Goal: Task Accomplishment & Management: Use online tool/utility

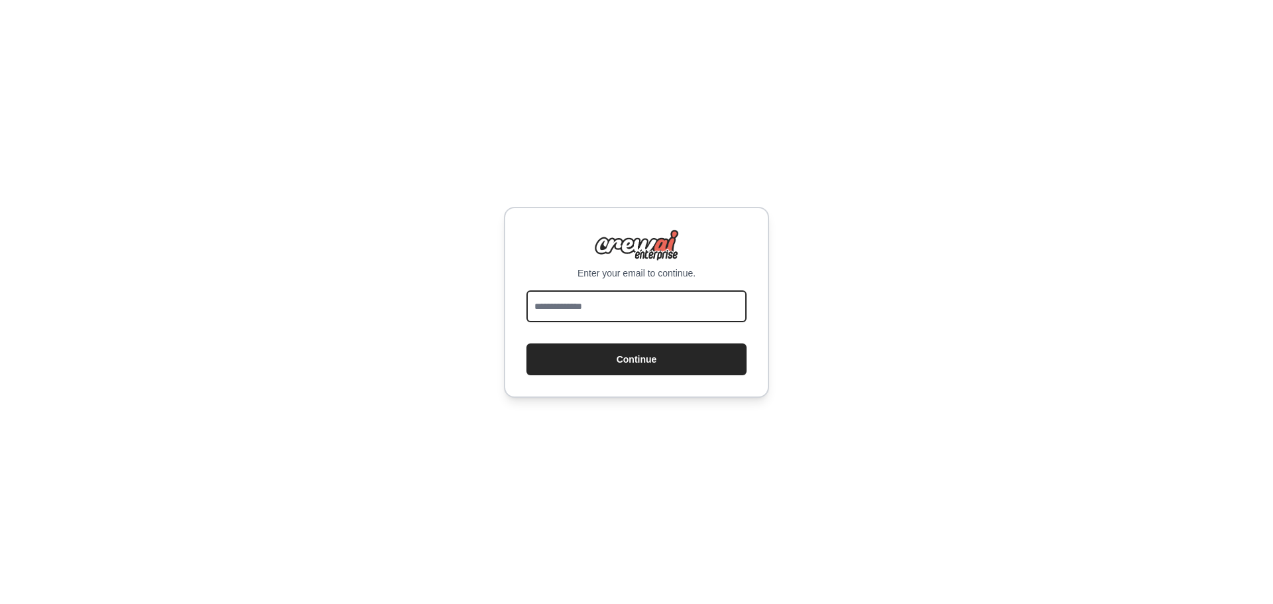
click at [637, 316] on input "email" at bounding box center [636, 306] width 220 height 32
type input "**********"
click at [526, 343] on button "Continue" at bounding box center [636, 359] width 220 height 32
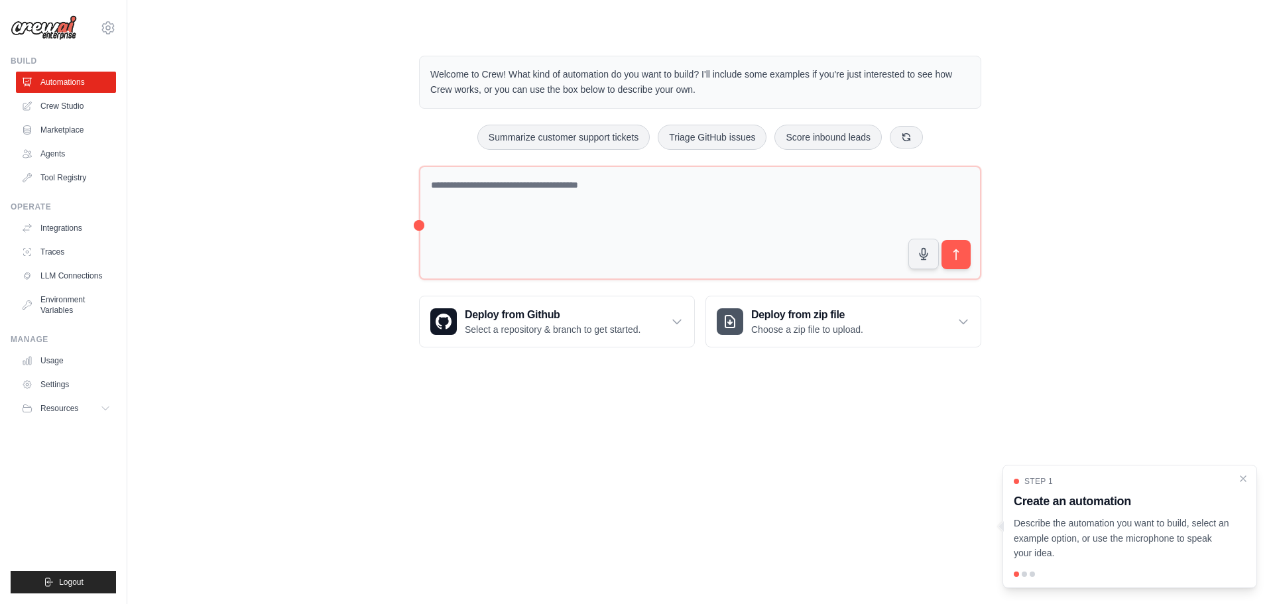
drag, startPoint x: 0, startPoint y: 0, endPoint x: 294, endPoint y: 200, distance: 355.6
click at [294, 200] on div "Welcome to Crew! What kind of automation do you want to build? I'll include som…" at bounding box center [699, 201] width 1103 height 334
click at [72, 112] on link "Crew Studio" at bounding box center [67, 105] width 100 height 21
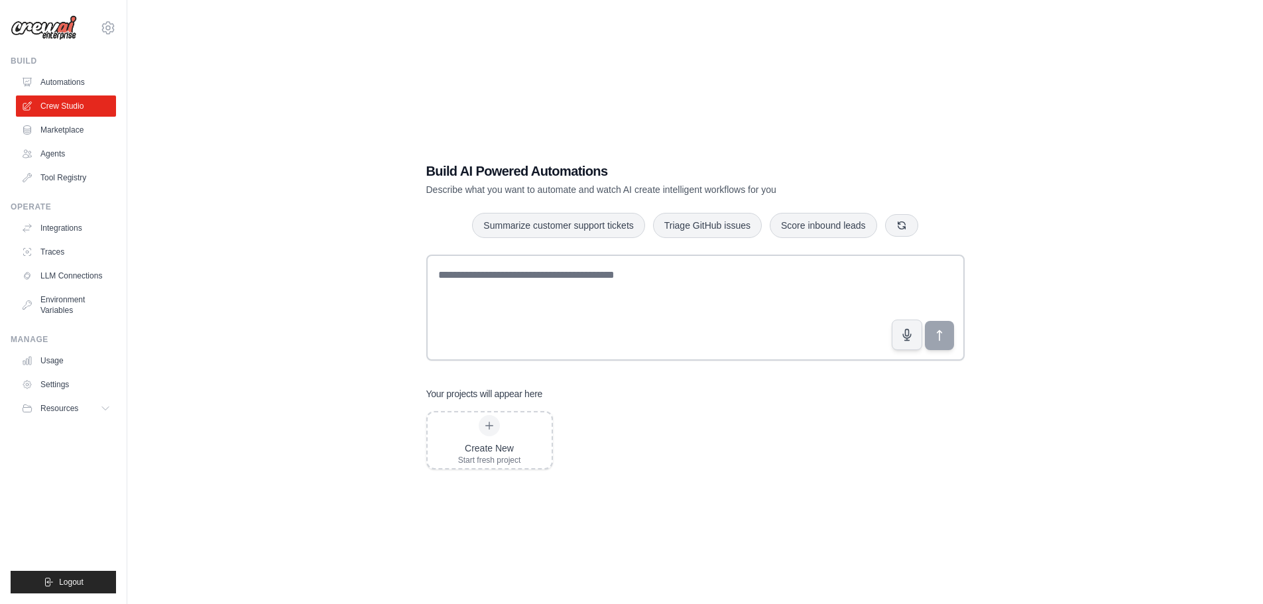
click at [125, 87] on div "francisco.klas@positivo.com.br Settings Build Automations Crew Studio Marketpla…" at bounding box center [63, 302] width 127 height 604
click at [66, 88] on link "Automations" at bounding box center [67, 82] width 100 height 21
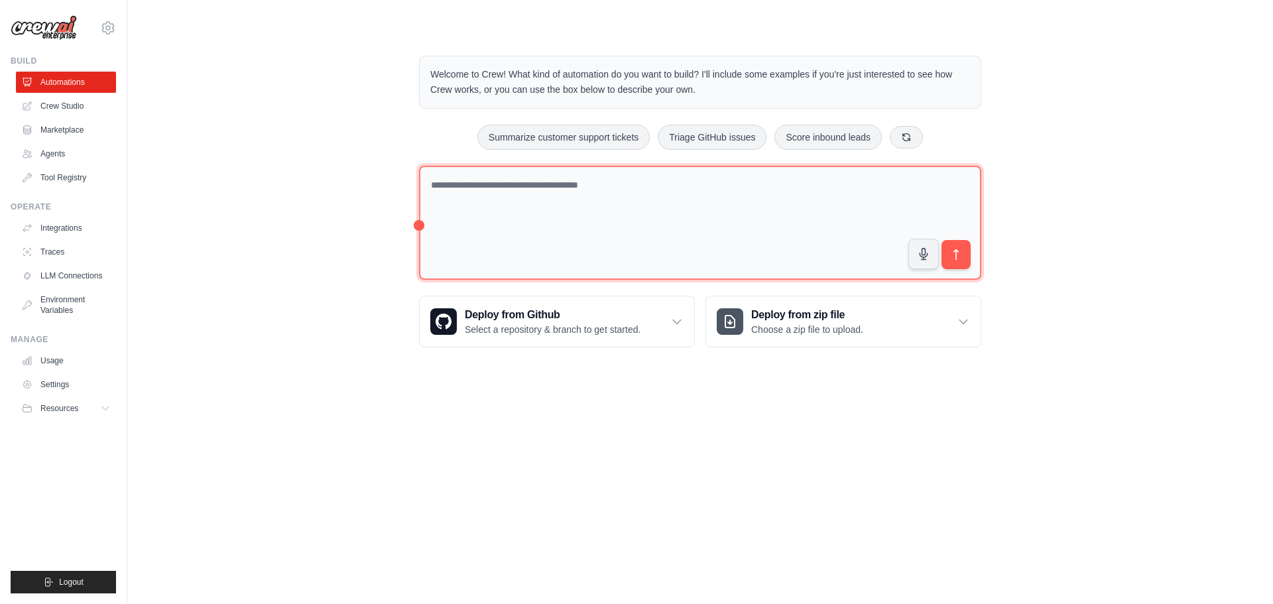
click at [534, 174] on textarea at bounding box center [700, 223] width 562 height 115
type textarea "**********"
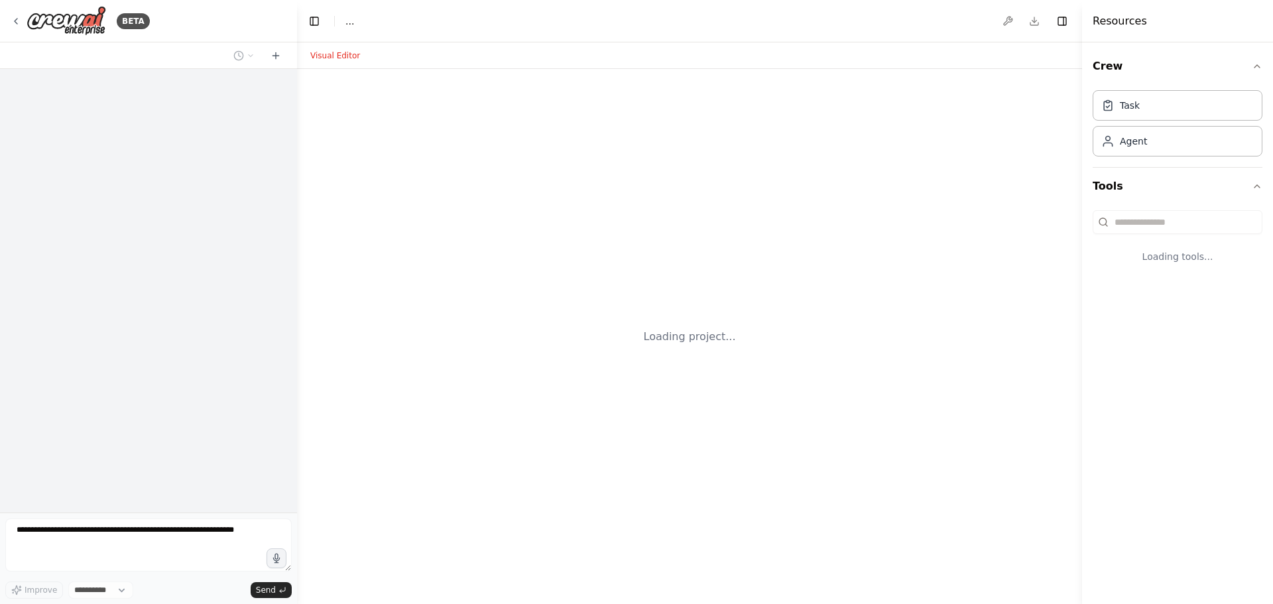
select select "****"
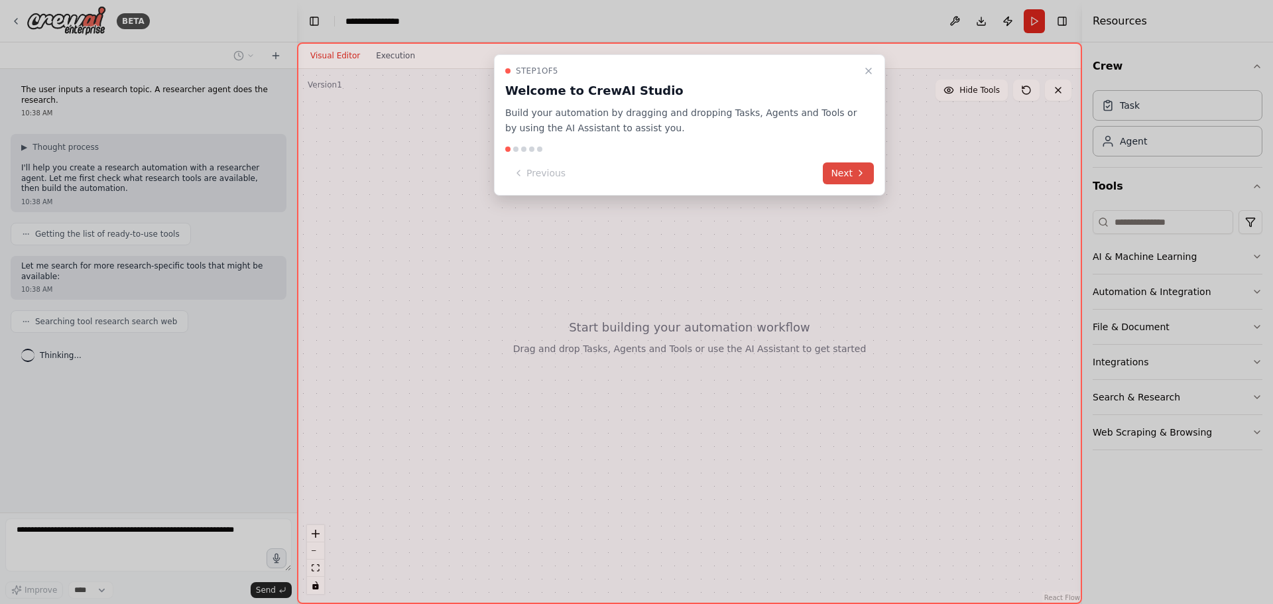
click at [846, 168] on button "Next" at bounding box center [848, 173] width 51 height 22
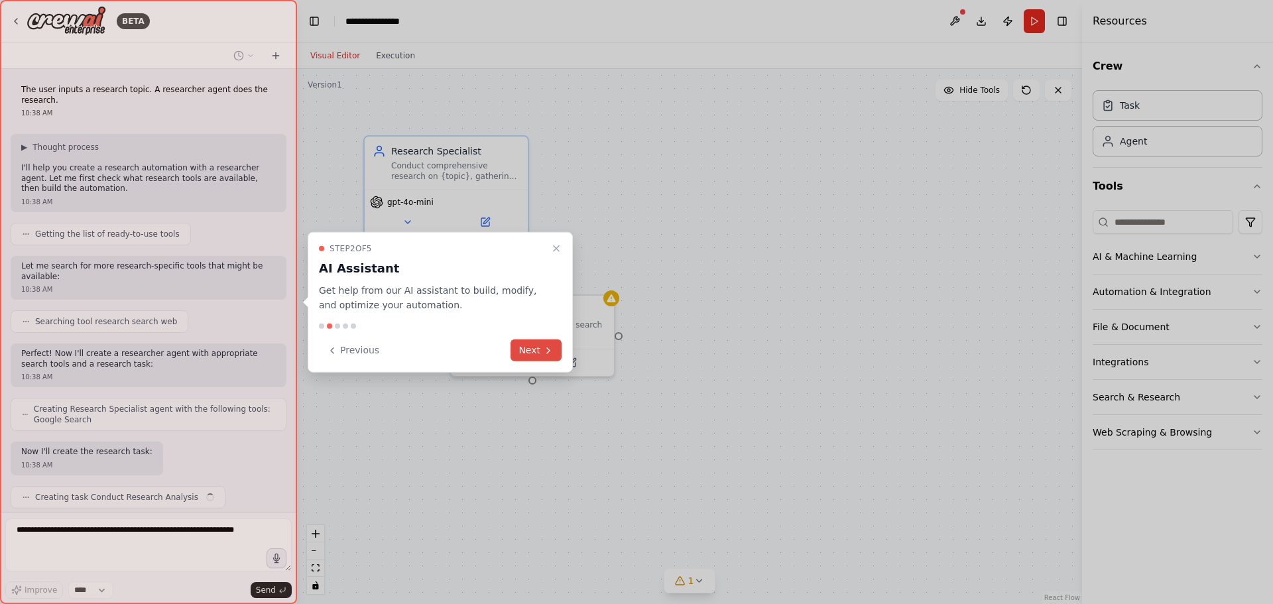
scroll to position [40, 0]
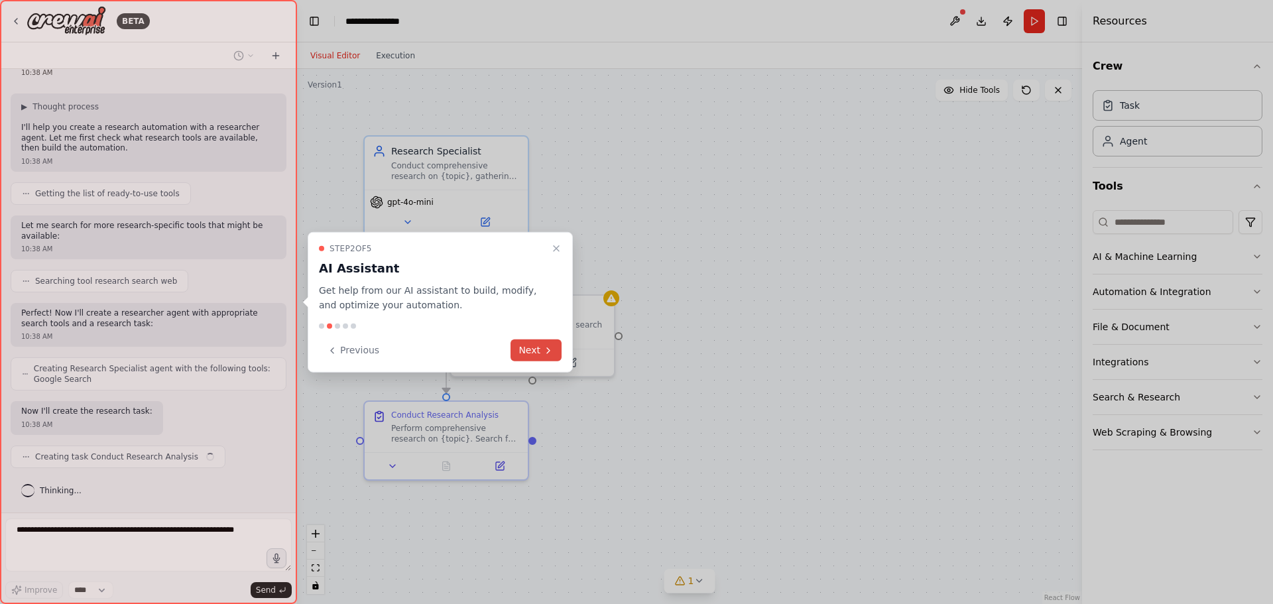
click at [538, 348] on button "Next" at bounding box center [535, 350] width 51 height 22
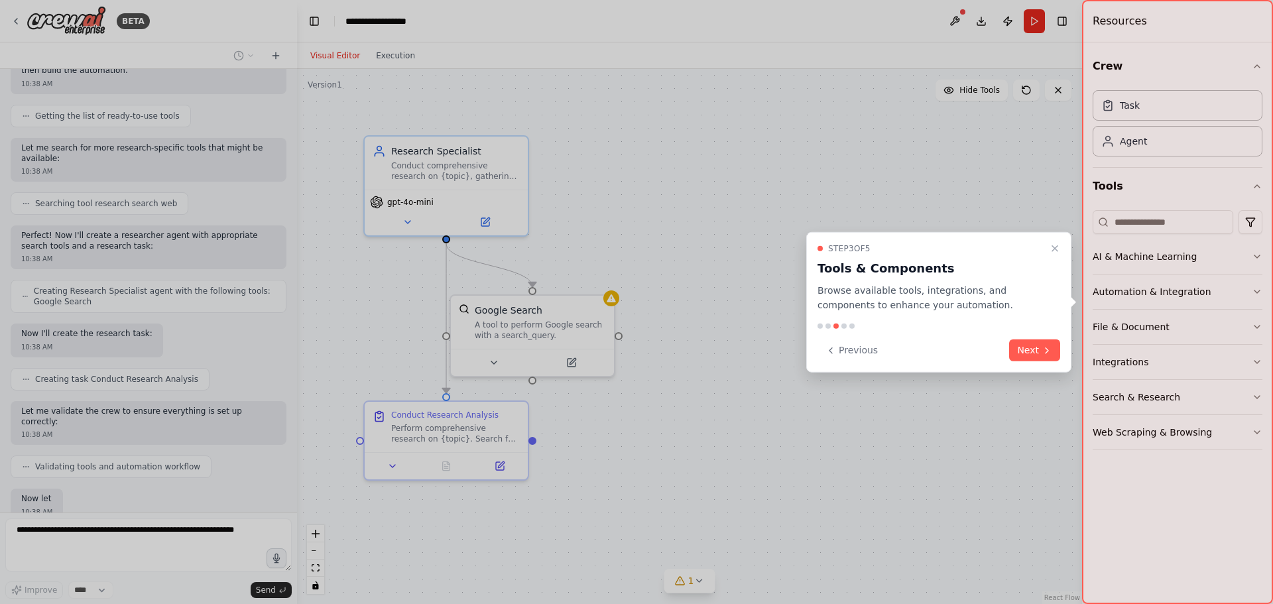
scroll to position [195, 0]
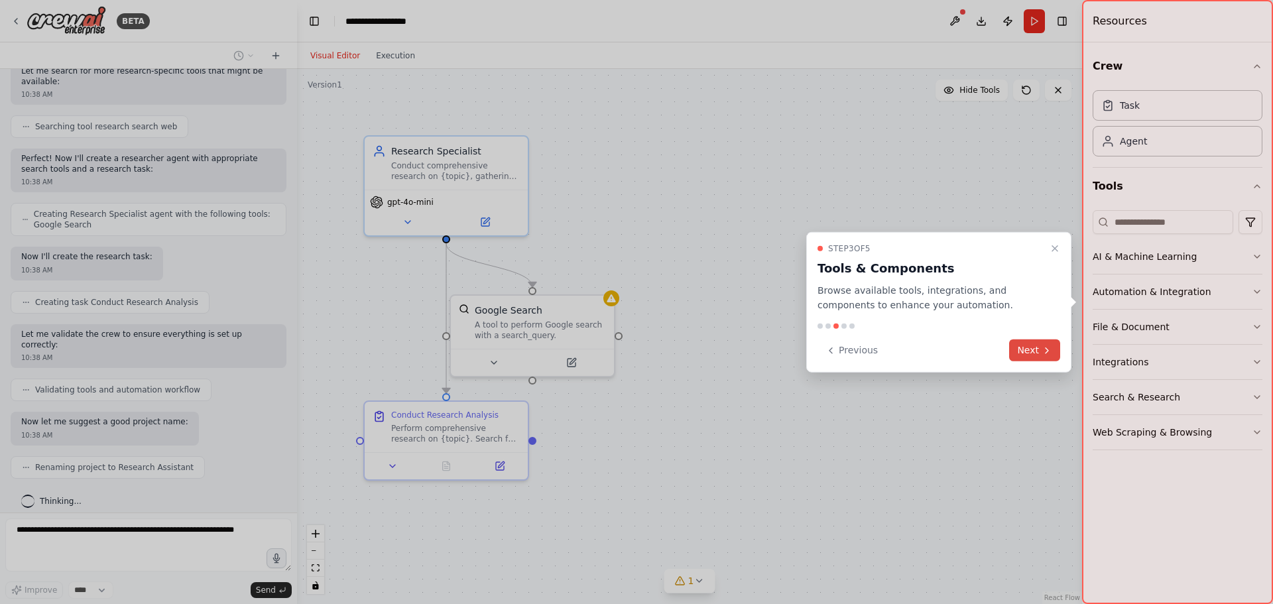
click at [1034, 358] on button "Next" at bounding box center [1034, 350] width 51 height 22
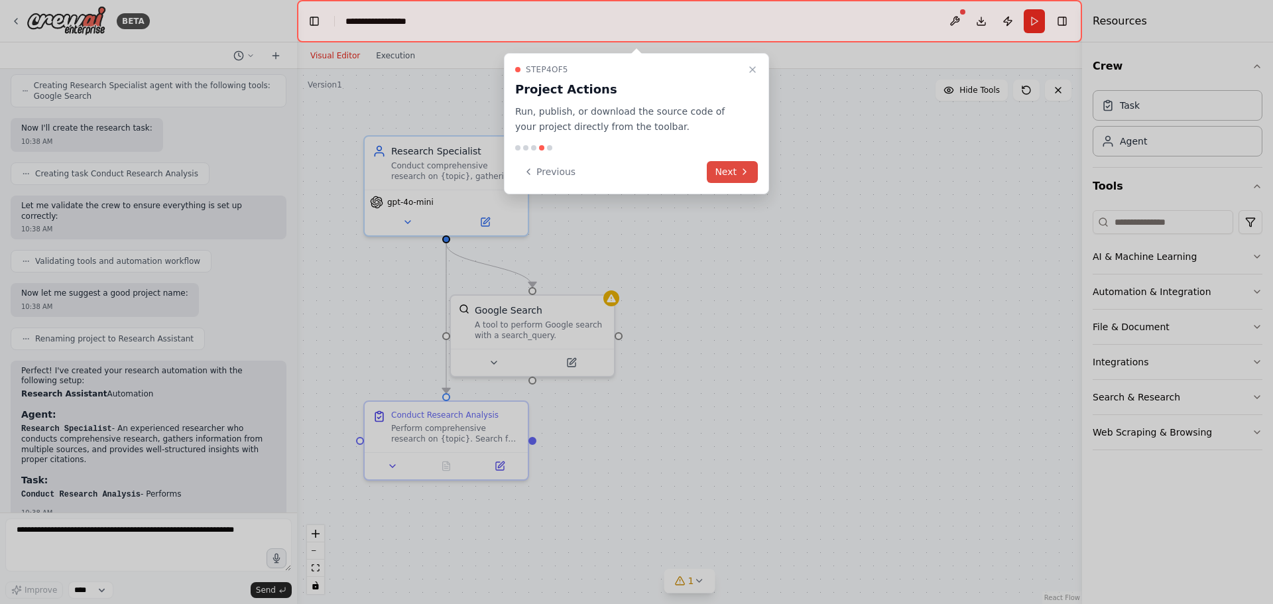
click at [734, 172] on button "Next" at bounding box center [732, 172] width 51 height 22
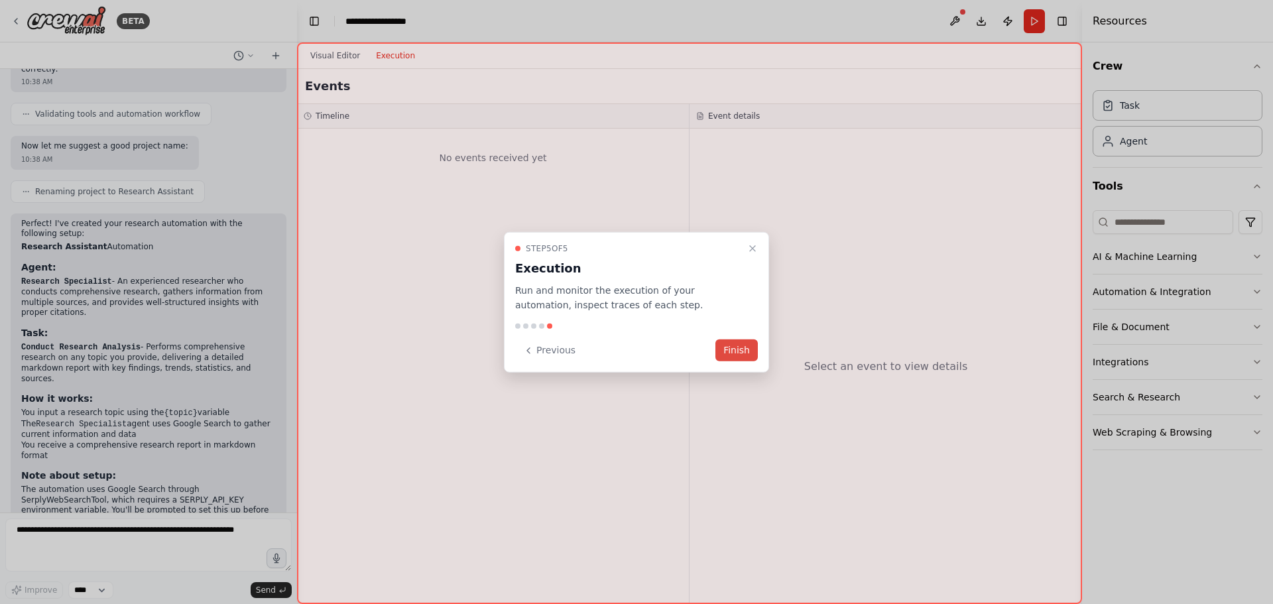
click at [734, 353] on button "Finish" at bounding box center [736, 350] width 42 height 22
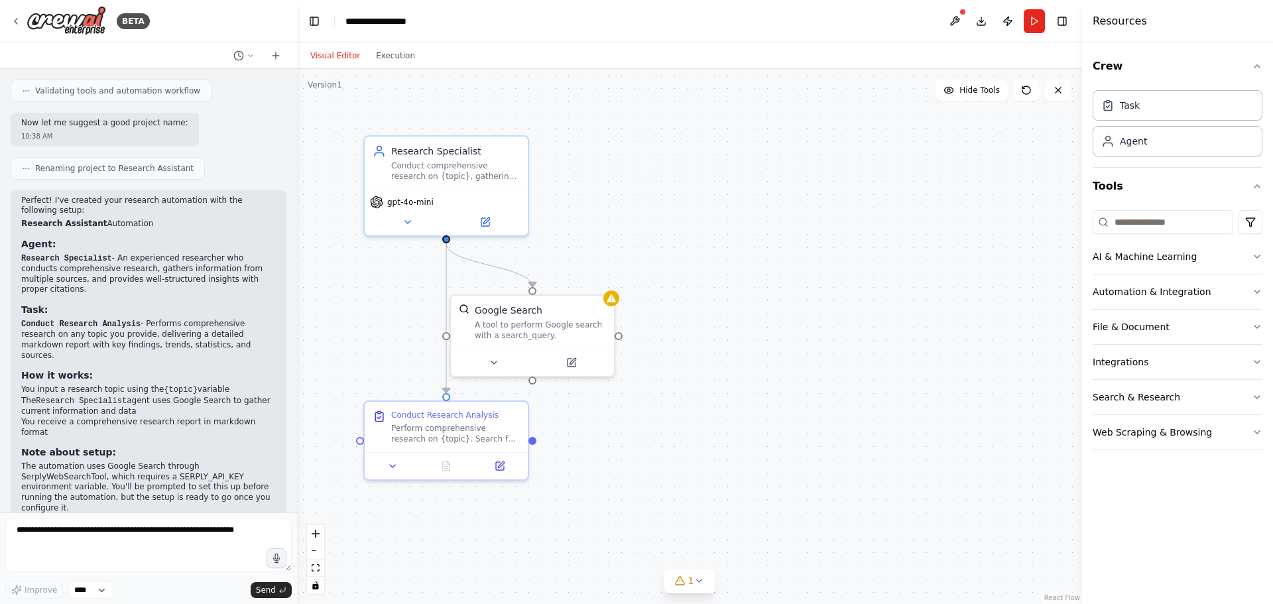
scroll to position [504, 0]
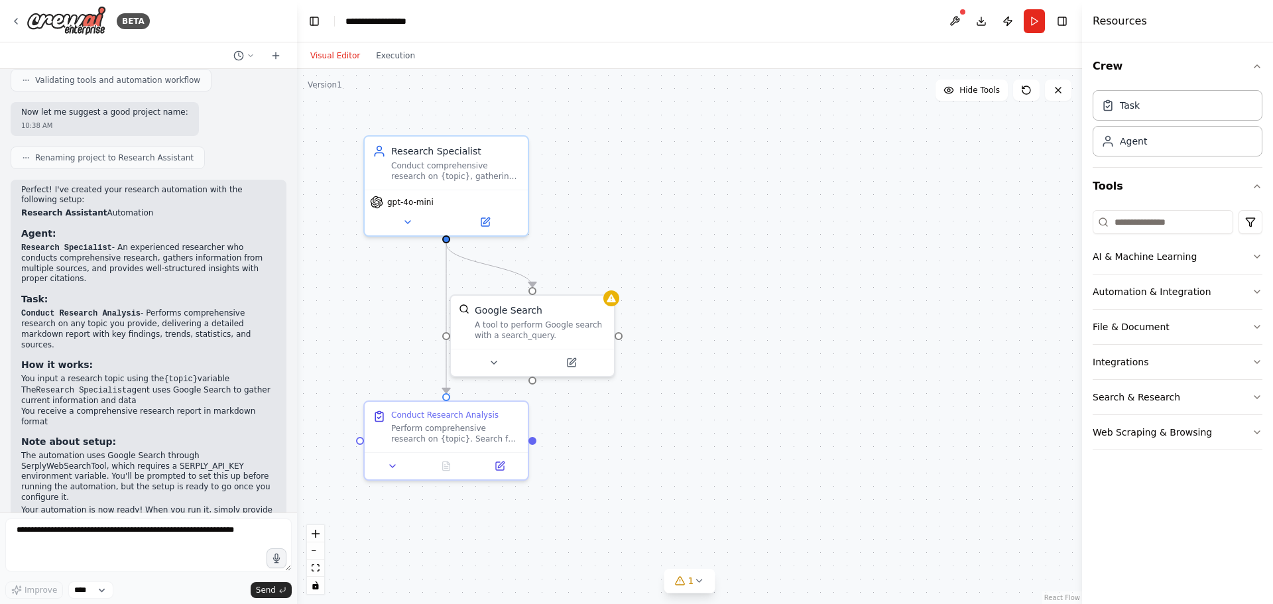
drag, startPoint x: 139, startPoint y: 27, endPoint x: 191, endPoint y: 29, distance: 52.4
click at [191, 29] on div "BETA" at bounding box center [148, 21] width 297 height 42
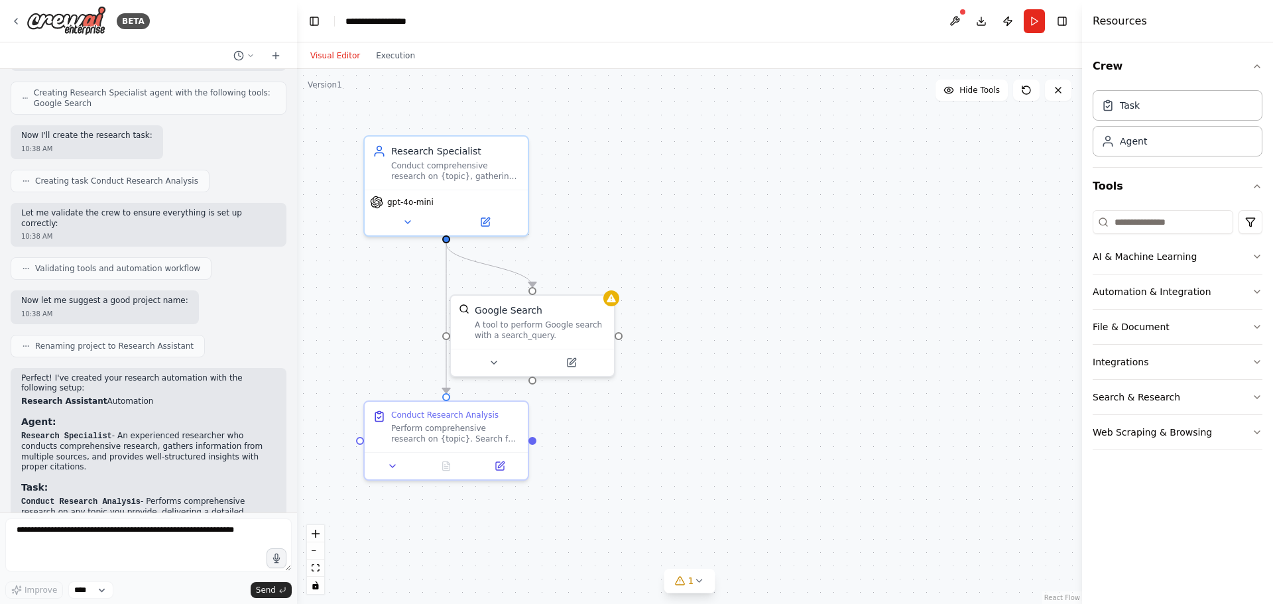
scroll to position [0, 0]
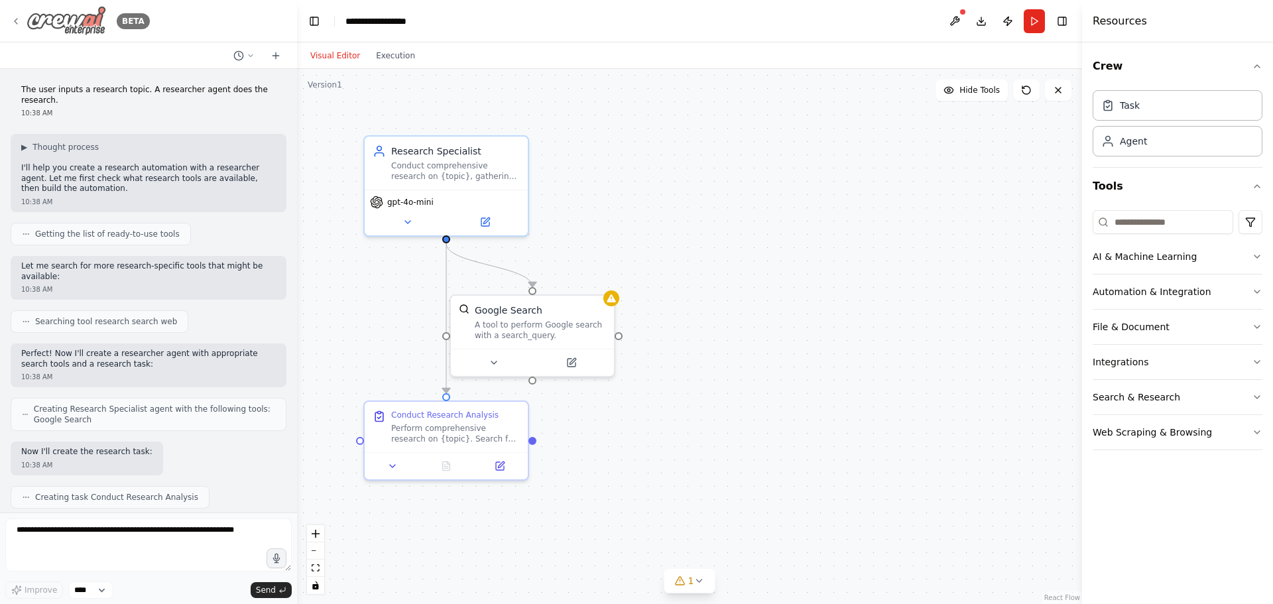
click at [29, 18] on img at bounding box center [67, 21] width 80 height 30
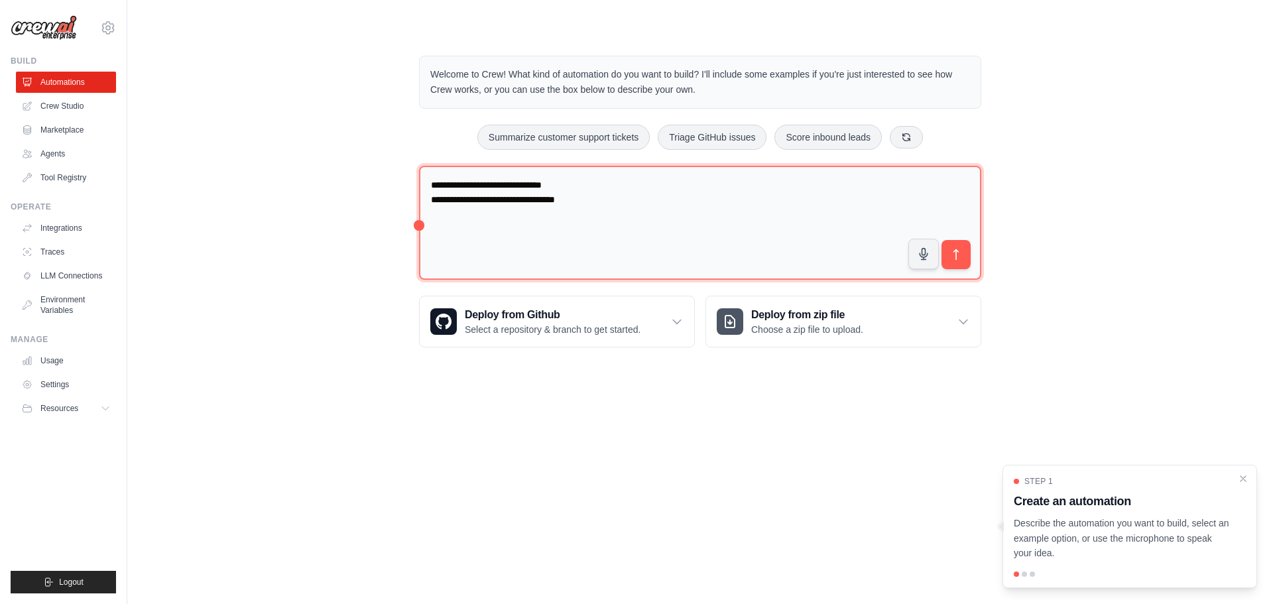
click at [672, 223] on textarea "**********" at bounding box center [700, 223] width 562 height 115
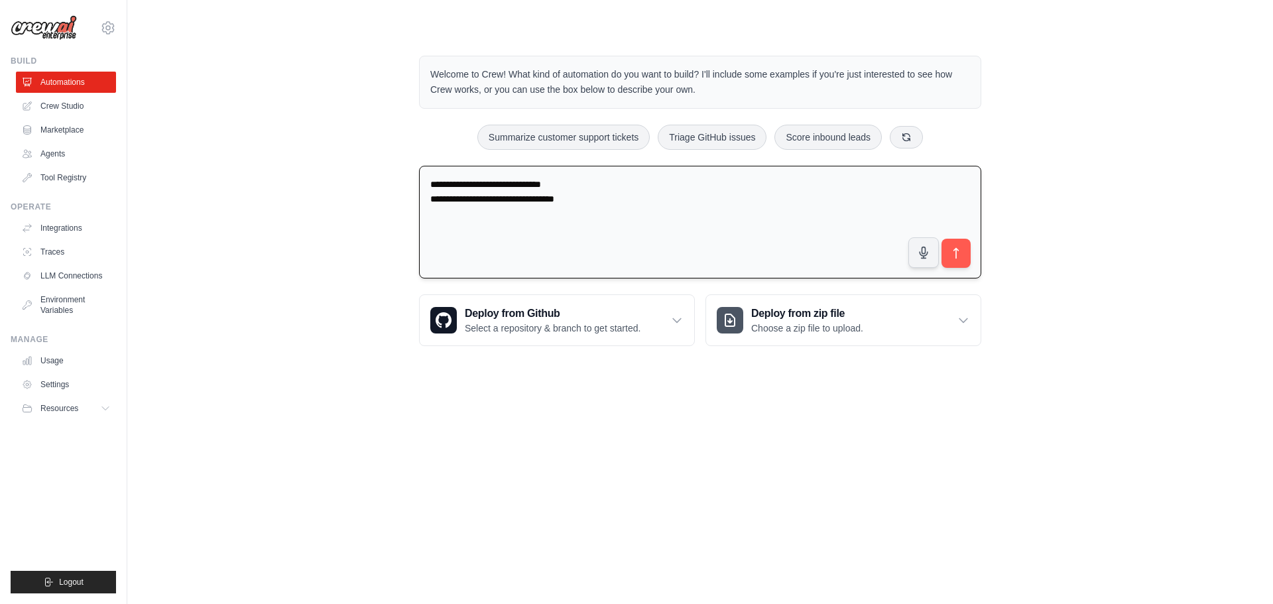
type textarea "**********"
click at [546, 404] on body "francisco.klas@positivo.com.br Settings Build Automations Crew Studio Resources" at bounding box center [636, 302] width 1273 height 604
click at [1081, 211] on div "Welcome to Crew! What kind of automation do you want to build? I'll include som…" at bounding box center [699, 200] width 1103 height 333
click at [656, 216] on textarea at bounding box center [700, 222] width 562 height 113
paste textarea "**********"
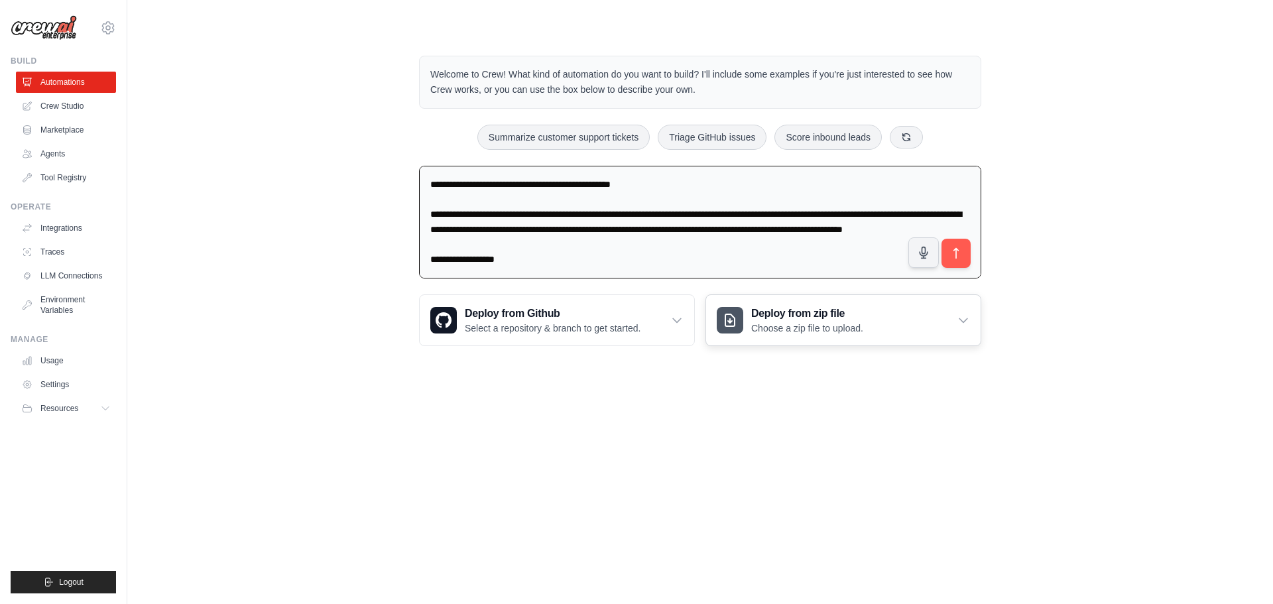
scroll to position [1722, 0]
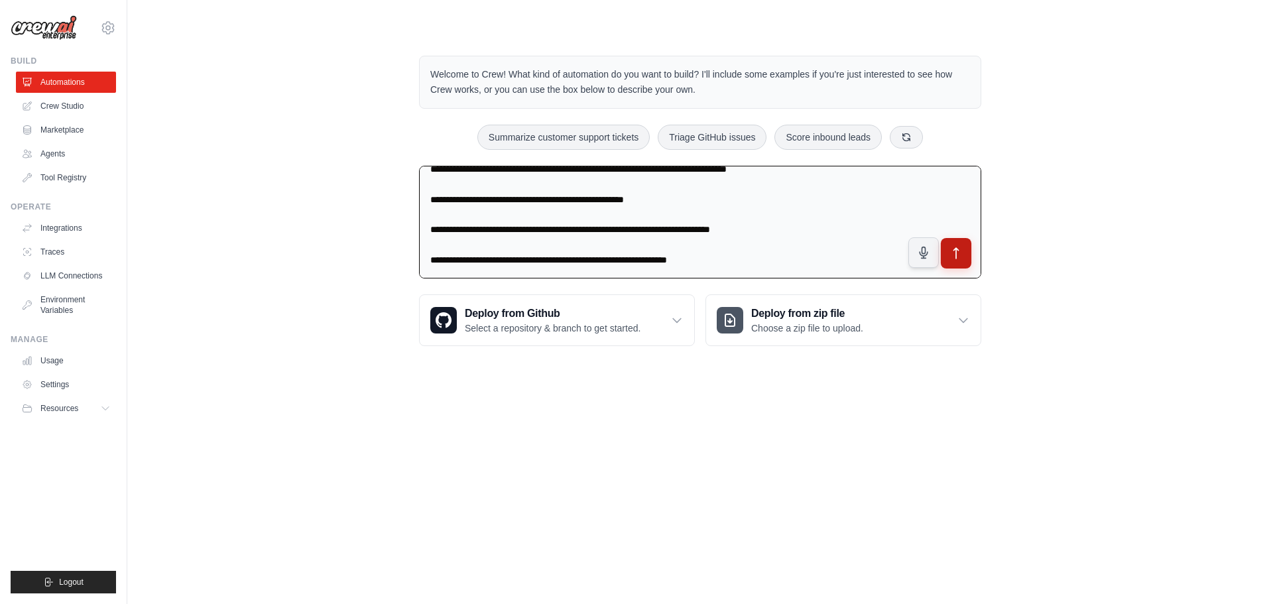
type textarea "**********"
click at [957, 247] on icon "submit" at bounding box center [956, 254] width 14 height 14
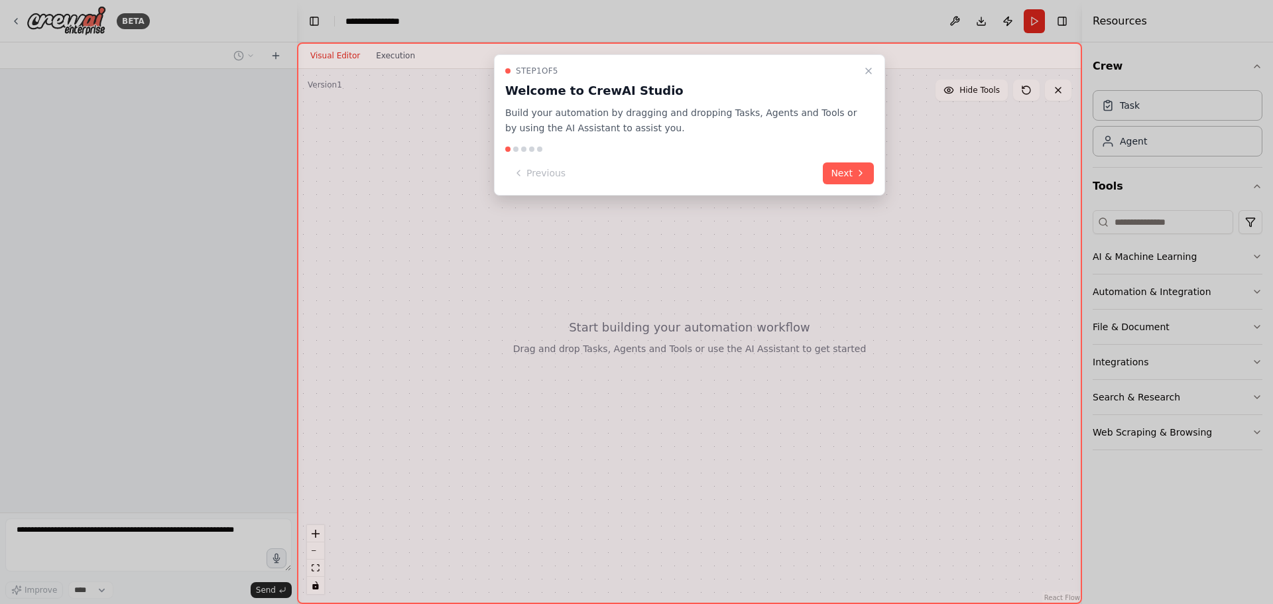
scroll to position [638, 0]
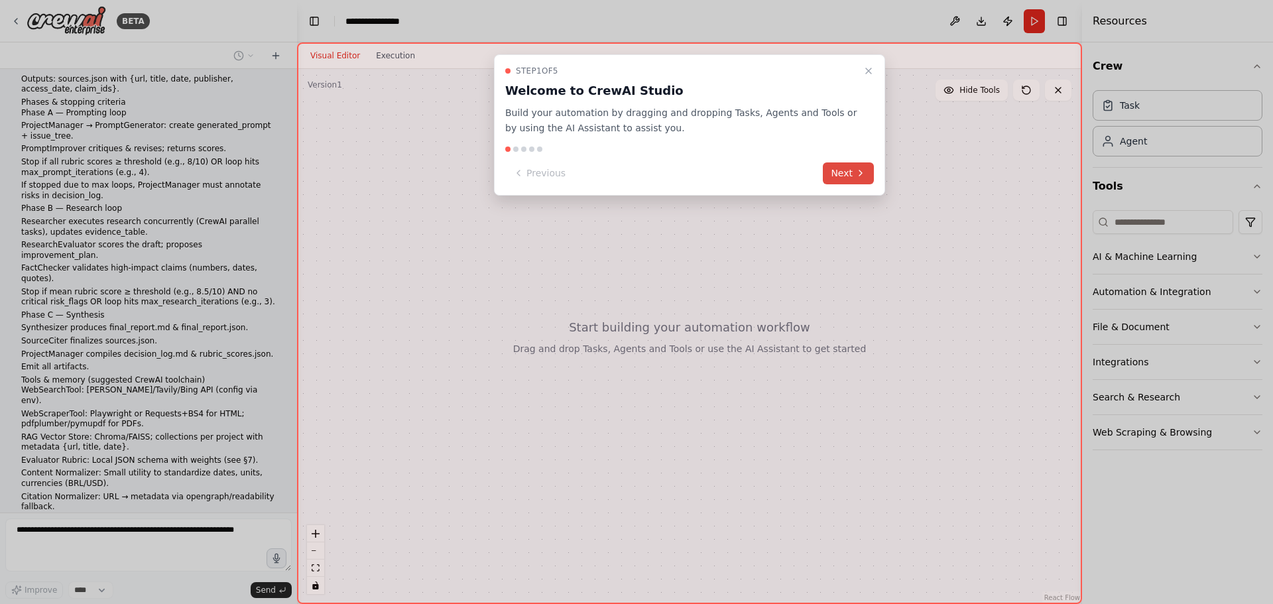
click at [835, 174] on button "Next" at bounding box center [848, 173] width 51 height 22
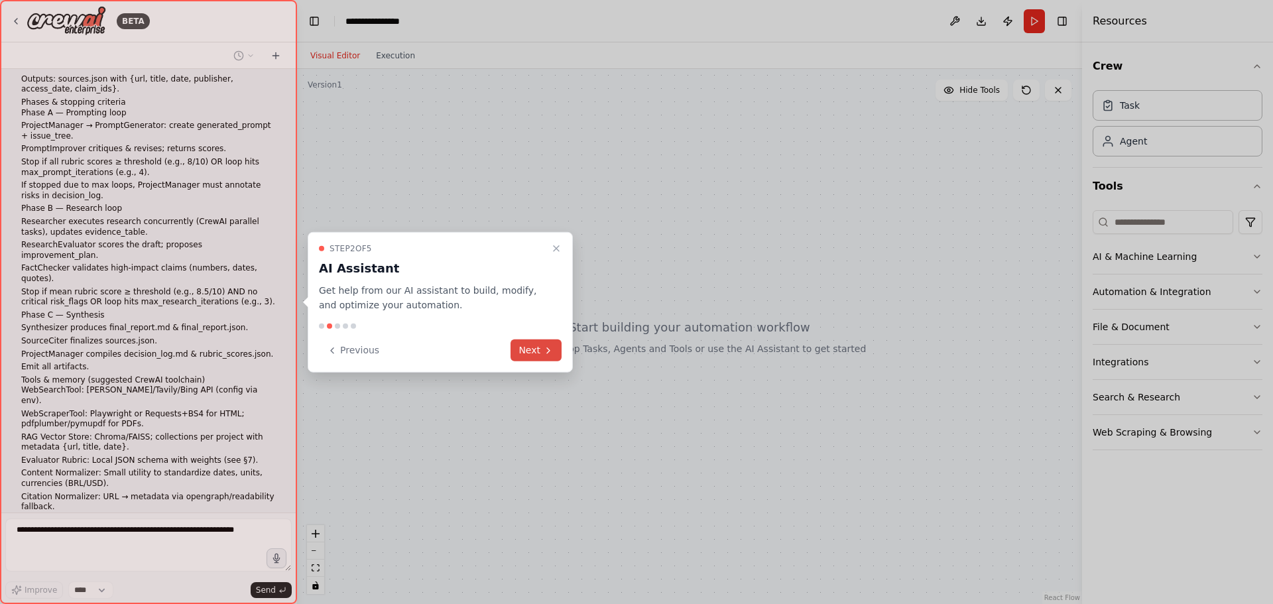
click at [528, 353] on button "Next" at bounding box center [535, 350] width 51 height 22
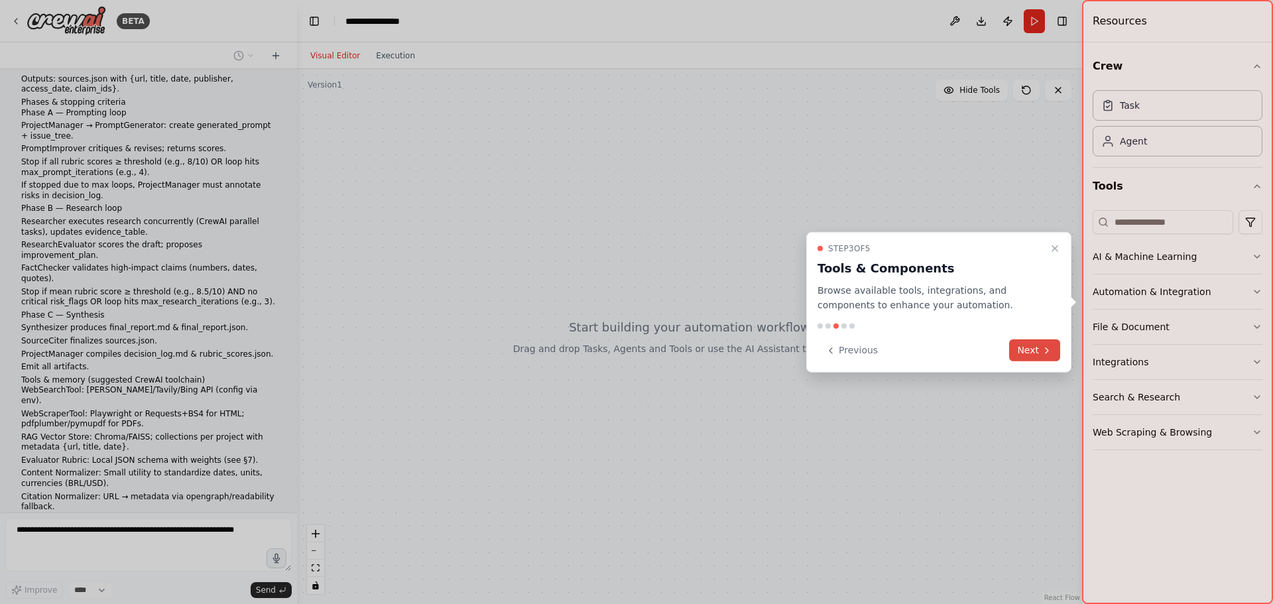
click at [1031, 341] on button "Next" at bounding box center [1034, 350] width 51 height 22
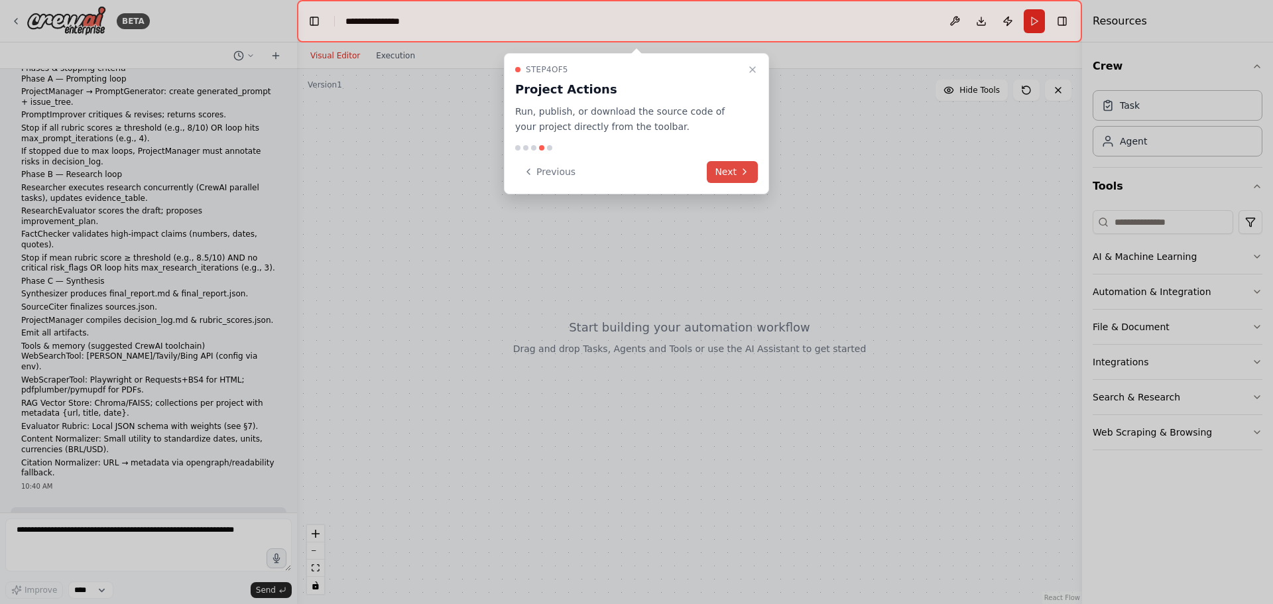
click at [731, 172] on button "Next" at bounding box center [732, 172] width 51 height 22
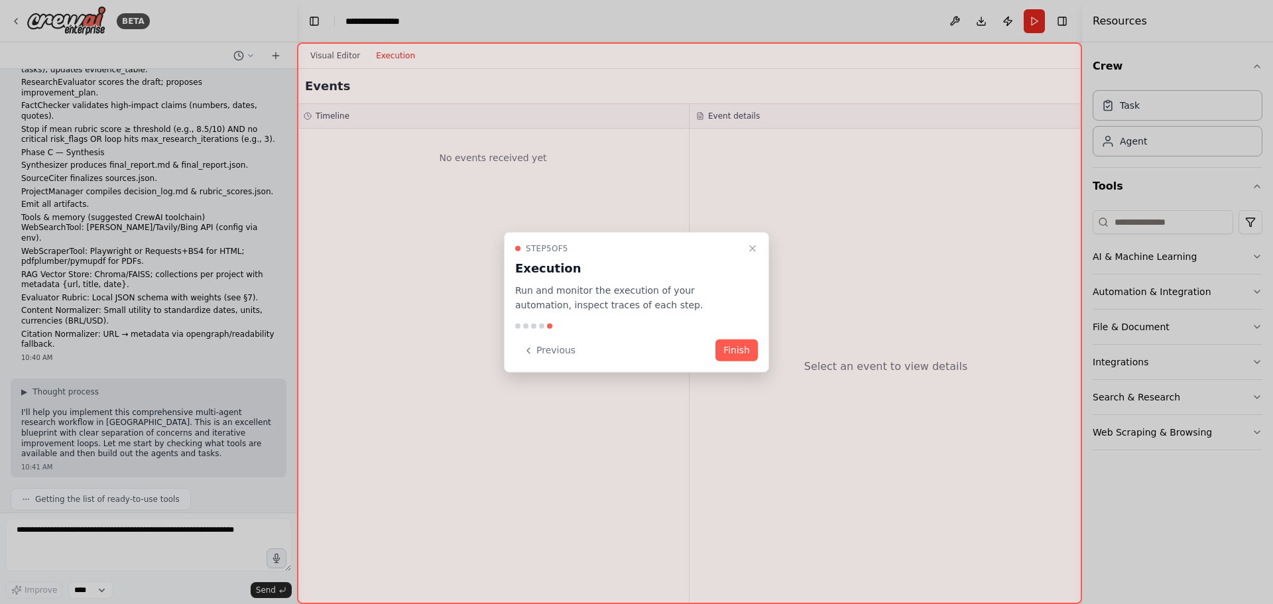
scroll to position [868, 0]
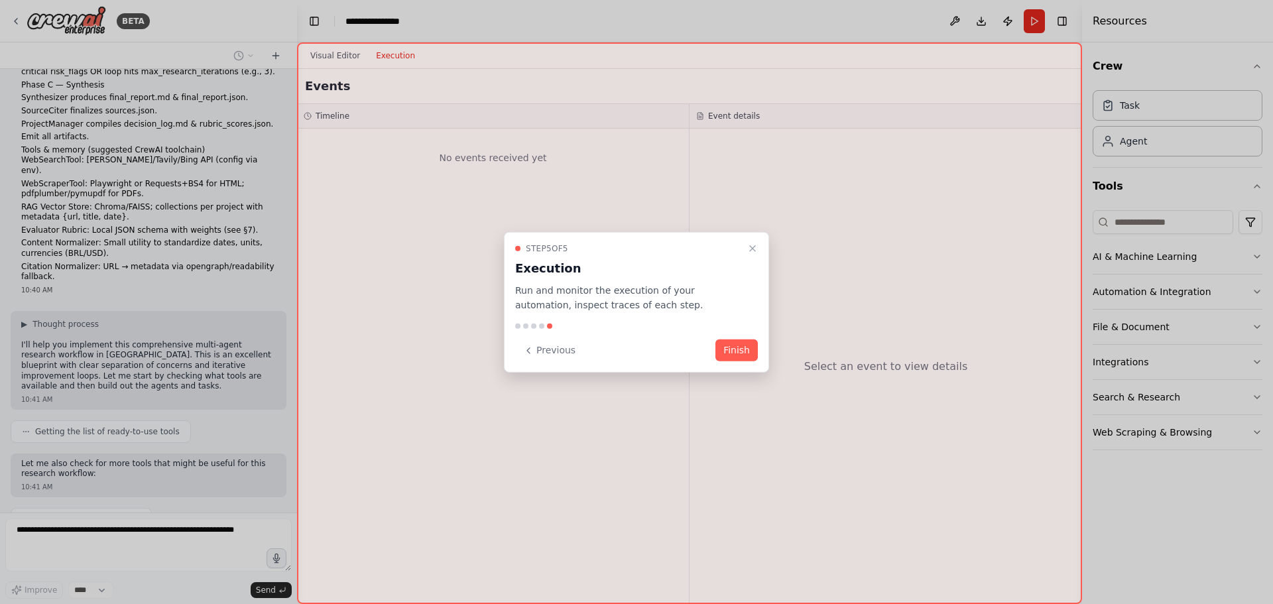
click at [751, 344] on button "Finish" at bounding box center [736, 350] width 42 height 22
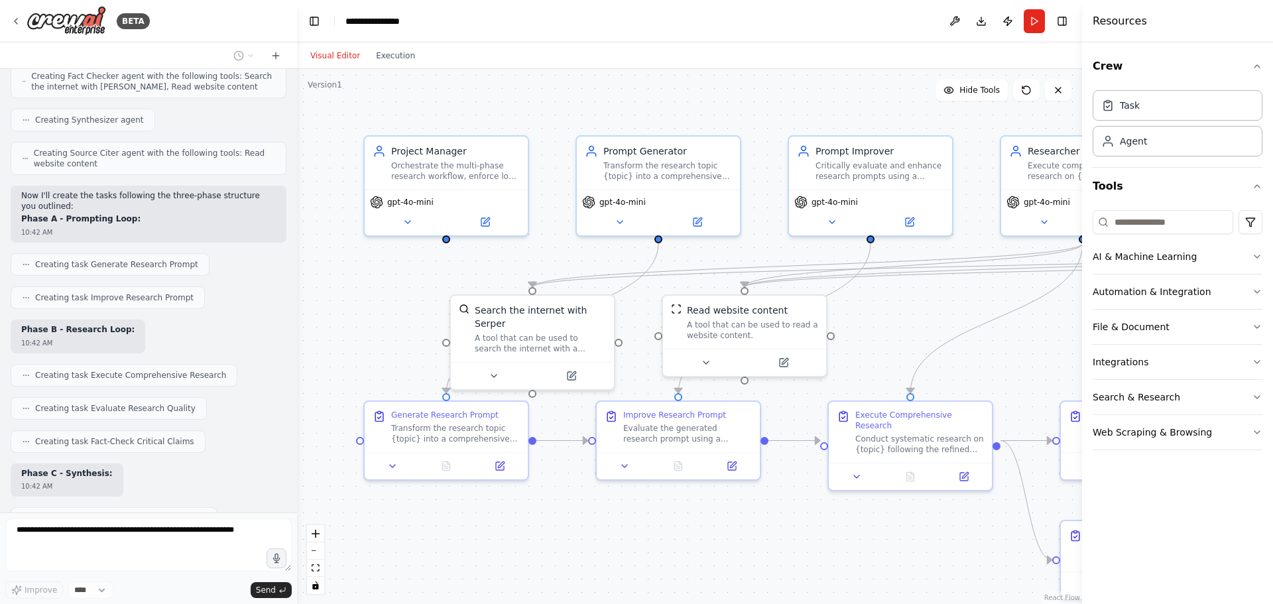
scroll to position [1675, 0]
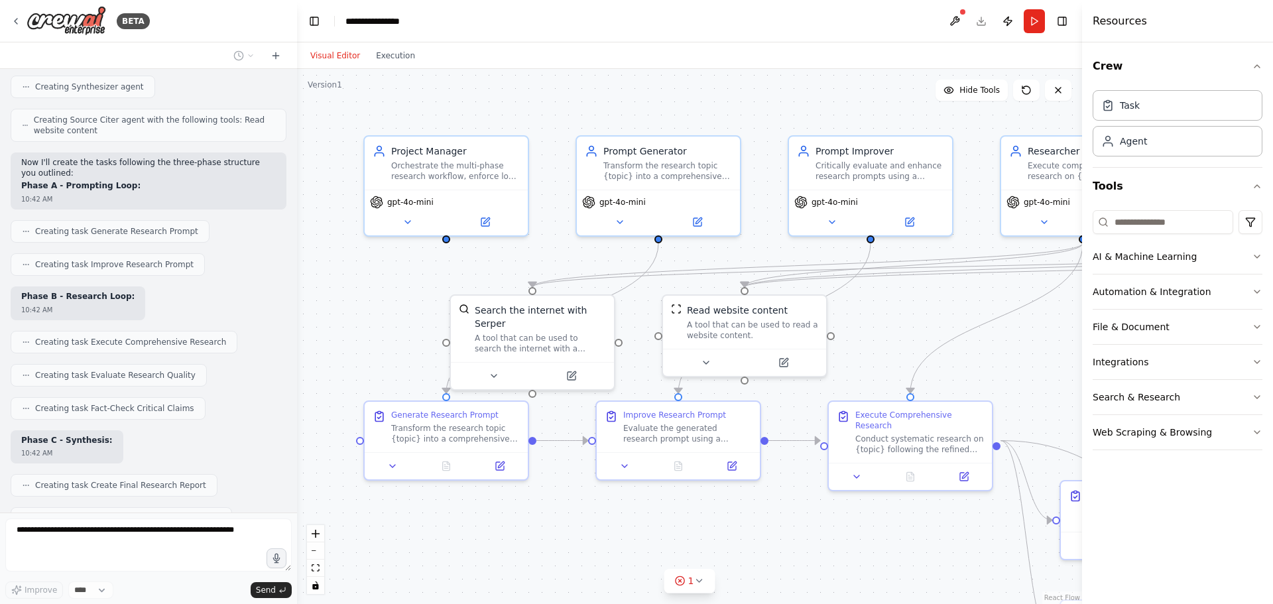
drag, startPoint x: 788, startPoint y: 68, endPoint x: 740, endPoint y: 70, distance: 48.4
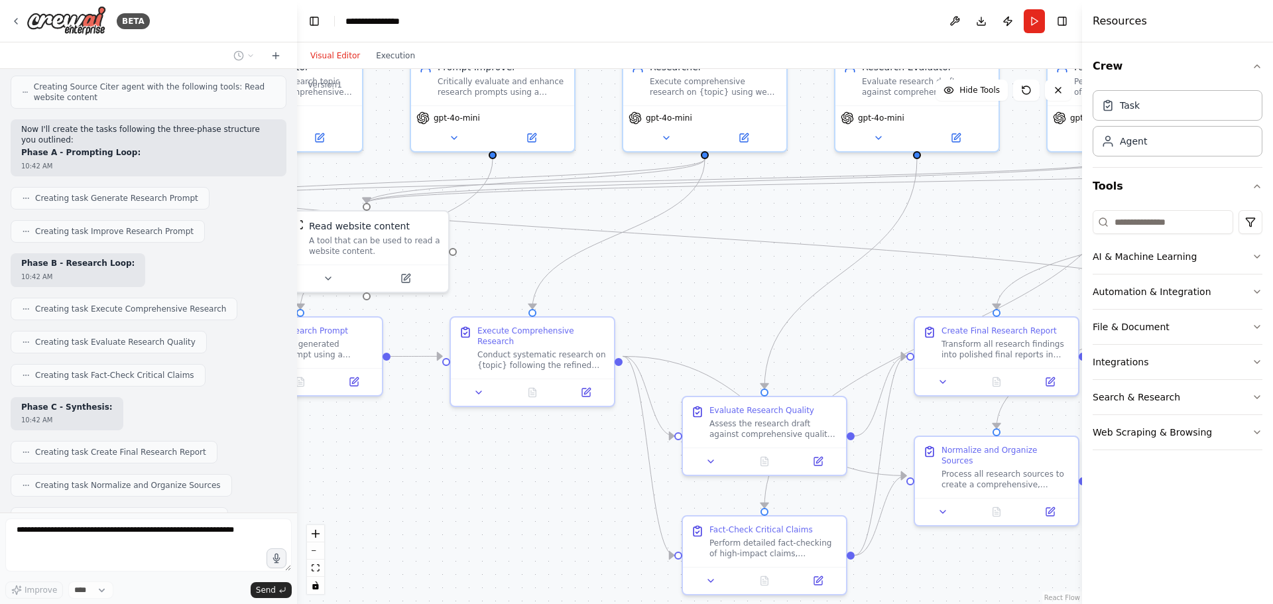
drag, startPoint x: 948, startPoint y: 517, endPoint x: 579, endPoint y: 404, distance: 385.4
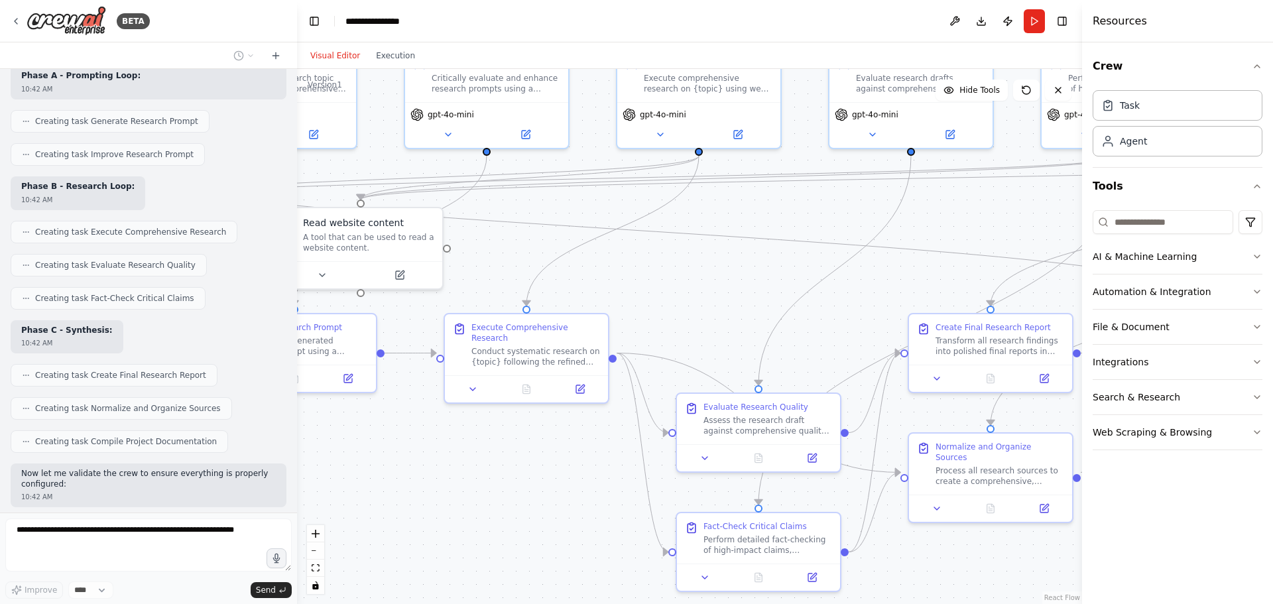
scroll to position [1795, 0]
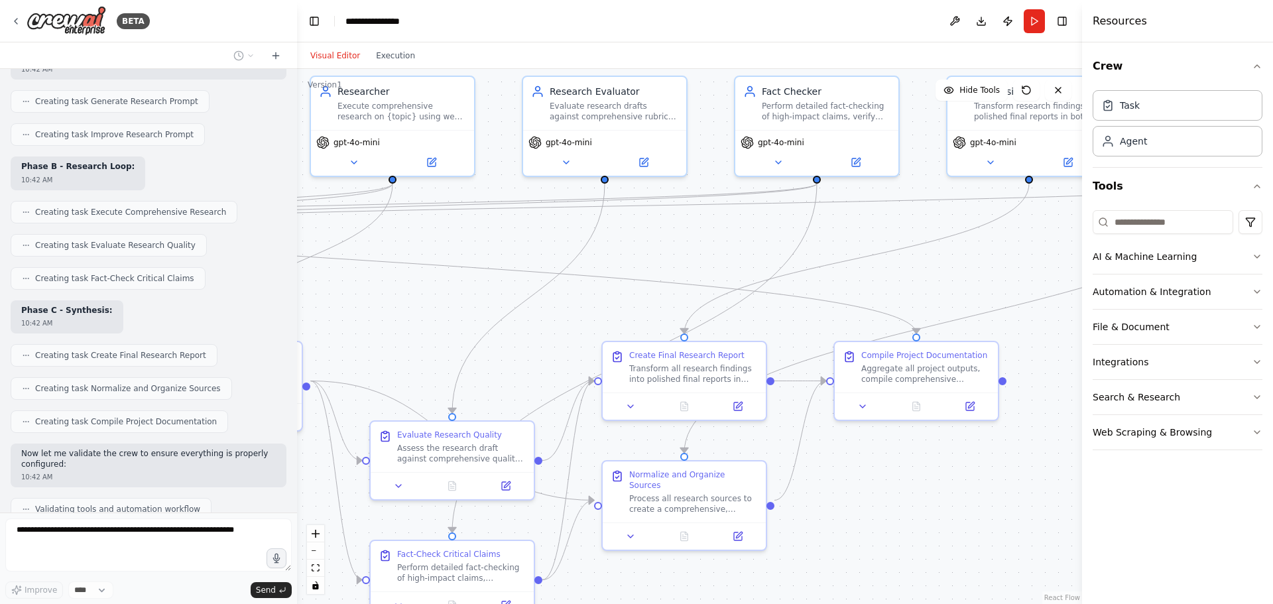
drag, startPoint x: 945, startPoint y: 245, endPoint x: 516, endPoint y: 278, distance: 430.1
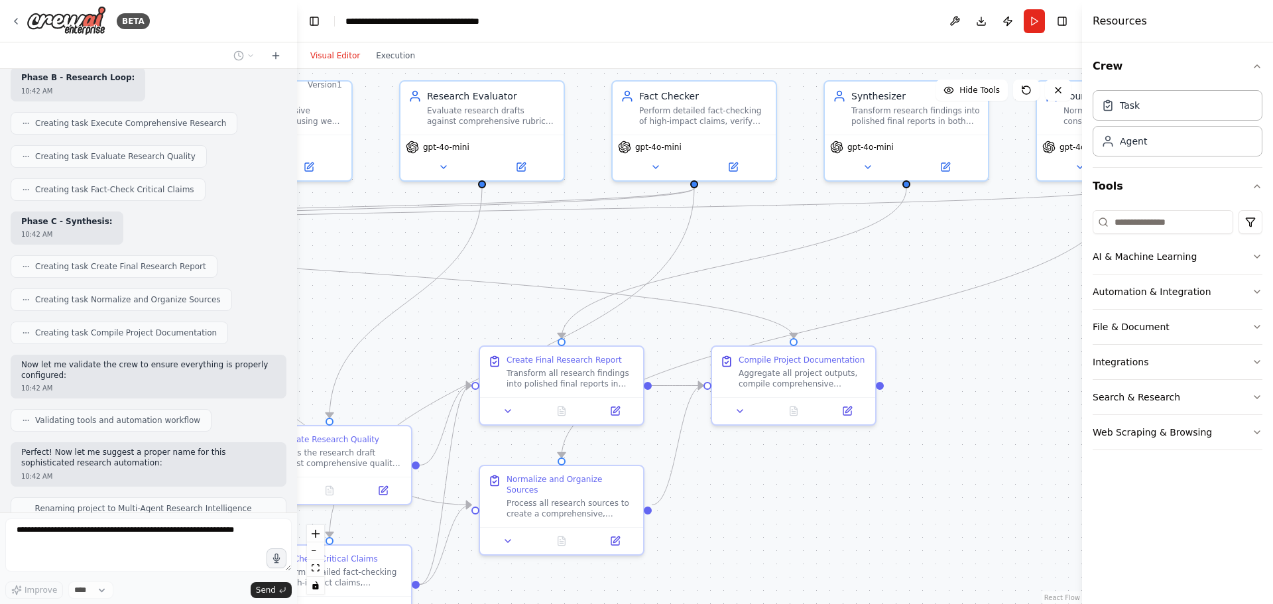
scroll to position [1883, 0]
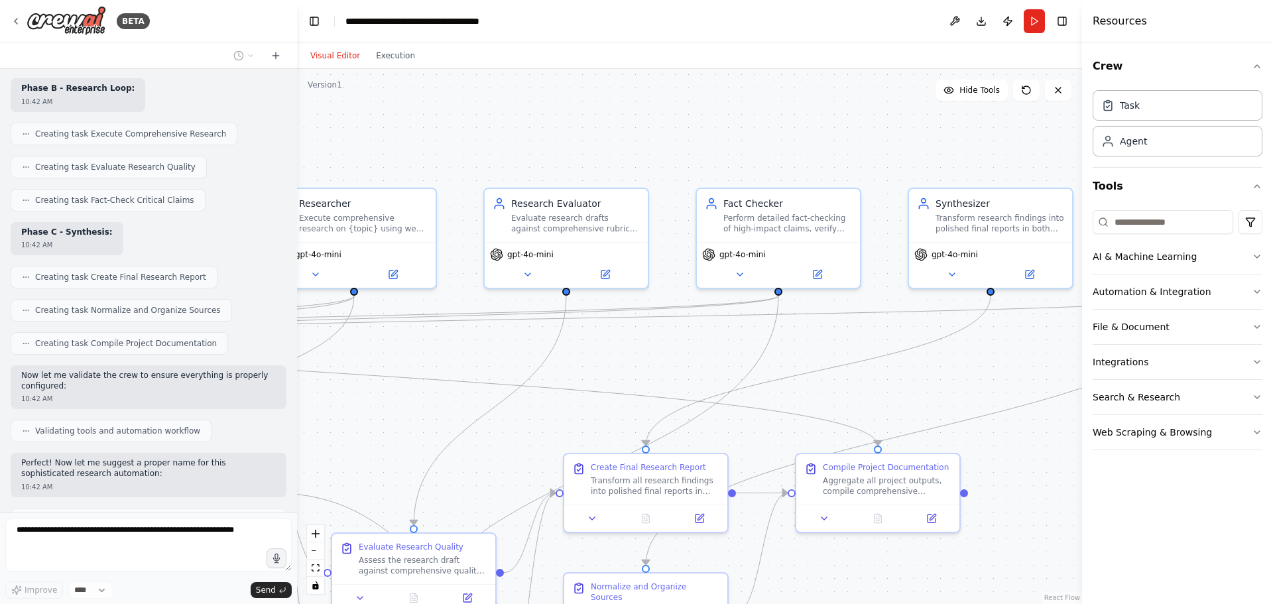
drag, startPoint x: 699, startPoint y: 223, endPoint x: 927, endPoint y: 327, distance: 250.7
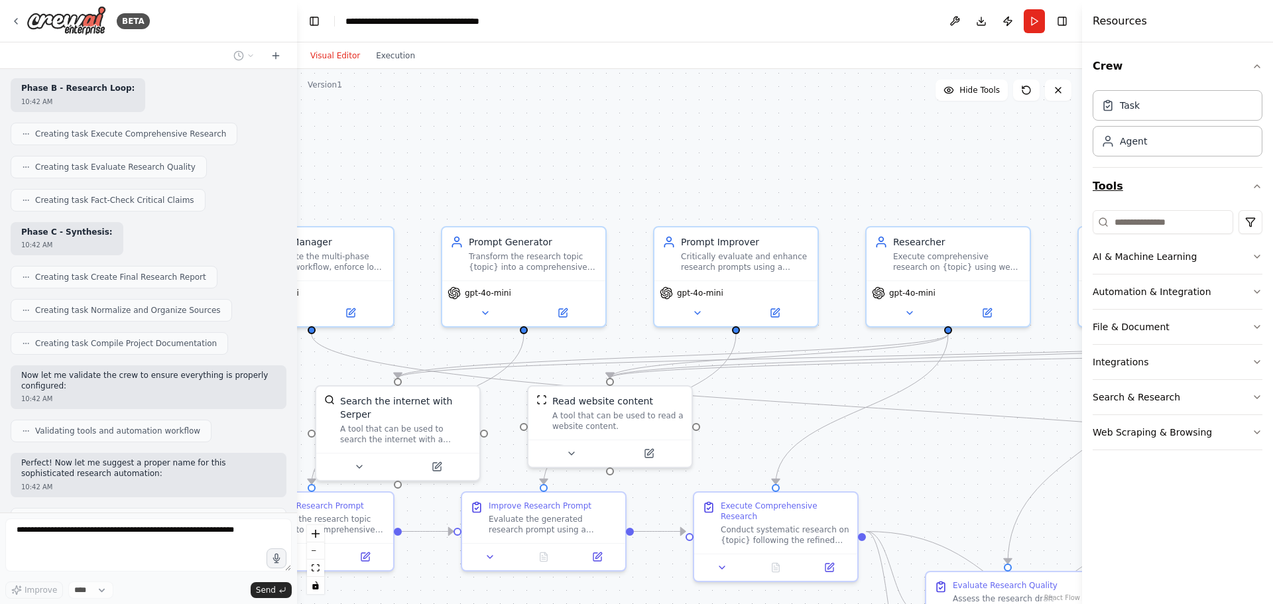
drag, startPoint x: 608, startPoint y: 176, endPoint x: 1100, endPoint y: 194, distance: 492.9
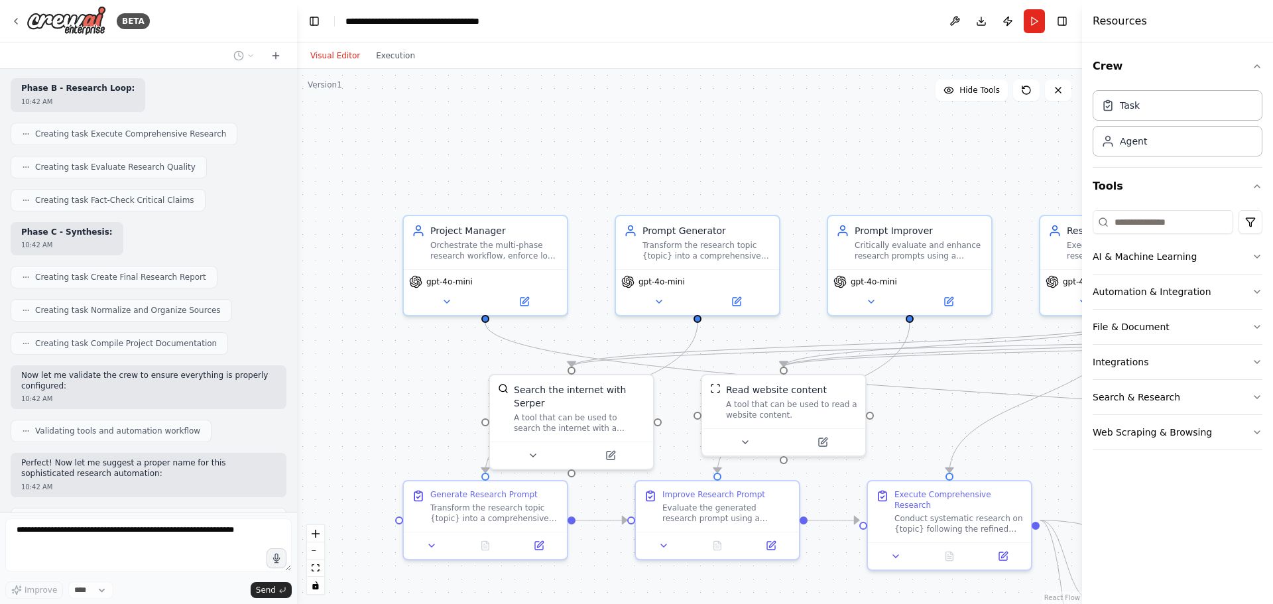
drag, startPoint x: 595, startPoint y: 152, endPoint x: 742, endPoint y: 141, distance: 147.6
click at [438, 298] on button at bounding box center [446, 299] width 75 height 16
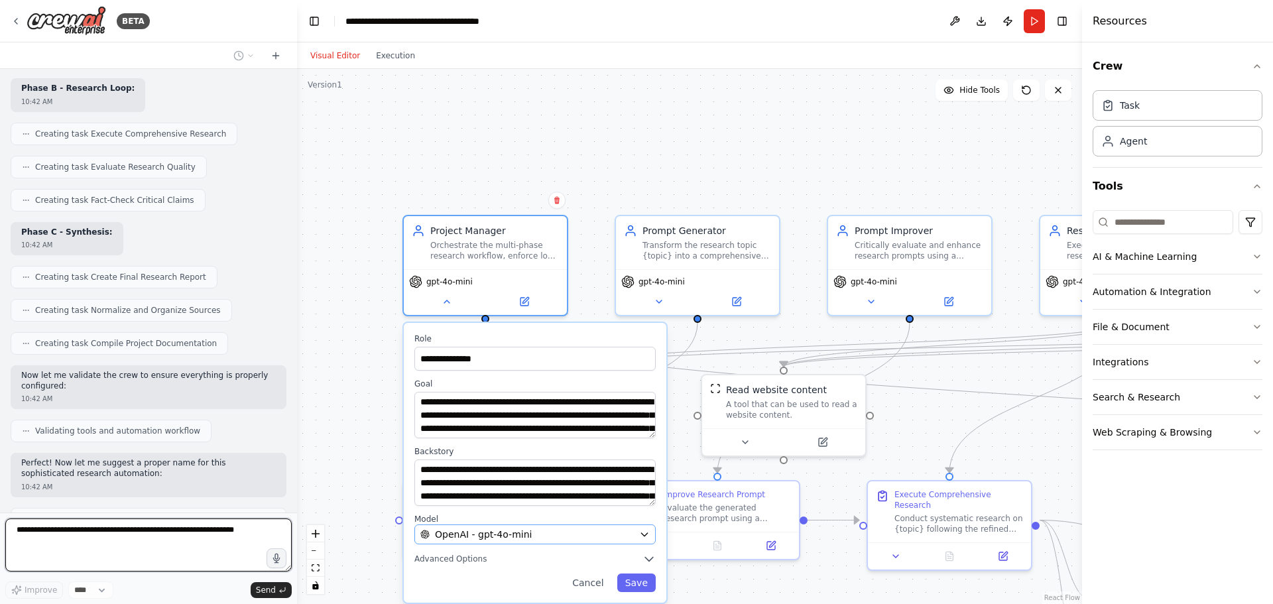
click at [528, 538] on div "OpenAI - gpt-4o-mini" at bounding box center [526, 534] width 213 height 13
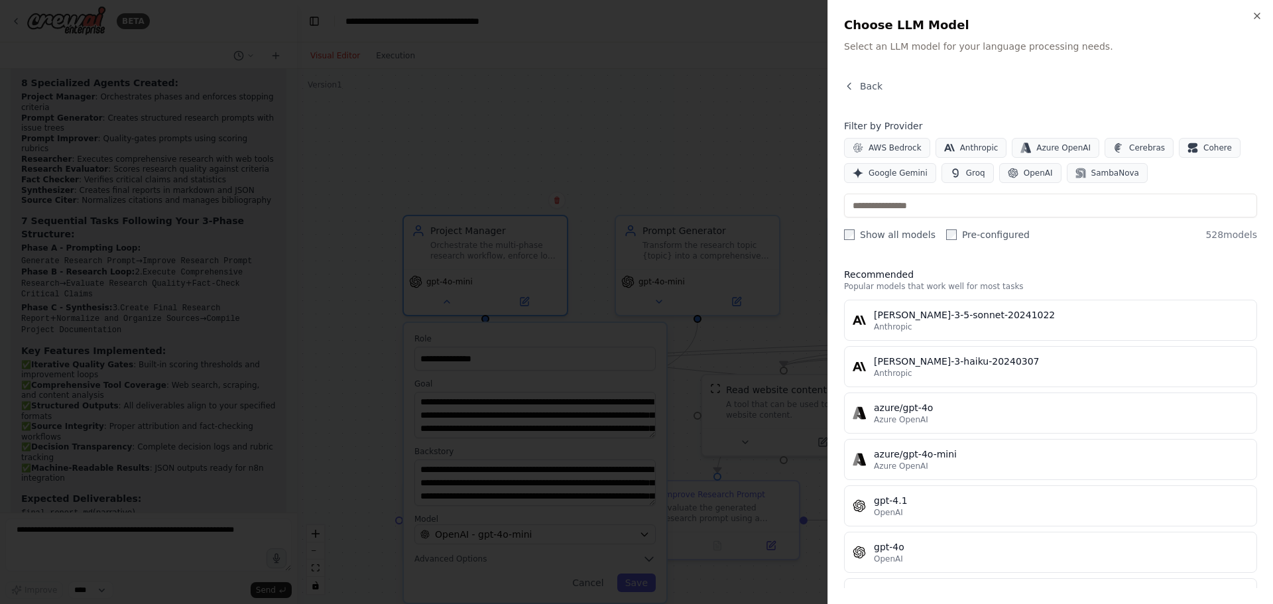
scroll to position [2412, 0]
click at [581, 97] on div at bounding box center [636, 302] width 1273 height 604
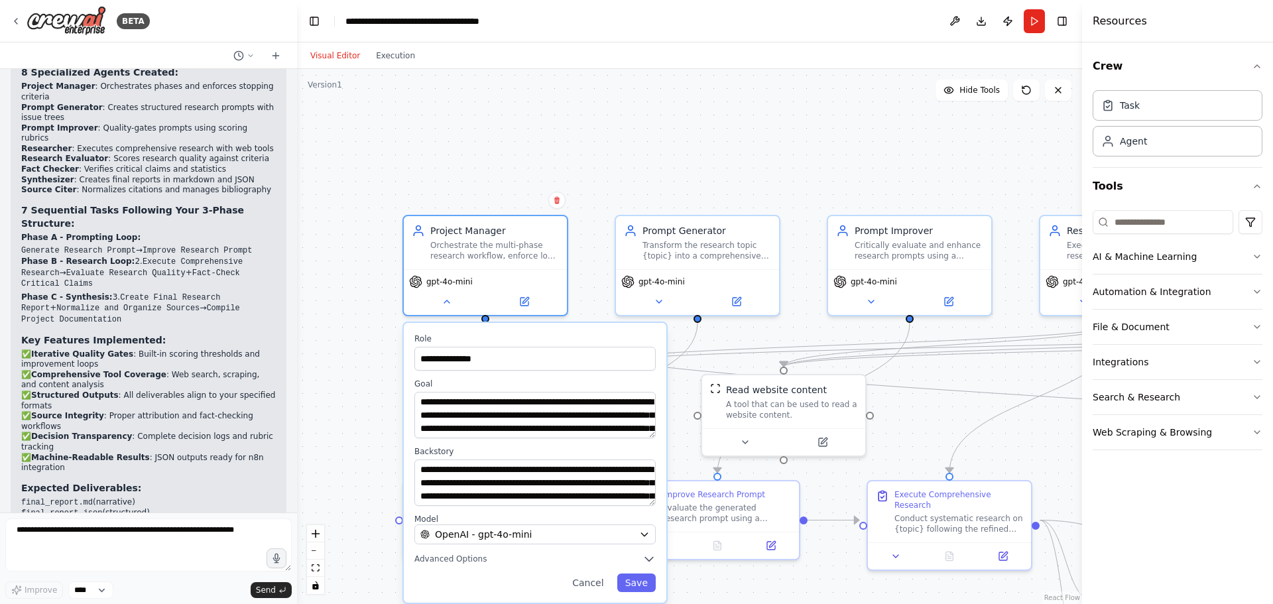
click at [628, 109] on div "**********" at bounding box center [689, 336] width 785 height 535
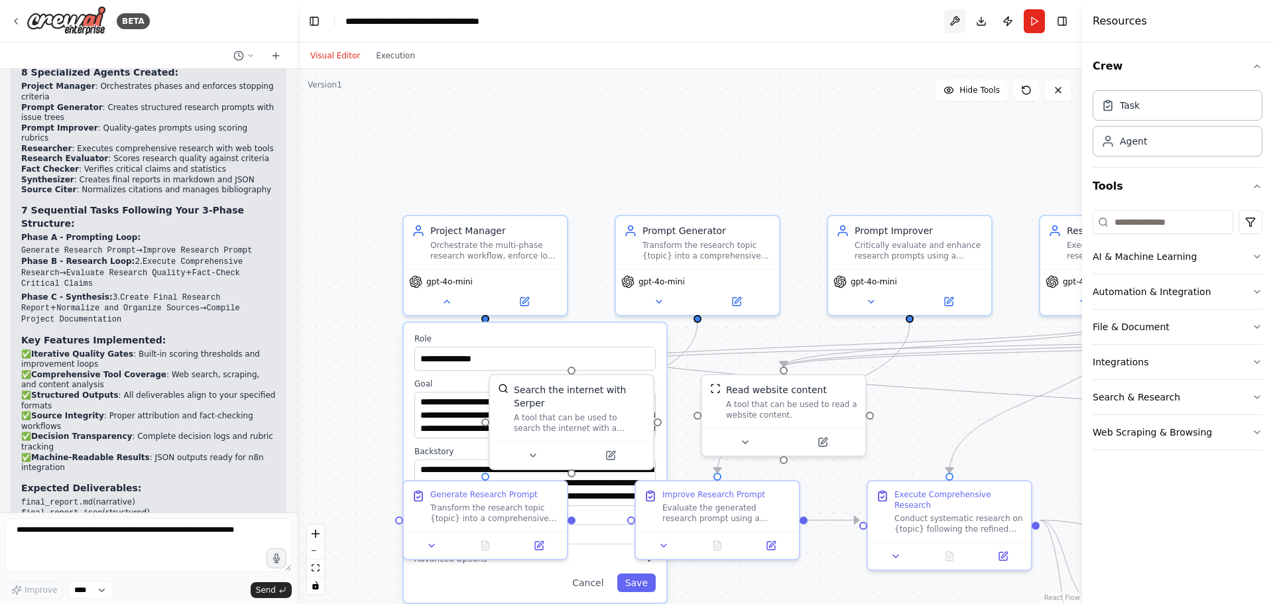
click at [964, 23] on button at bounding box center [954, 21] width 21 height 24
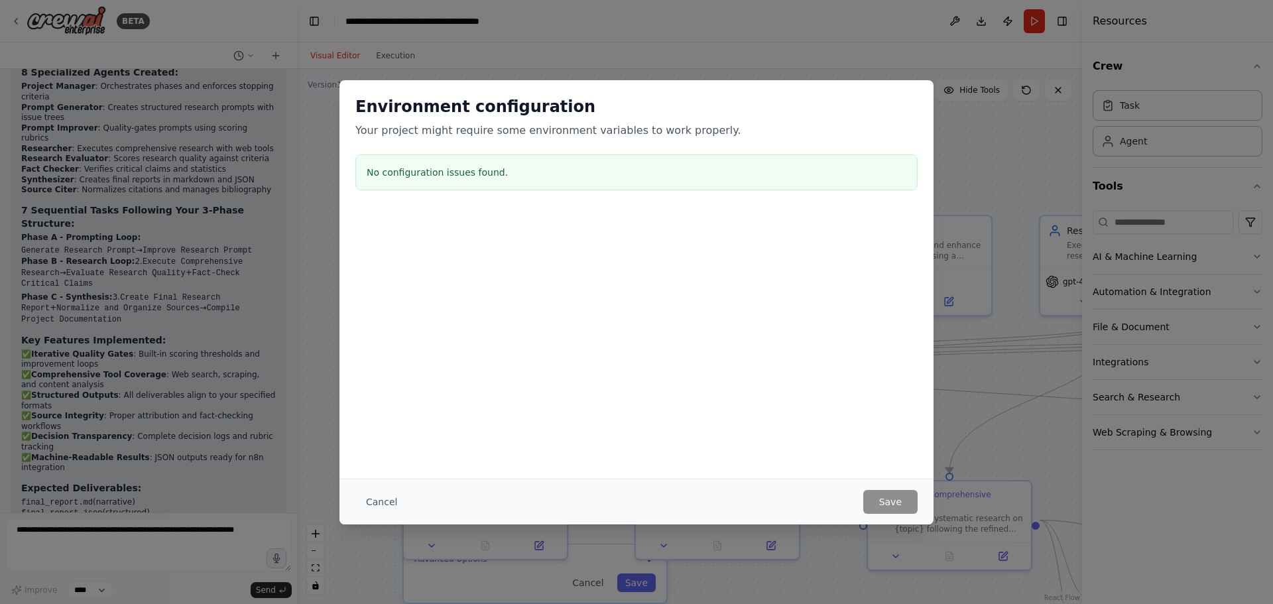
click at [831, 61] on div "Environment configuration Your project might require some environment variables…" at bounding box center [636, 302] width 1273 height 604
click at [377, 509] on button "Cancel" at bounding box center [381, 502] width 52 height 24
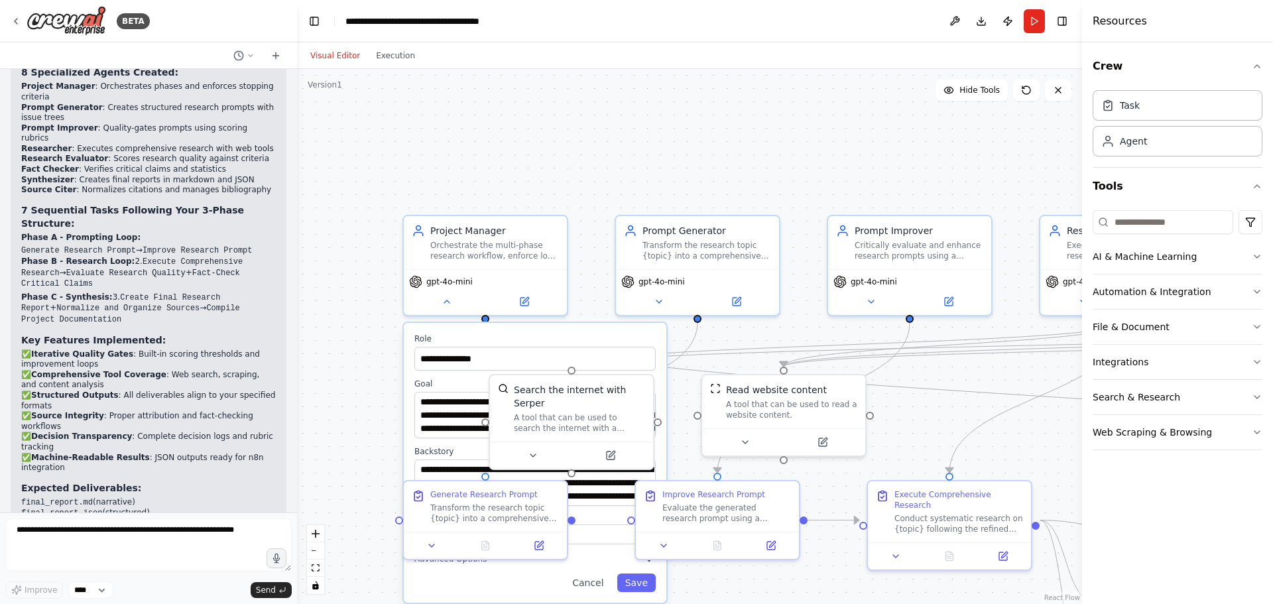
click at [980, 46] on div "Visual Editor Execution" at bounding box center [689, 55] width 785 height 27
click at [1060, 22] on button "Toggle Right Sidebar" at bounding box center [1062, 21] width 19 height 19
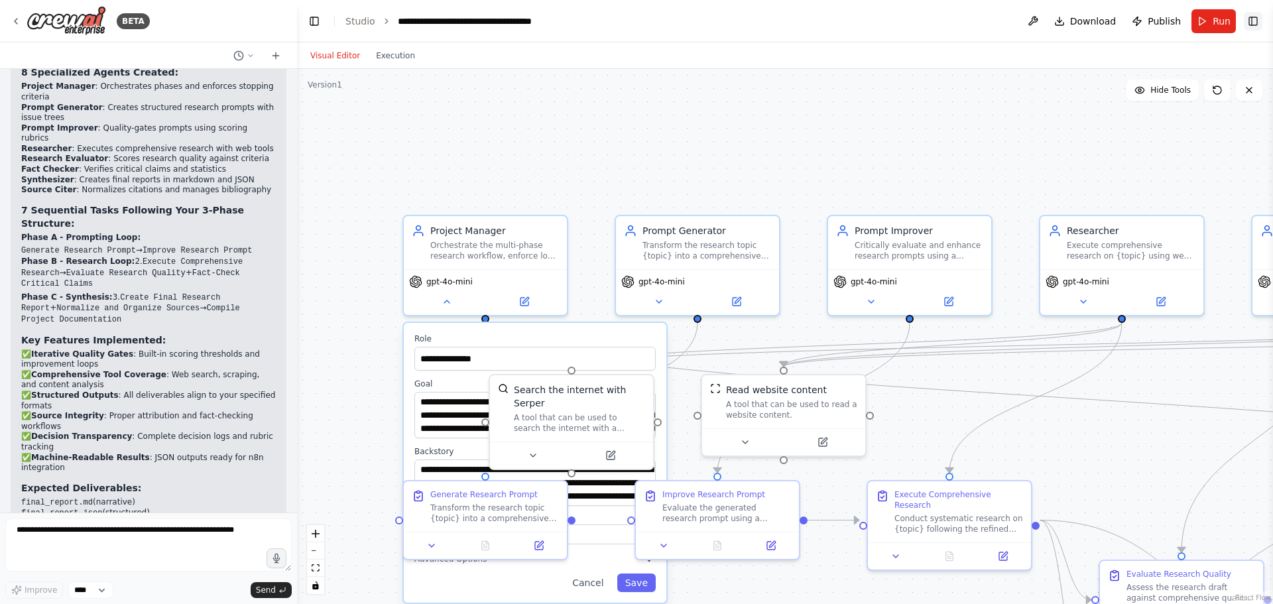
click at [1248, 16] on button "Toggle Right Sidebar" at bounding box center [1253, 21] width 19 height 19
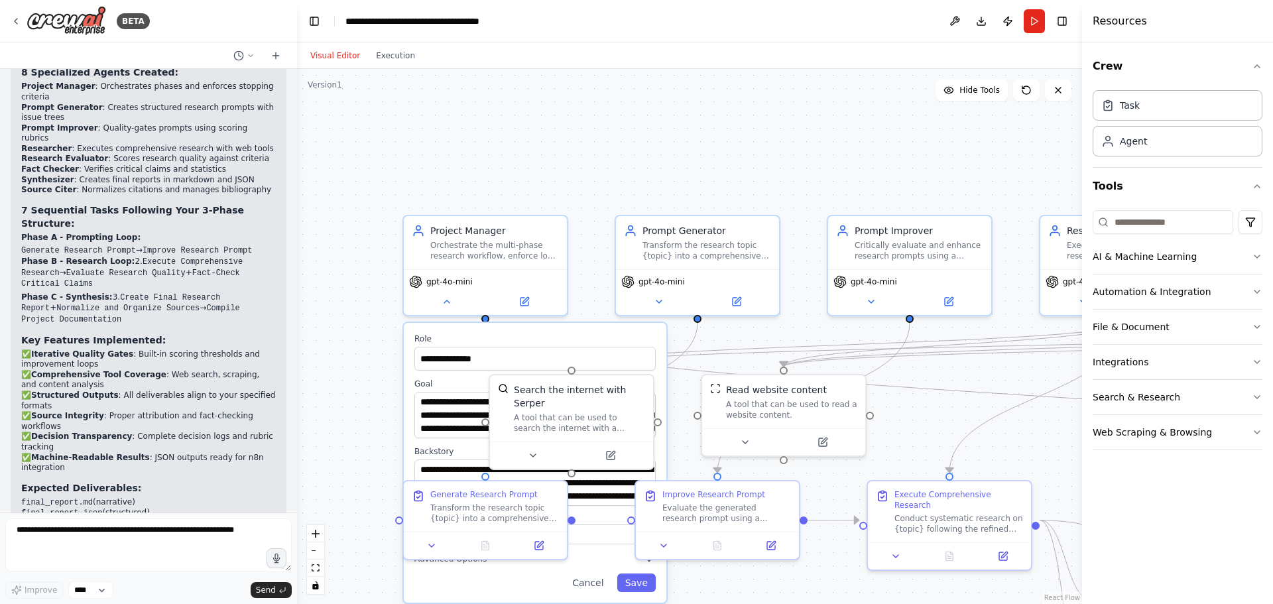
click at [438, 170] on div "**********" at bounding box center [689, 336] width 785 height 535
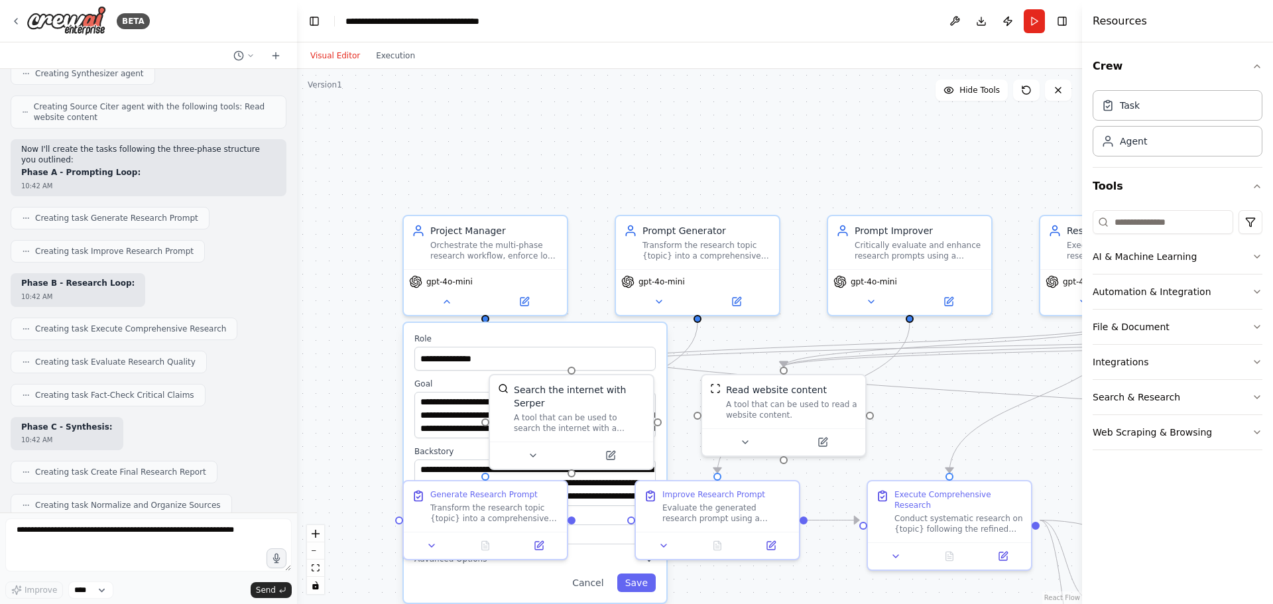
scroll to position [1418, 0]
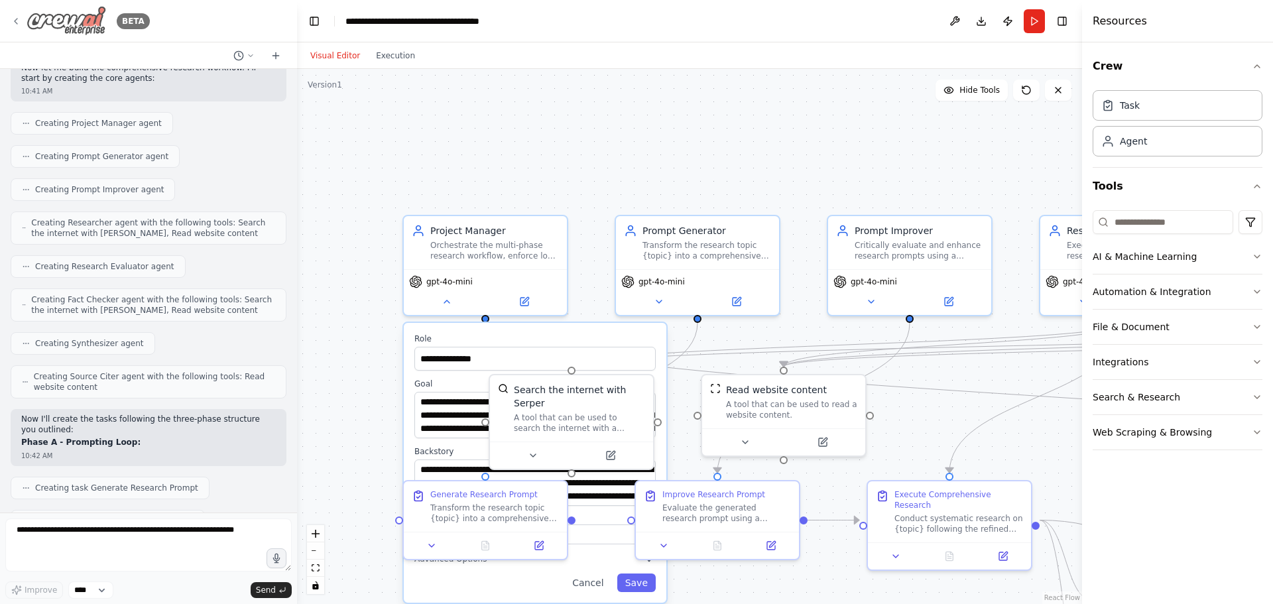
click at [21, 19] on div "BETA" at bounding box center [80, 21] width 139 height 30
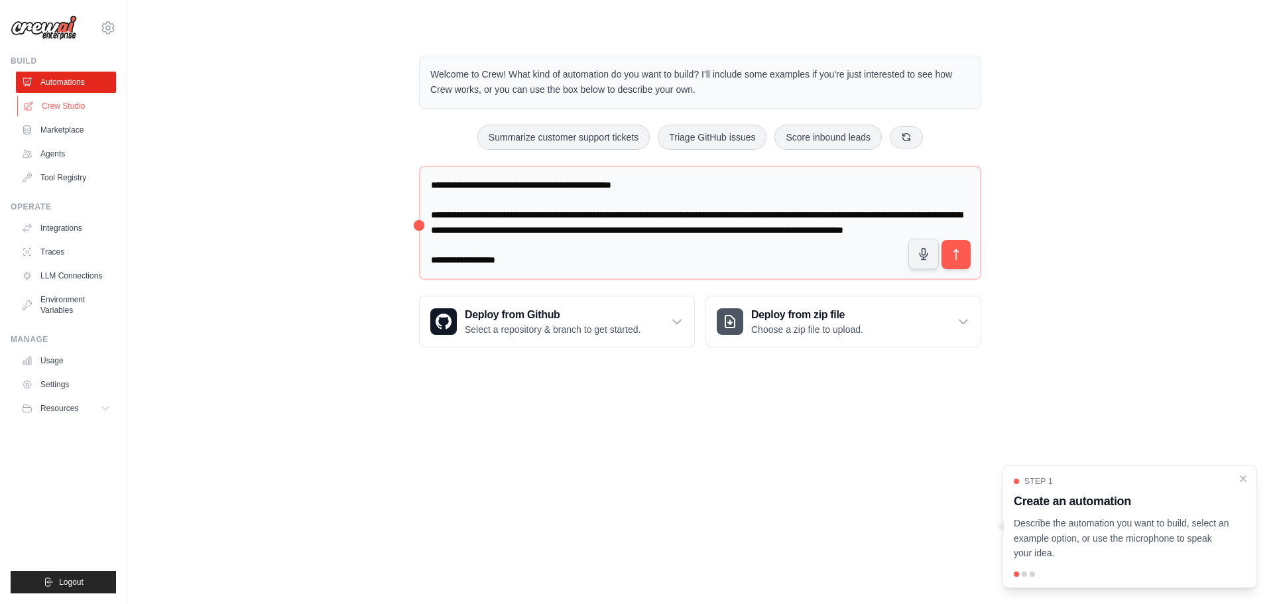
click at [101, 112] on link "Crew Studio" at bounding box center [67, 105] width 100 height 21
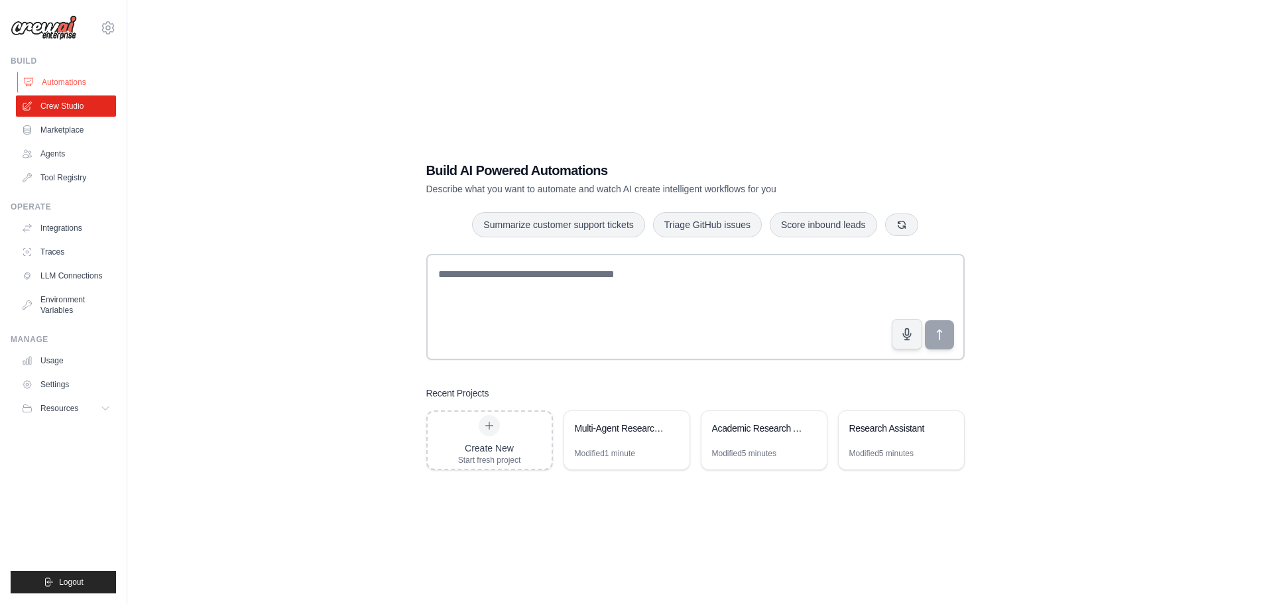
click at [76, 80] on link "Automations" at bounding box center [67, 82] width 100 height 21
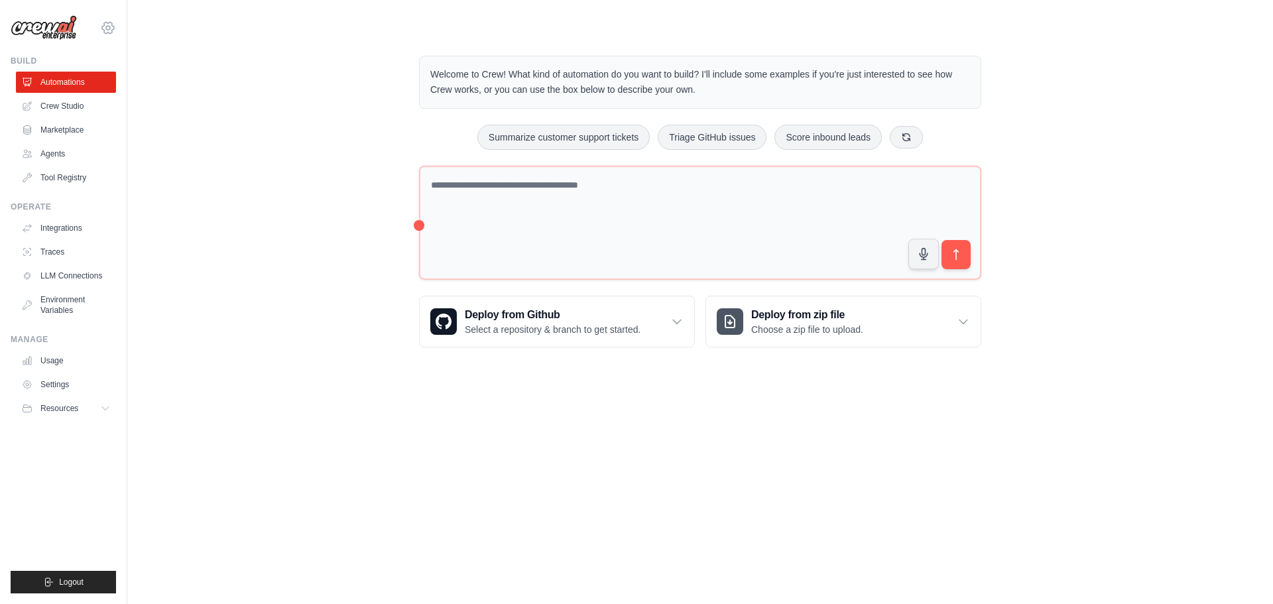
click at [105, 27] on icon at bounding box center [108, 28] width 16 height 16
click at [294, 101] on div "Welcome to Crew! What kind of automation do you want to build? I'll include som…" at bounding box center [699, 201] width 1103 height 334
click at [91, 162] on link "Agents" at bounding box center [67, 153] width 100 height 21
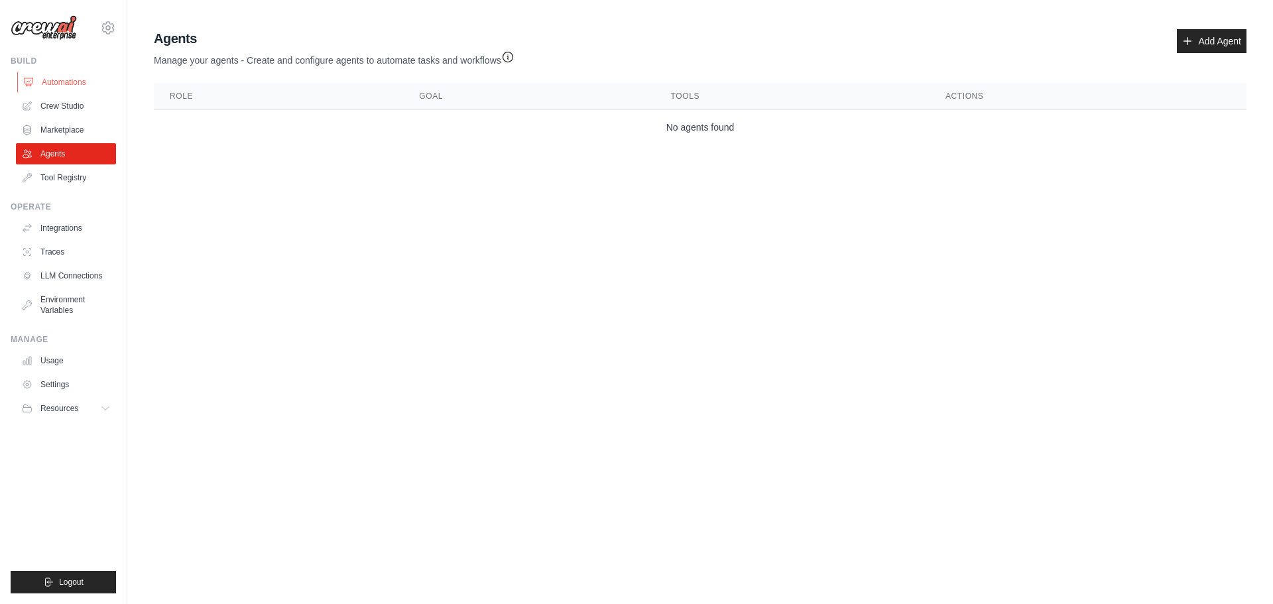
click at [84, 82] on link "Automations" at bounding box center [67, 82] width 100 height 21
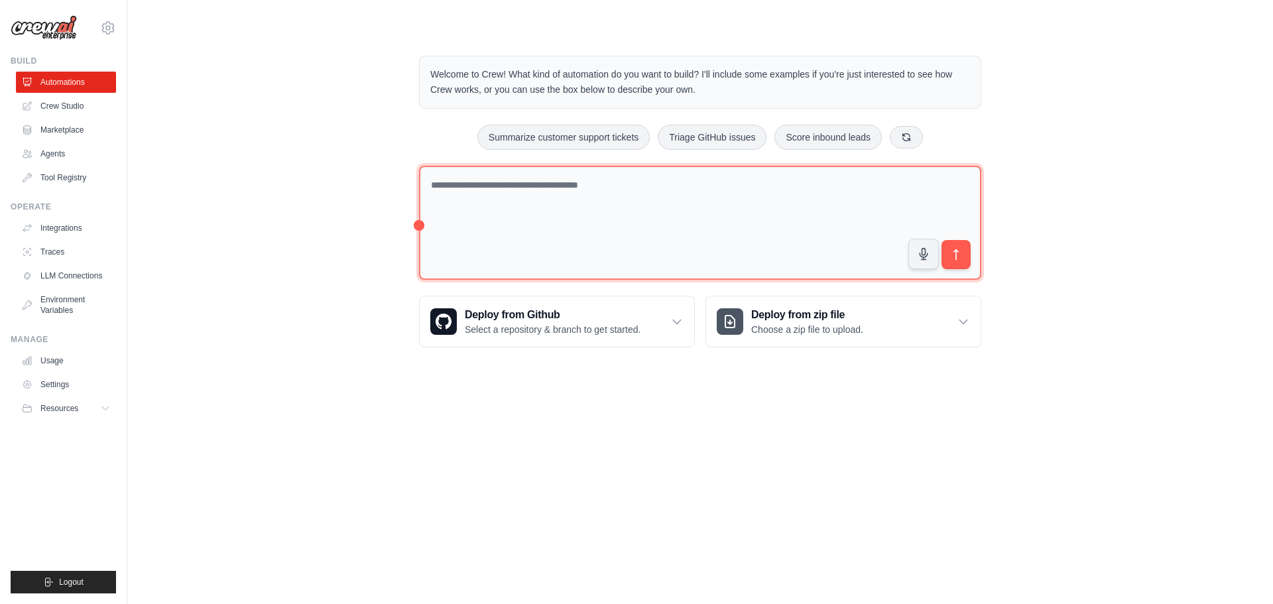
click at [523, 180] on textarea at bounding box center [700, 223] width 562 height 115
paste textarea "**********"
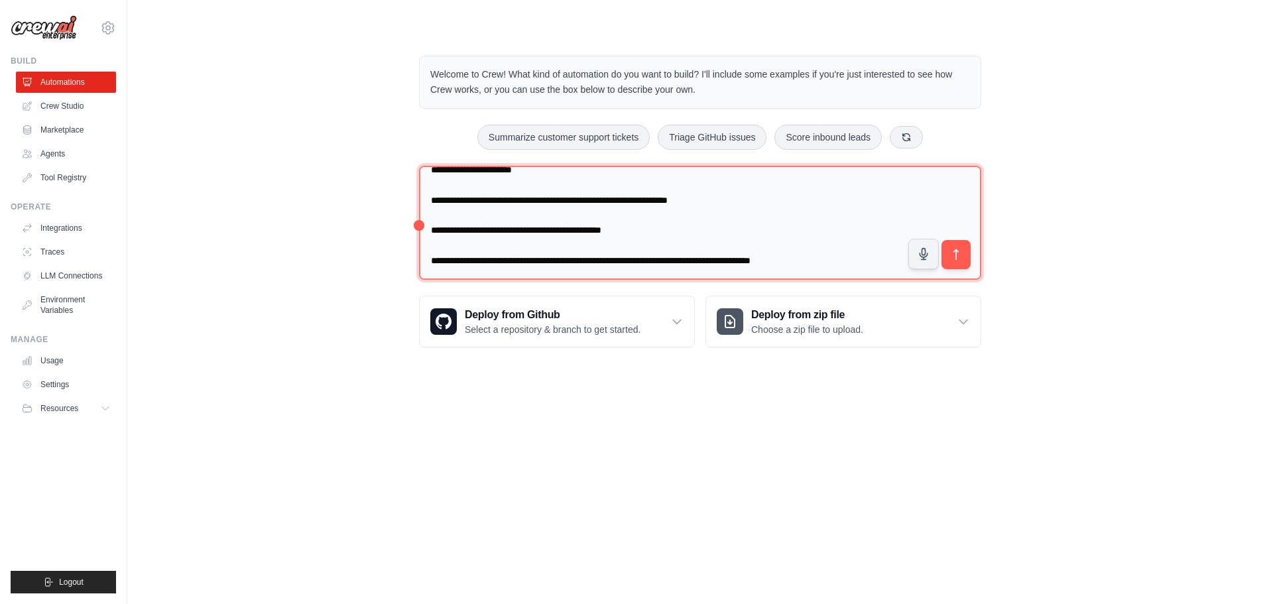
scroll to position [1125, 0]
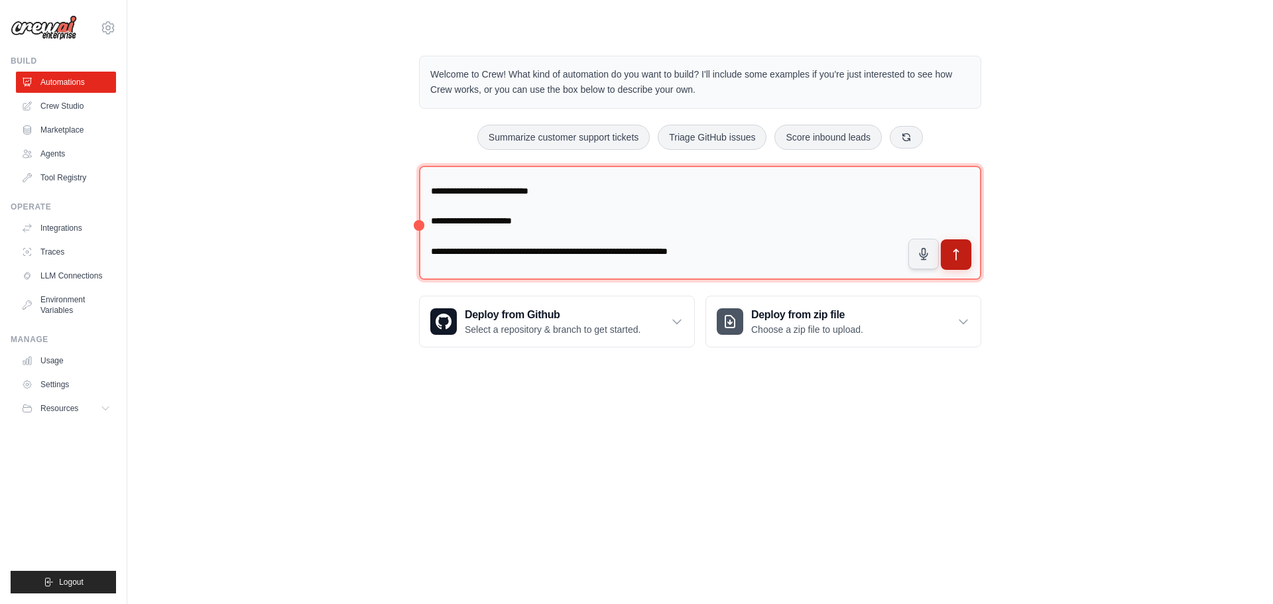
type textarea "**********"
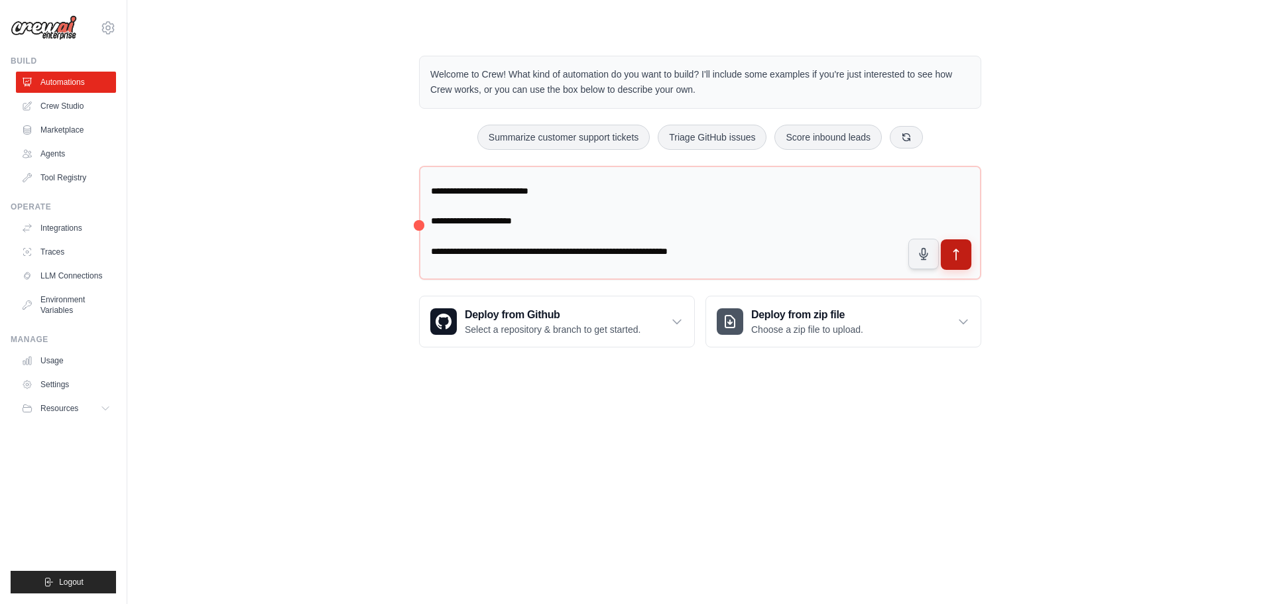
click at [963, 253] on button "submit" at bounding box center [956, 254] width 30 height 30
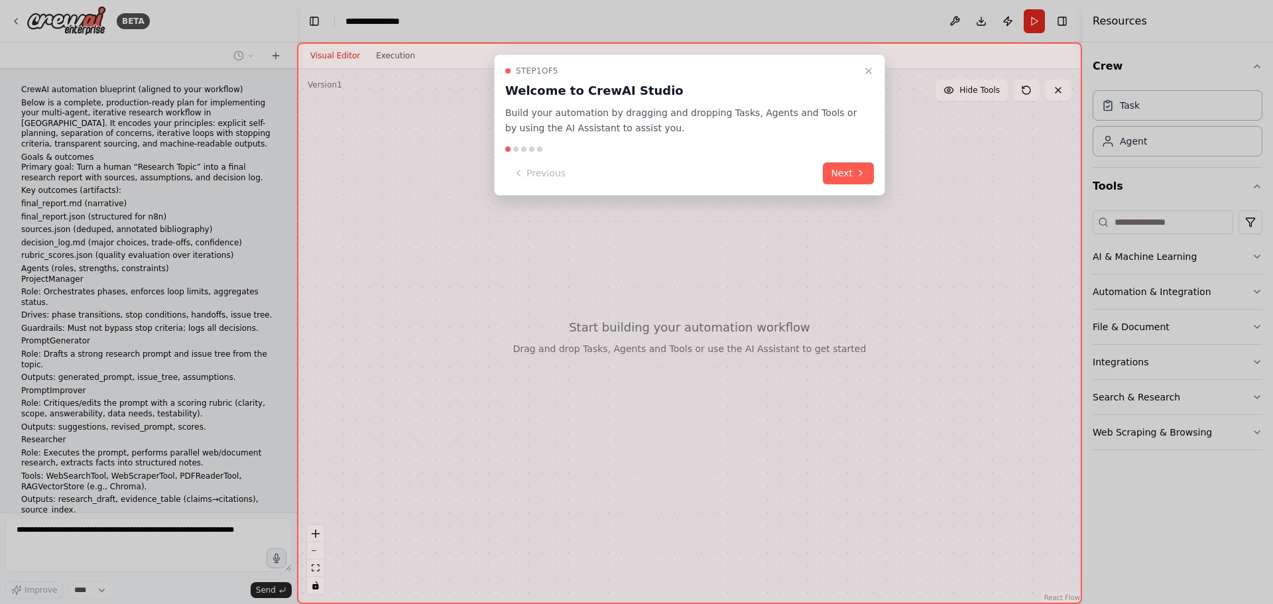
scroll to position [638, 0]
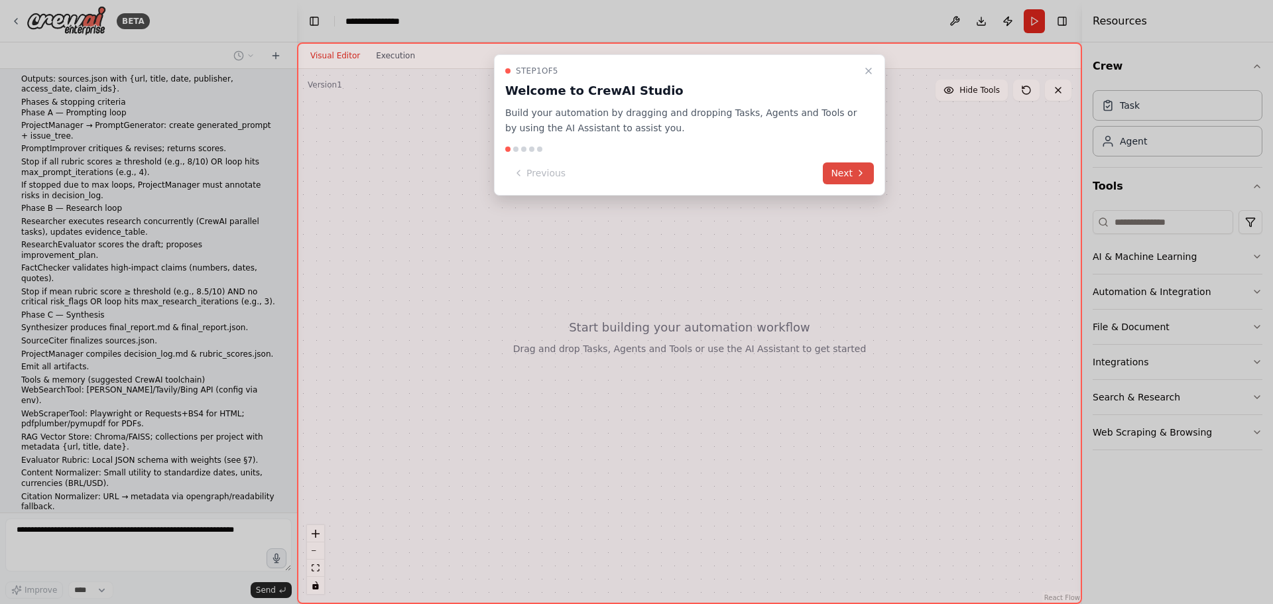
click at [838, 168] on button "Next" at bounding box center [848, 173] width 51 height 22
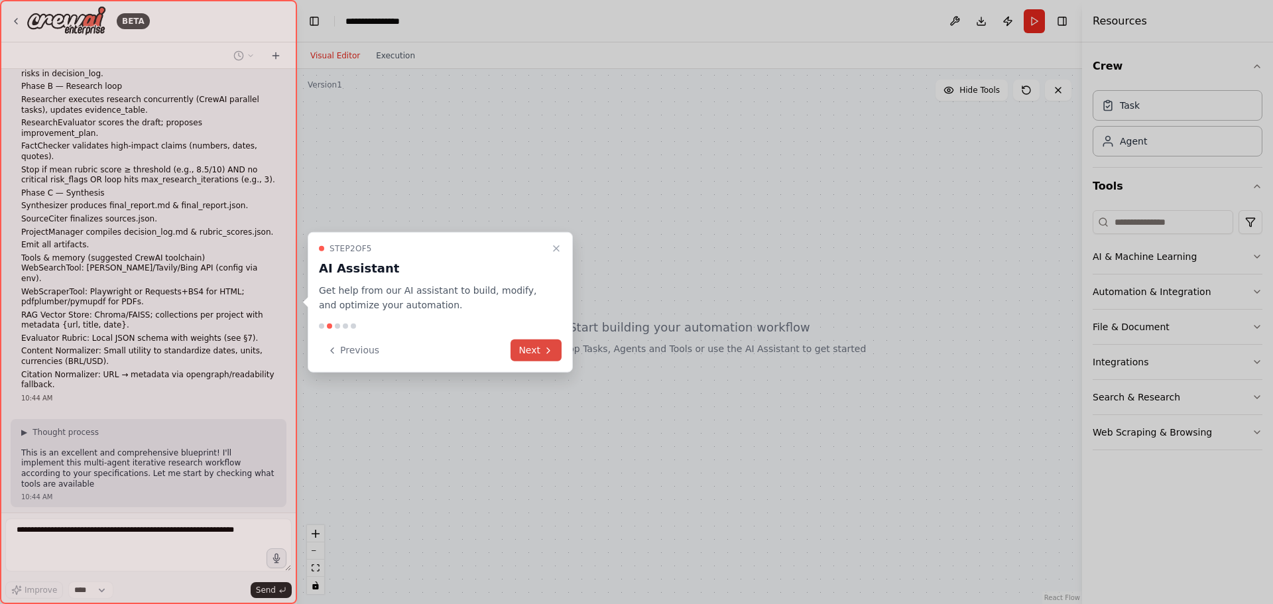
scroll to position [771, 0]
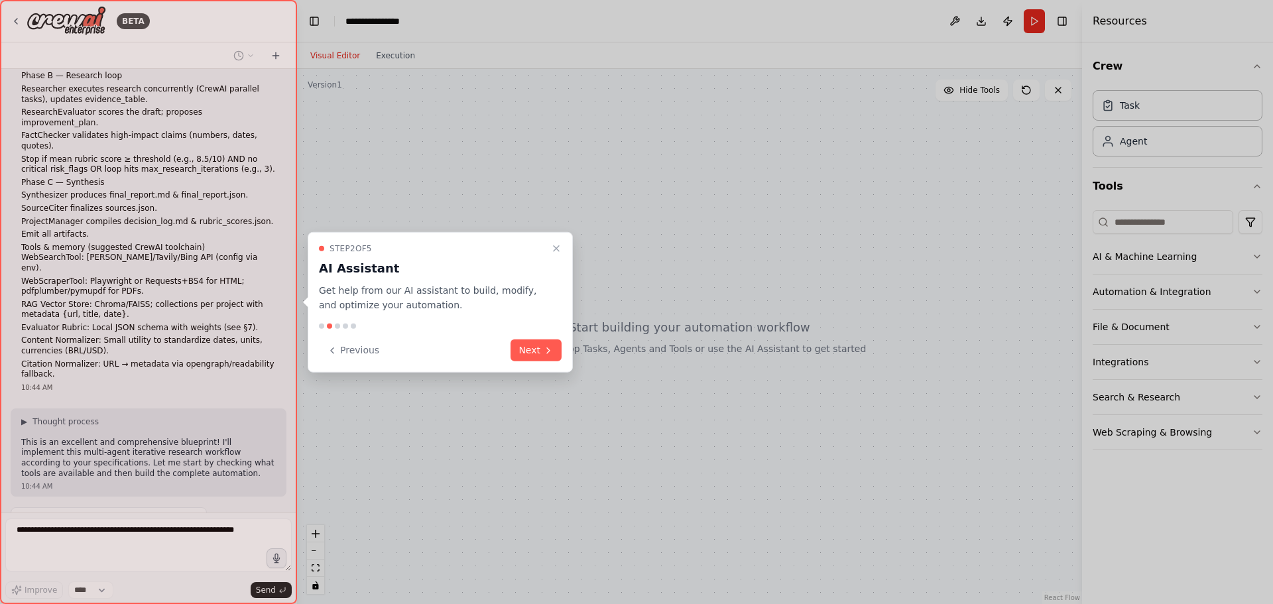
click at [536, 343] on button "Next" at bounding box center [535, 350] width 51 height 22
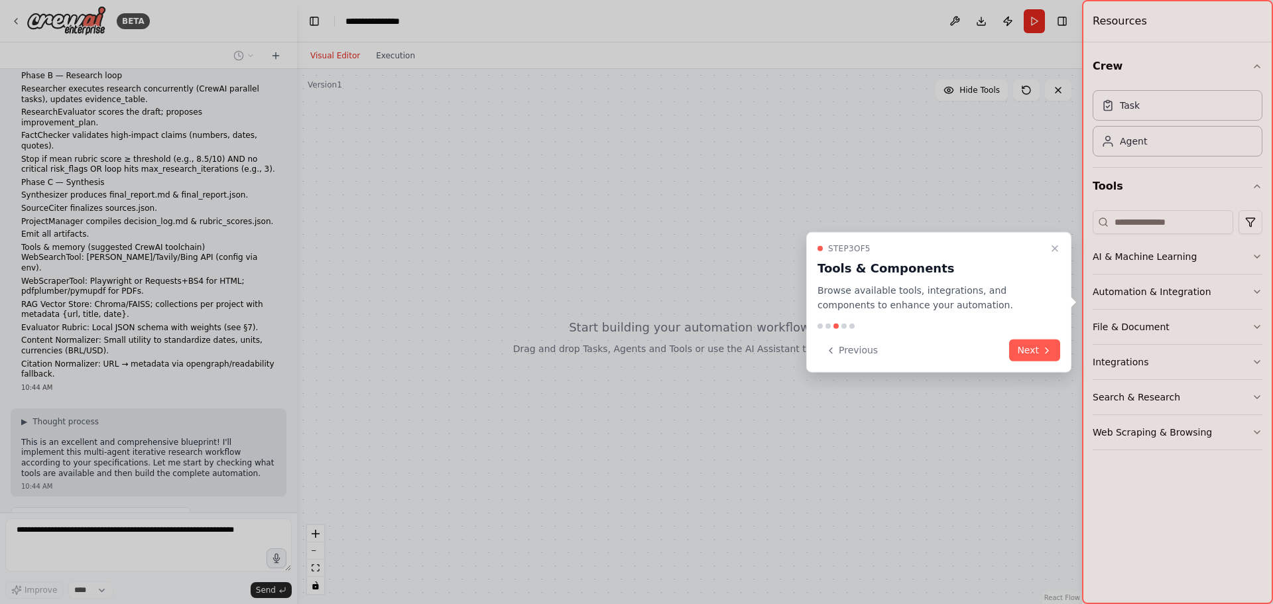
click at [1043, 353] on icon at bounding box center [1046, 350] width 11 height 11
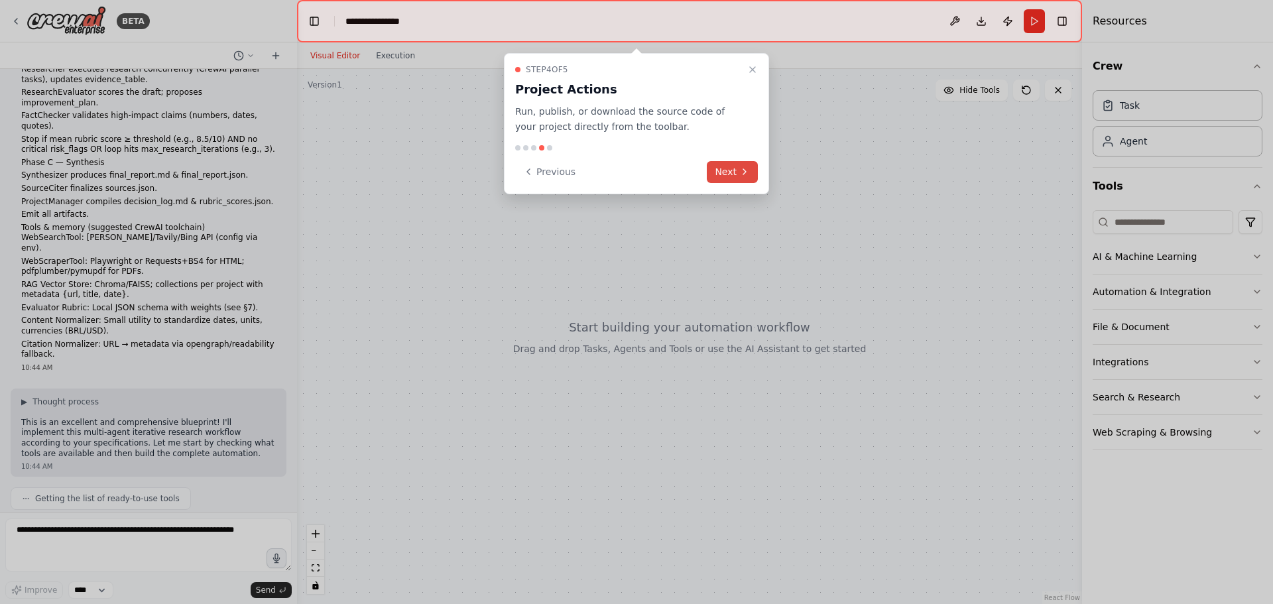
scroll to position [858, 0]
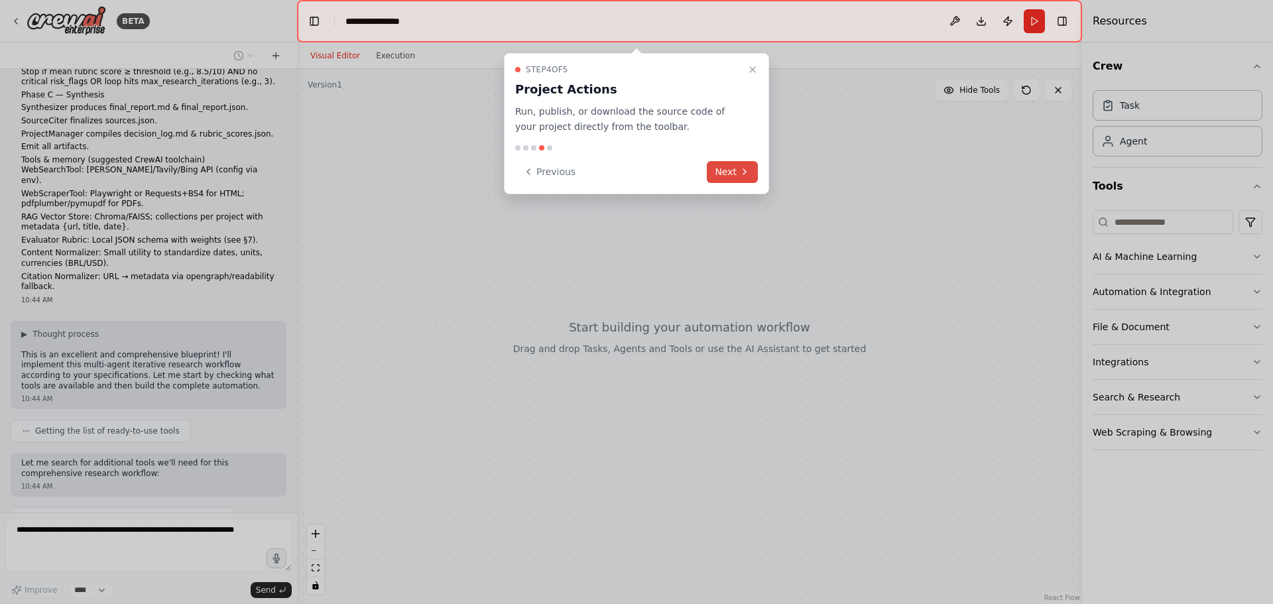
click at [733, 168] on button "Next" at bounding box center [732, 172] width 51 height 22
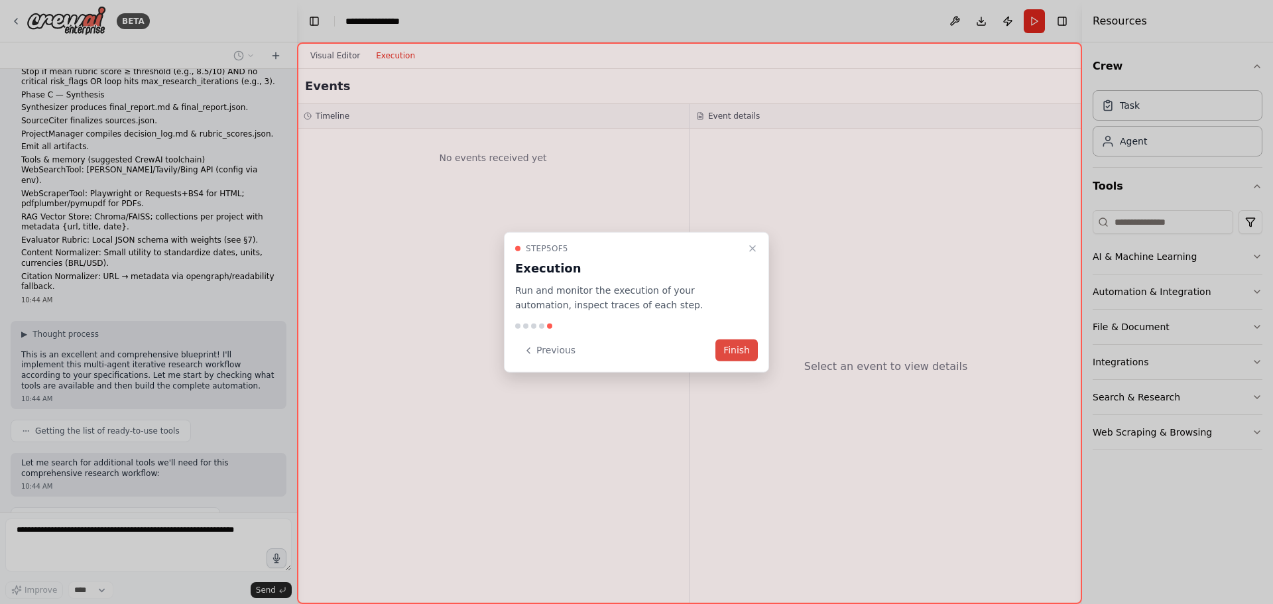
click at [730, 347] on button "Finish" at bounding box center [736, 350] width 42 height 22
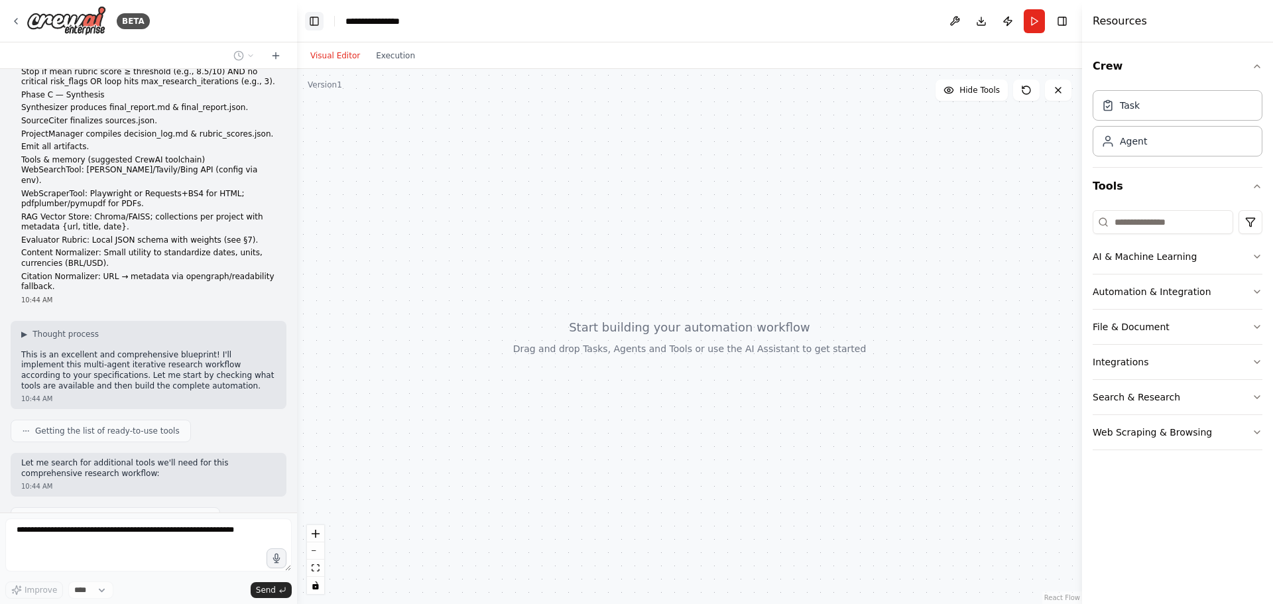
scroll to position [892, 0]
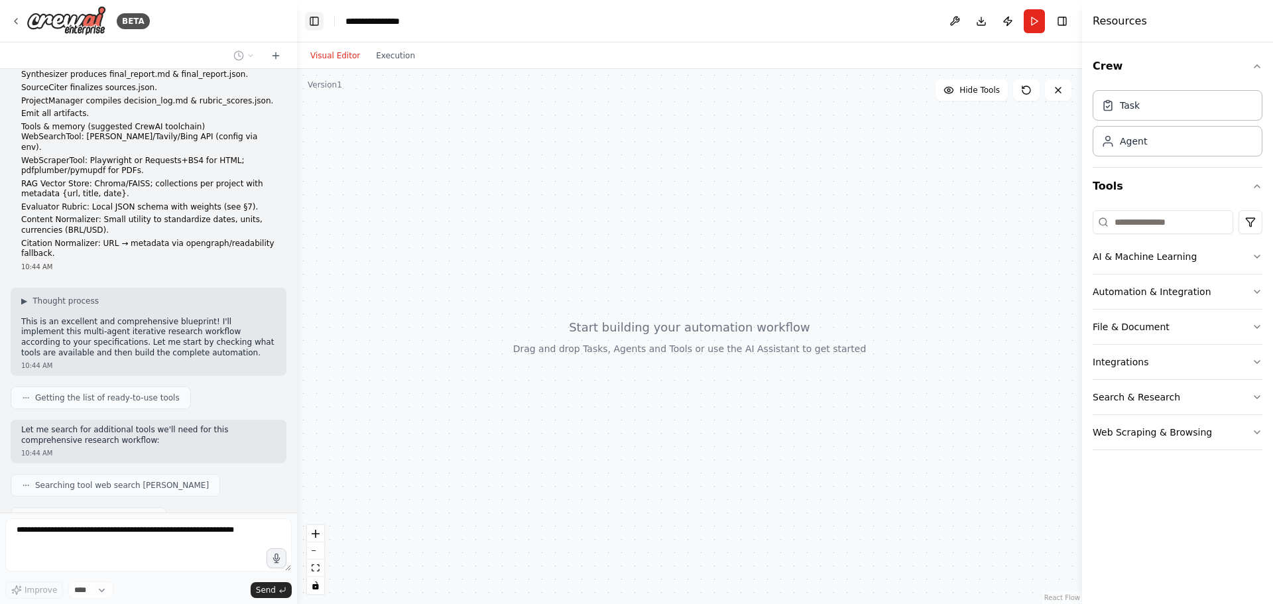
click at [315, 22] on button "Toggle Left Sidebar" at bounding box center [314, 21] width 19 height 19
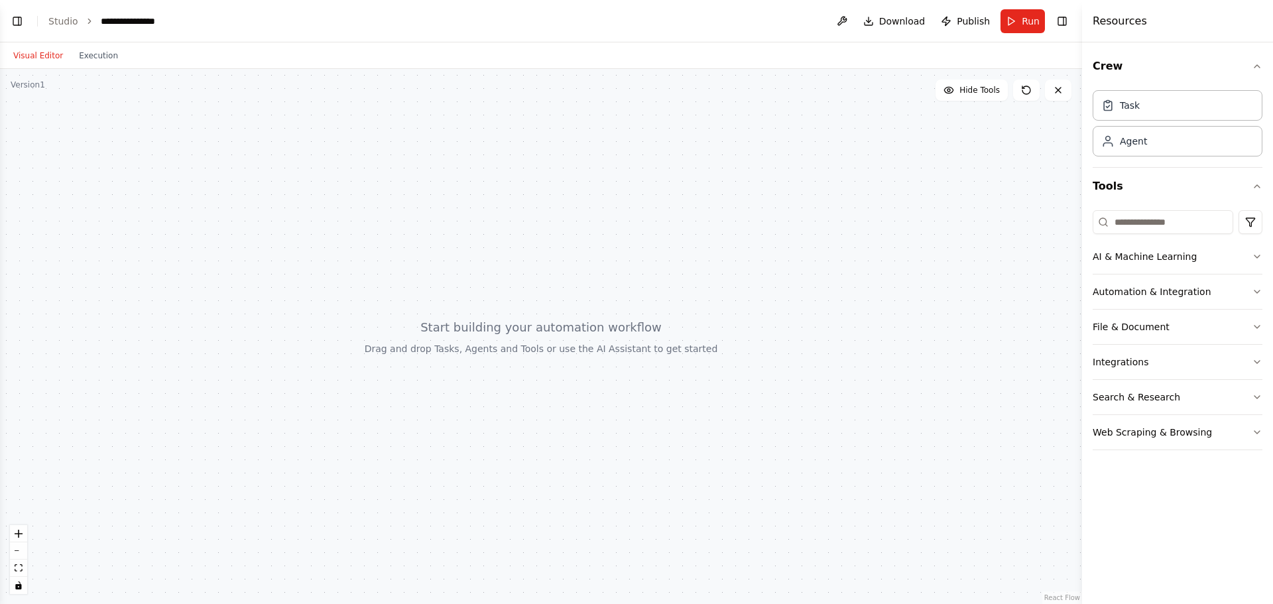
click at [6, 16] on header "**********" at bounding box center [541, 21] width 1082 height 42
click at [12, 15] on button "Toggle Left Sidebar" at bounding box center [17, 21] width 19 height 19
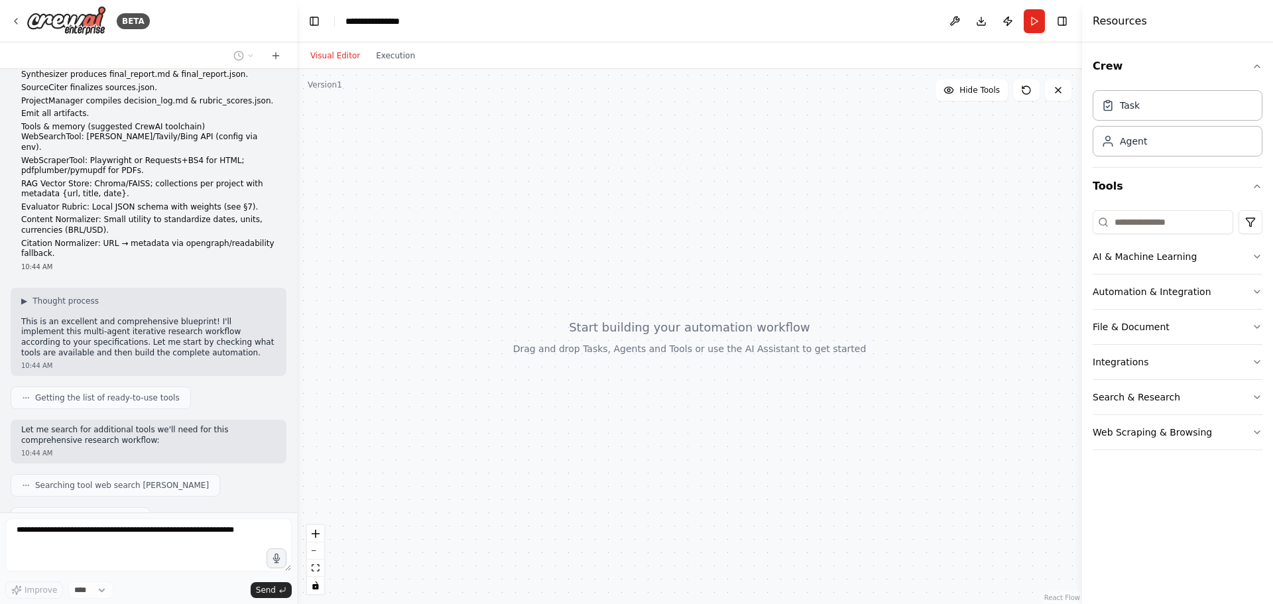
scroll to position [925, 0]
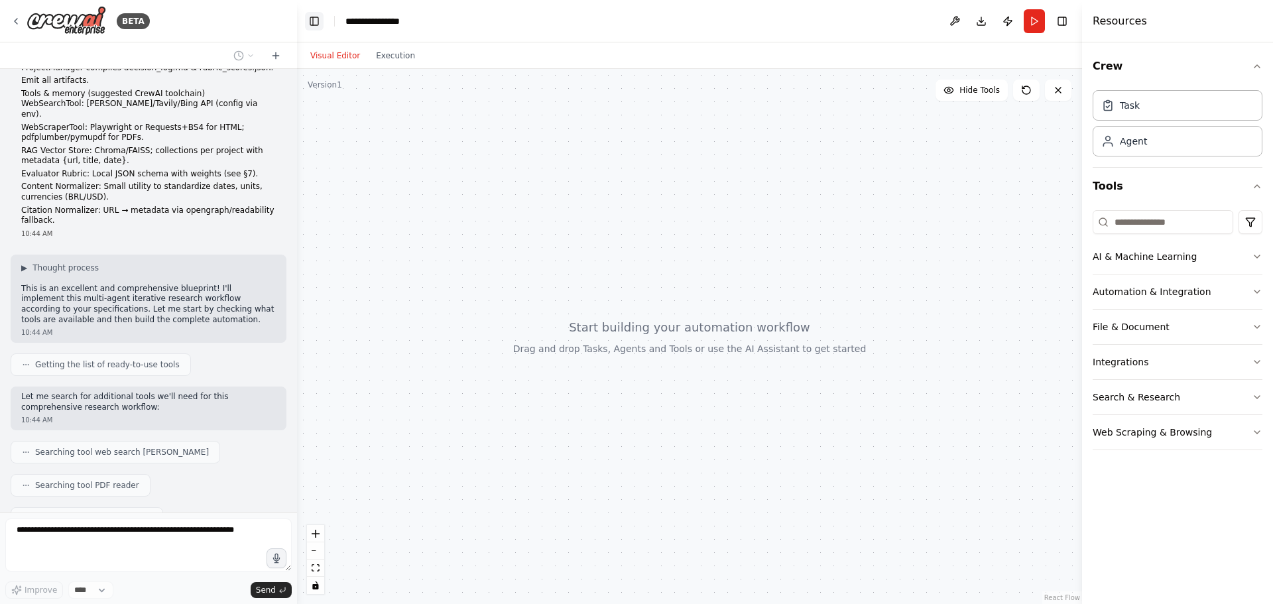
click at [320, 22] on button "Toggle Left Sidebar" at bounding box center [314, 21] width 19 height 19
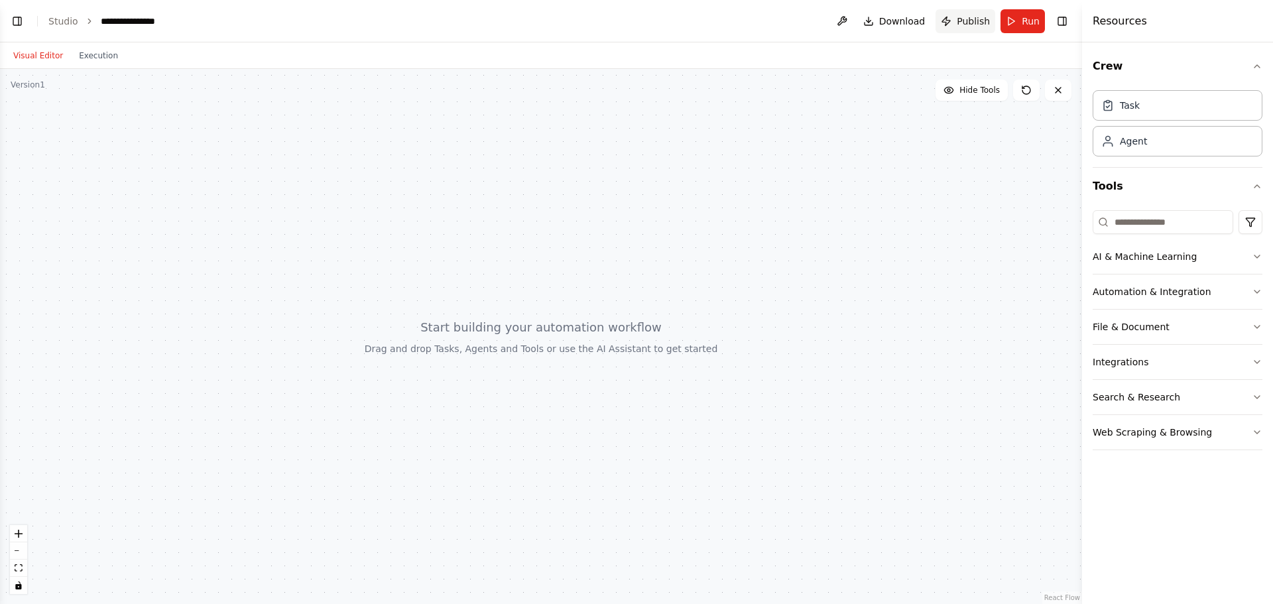
click at [955, 21] on button "Publish" at bounding box center [965, 21] width 60 height 24
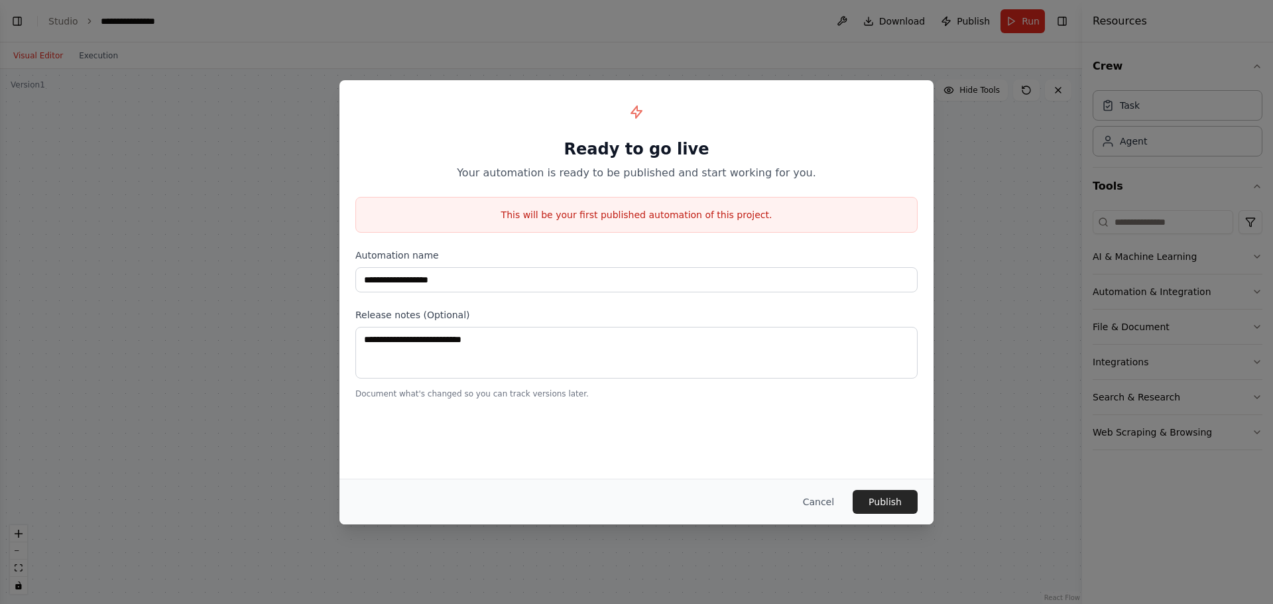
scroll to position [1012, 0]
click at [824, 507] on button "Cancel" at bounding box center [818, 502] width 52 height 24
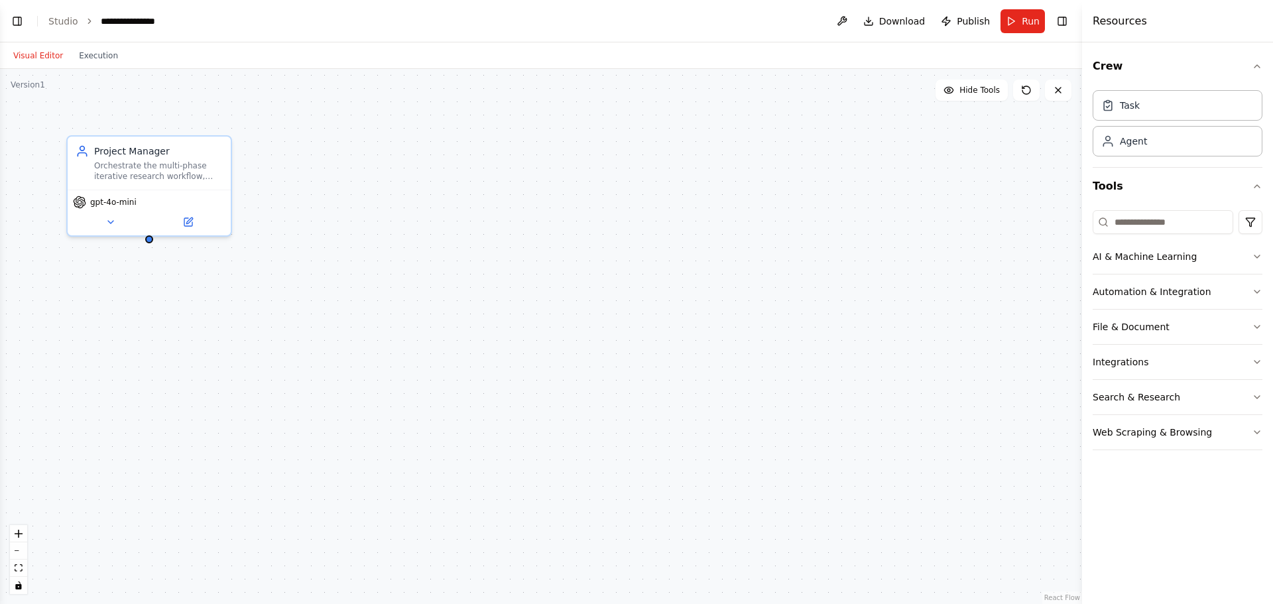
click at [33, 60] on button "Visual Editor" at bounding box center [38, 56] width 66 height 16
click at [12, 19] on button "Toggle Left Sidebar" at bounding box center [17, 21] width 19 height 19
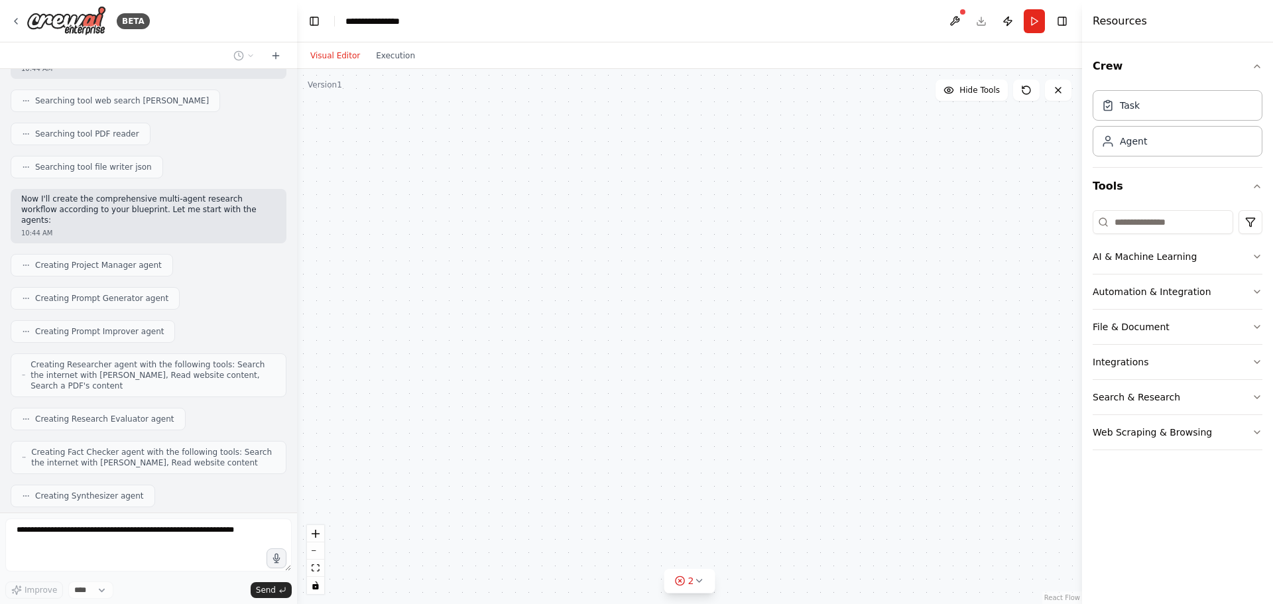
scroll to position [1651, 0]
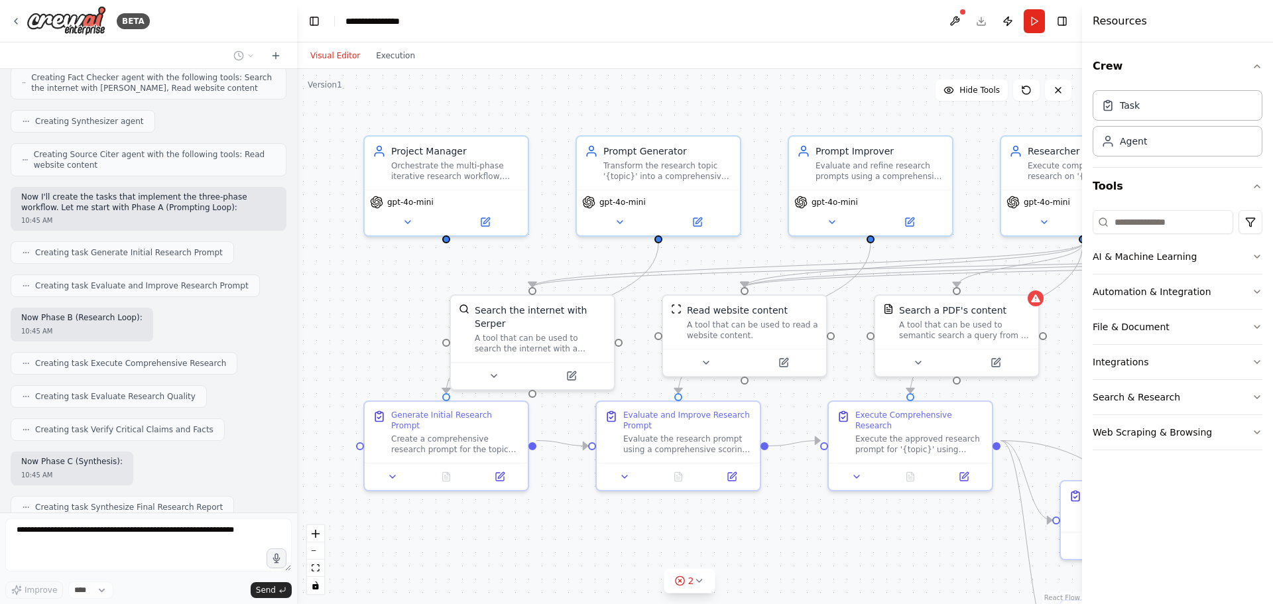
click at [911, 556] on div ".deletable-edge-delete-btn { width: 20px; height: 20px; border: 0px solid #ffff…" at bounding box center [689, 336] width 785 height 535
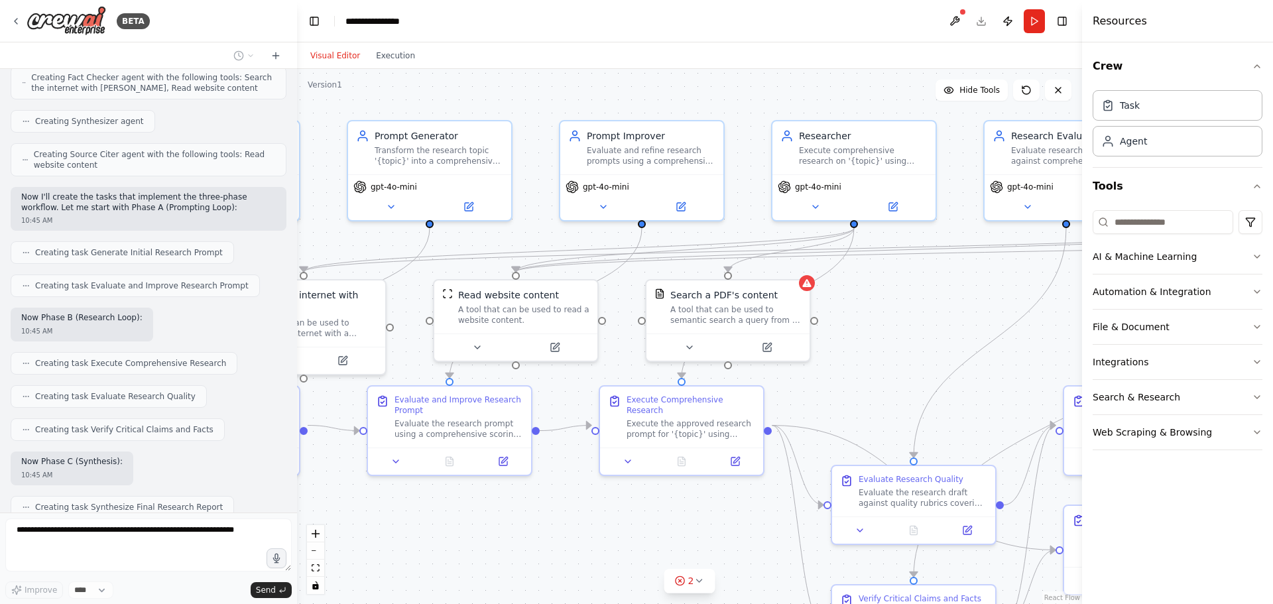
drag, startPoint x: 942, startPoint y: 533, endPoint x: 729, endPoint y: 516, distance: 213.4
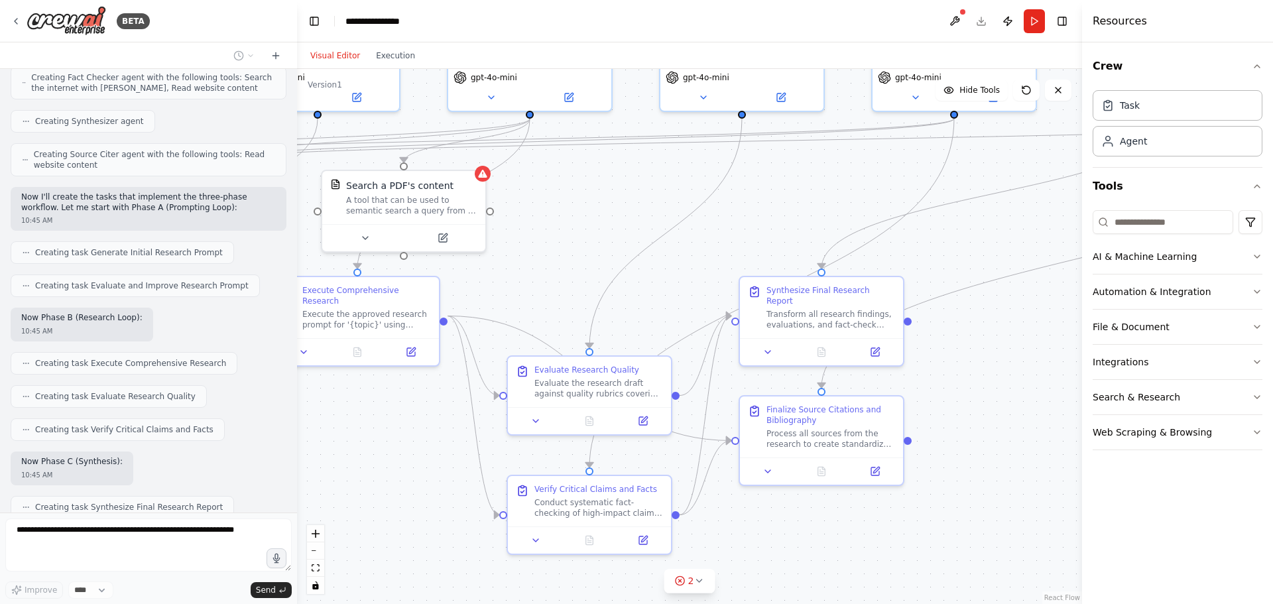
drag, startPoint x: 978, startPoint y: 327, endPoint x: 658, endPoint y: 203, distance: 343.4
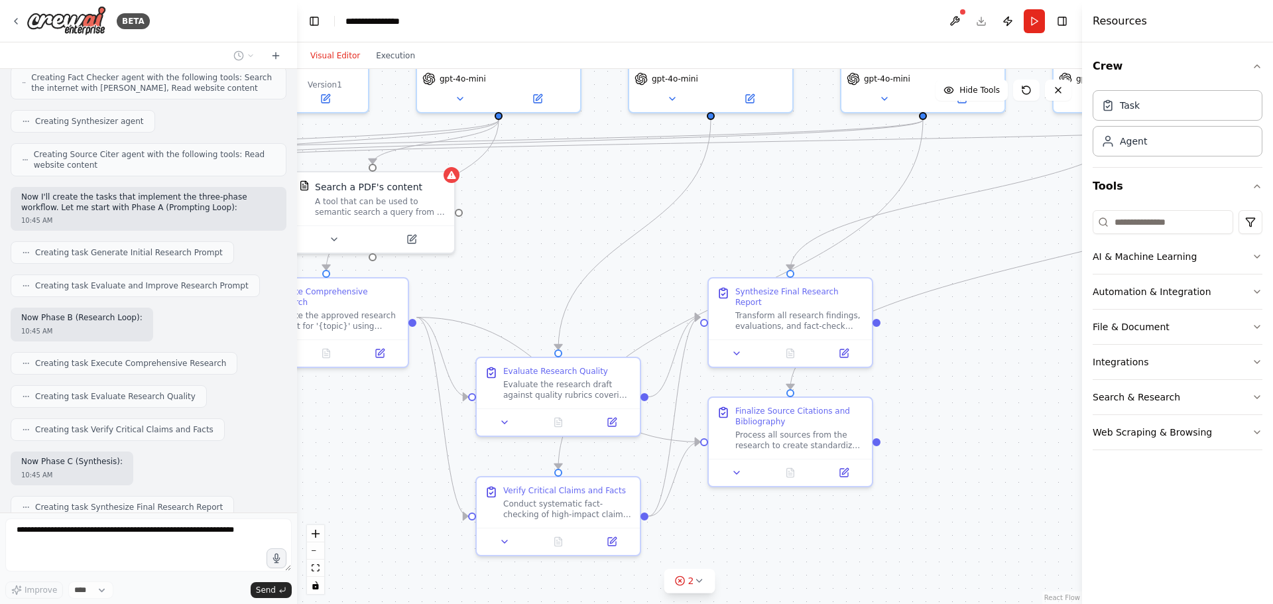
scroll to position [1684, 0]
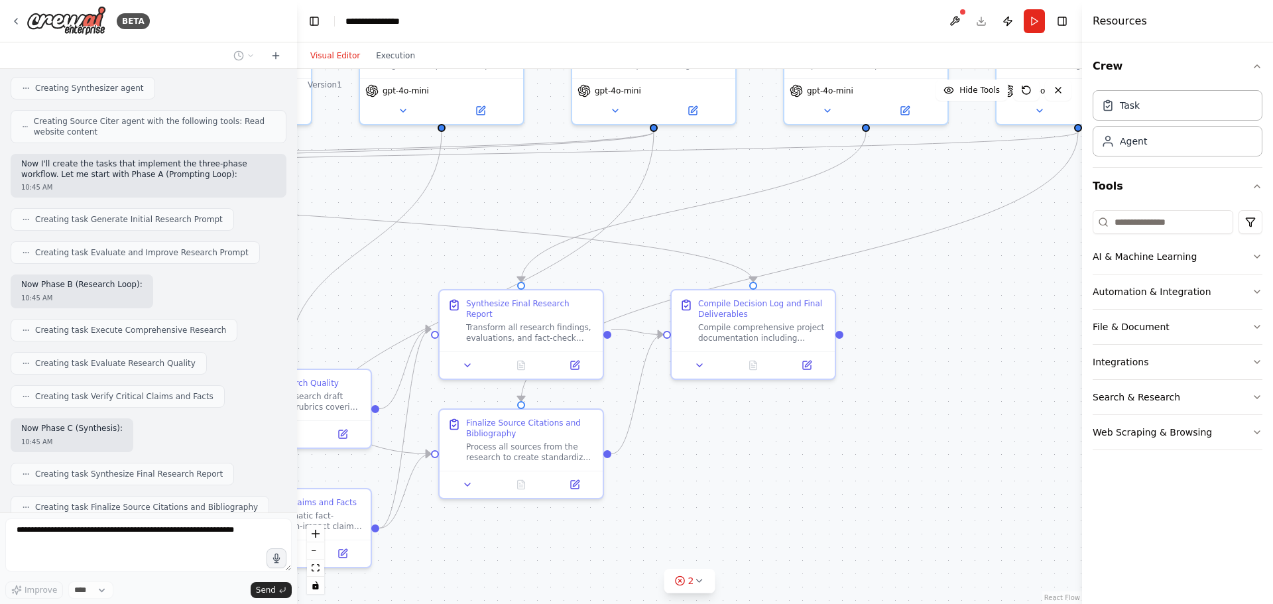
drag, startPoint x: 945, startPoint y: 220, endPoint x: 675, endPoint y: 233, distance: 270.1
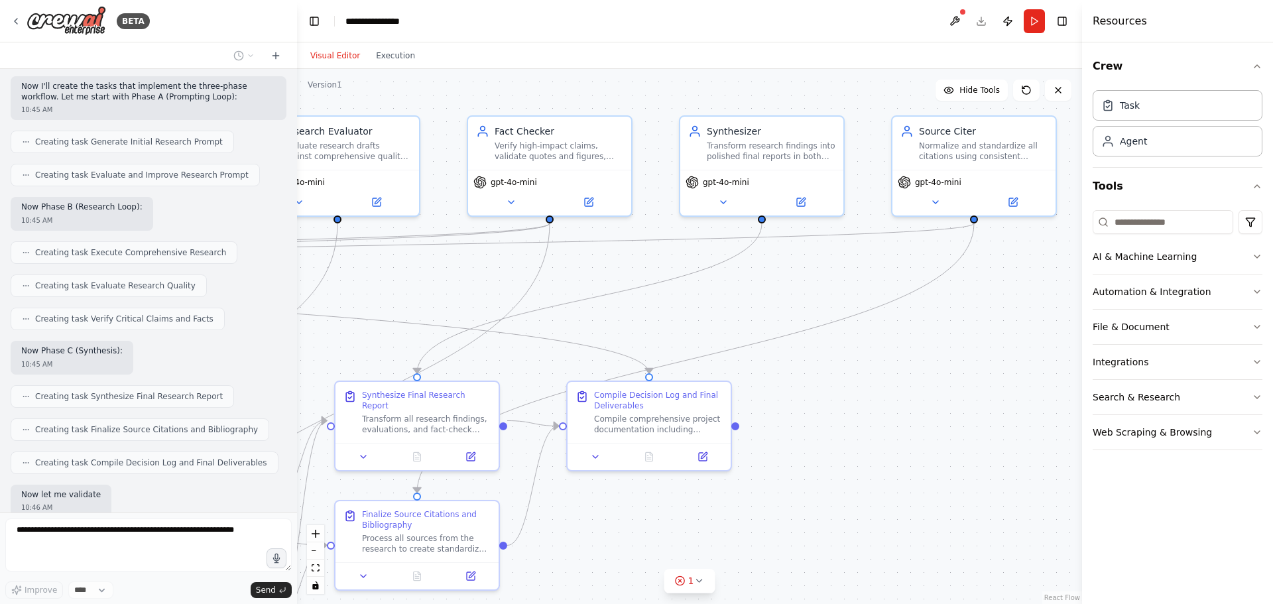
drag, startPoint x: 860, startPoint y: 253, endPoint x: 620, endPoint y: 423, distance: 293.9
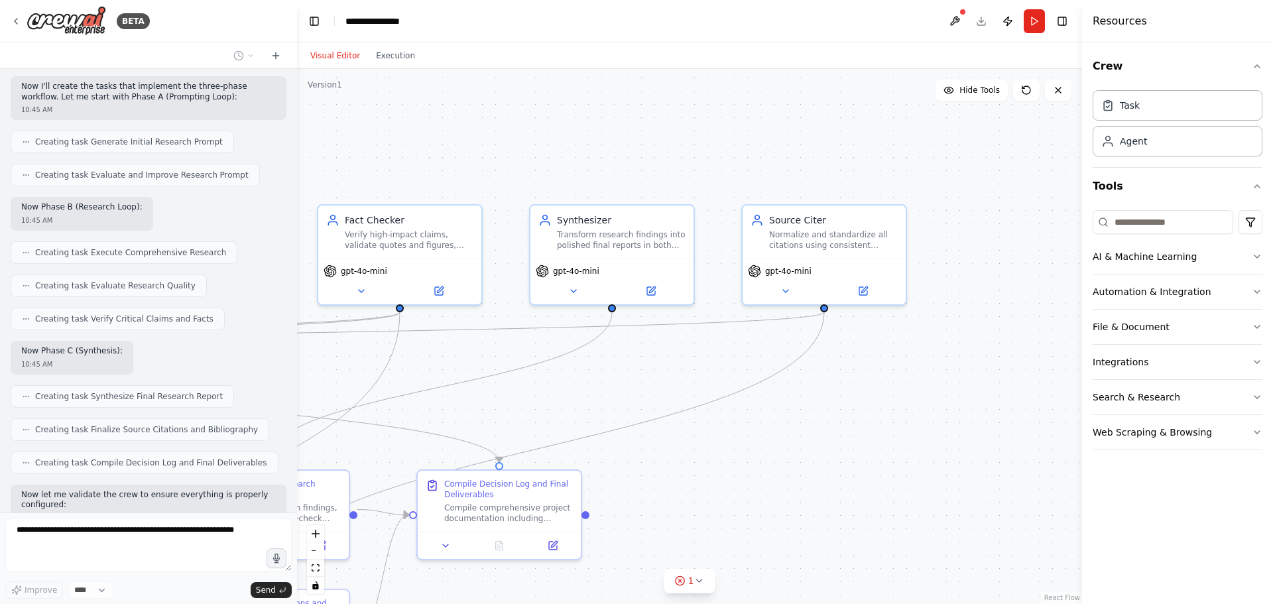
scroll to position [1772, 0]
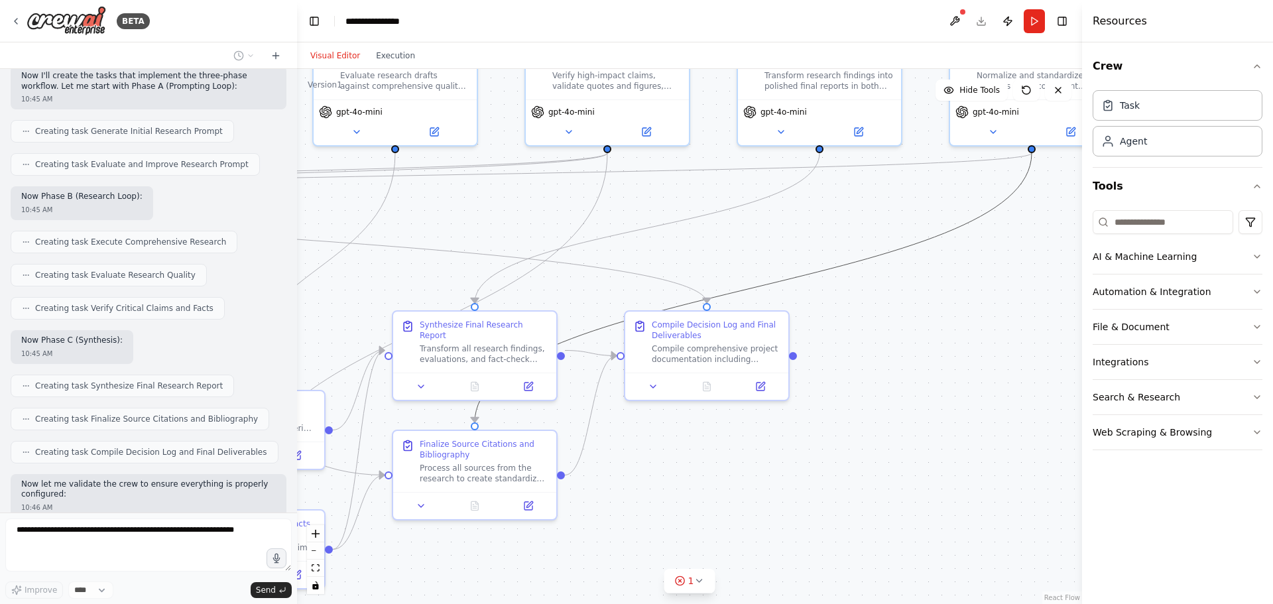
drag, startPoint x: 558, startPoint y: 447, endPoint x: 766, endPoint y: 288, distance: 261.5
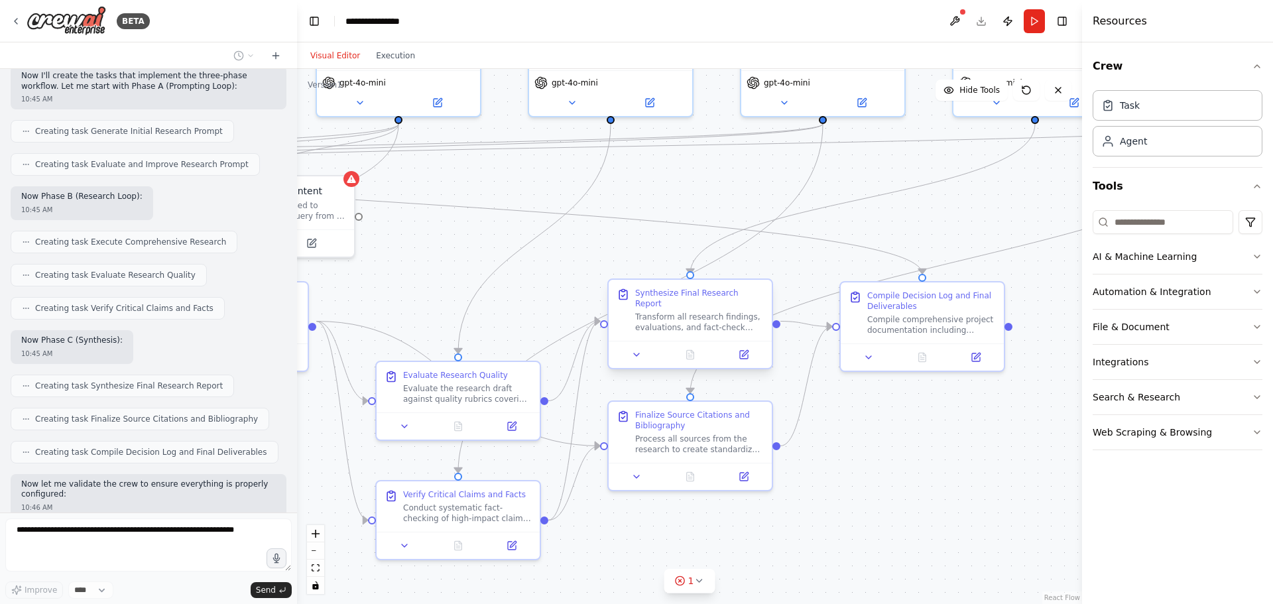
drag, startPoint x: 583, startPoint y: 291, endPoint x: 693, endPoint y: 280, distance: 110.0
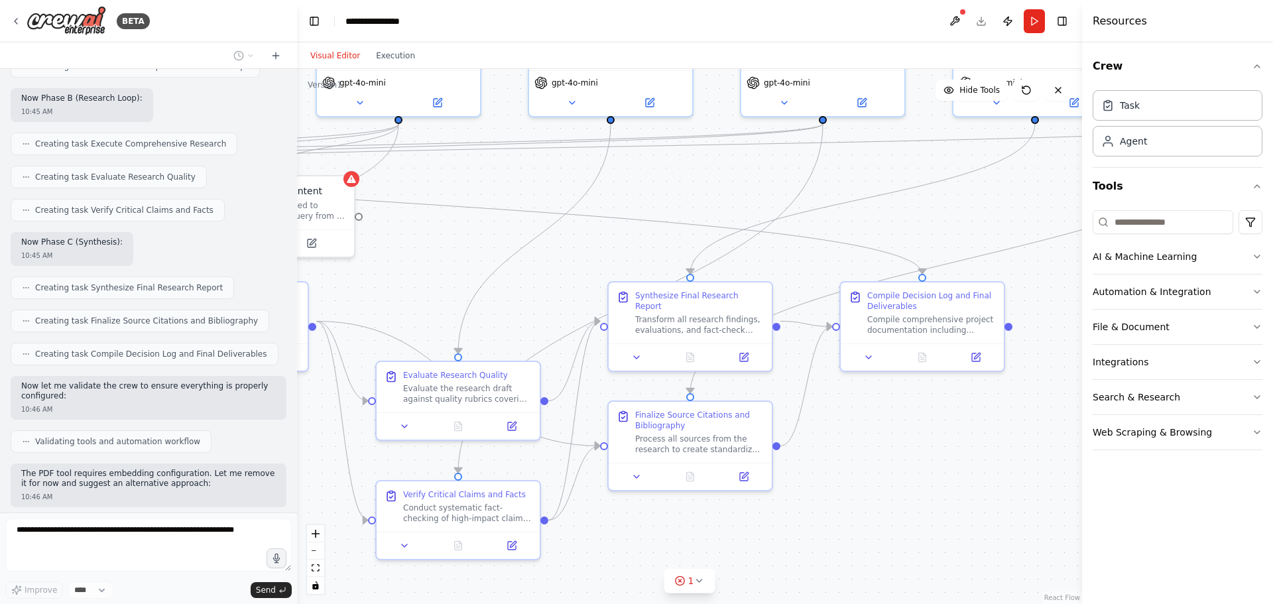
scroll to position [1903, 0]
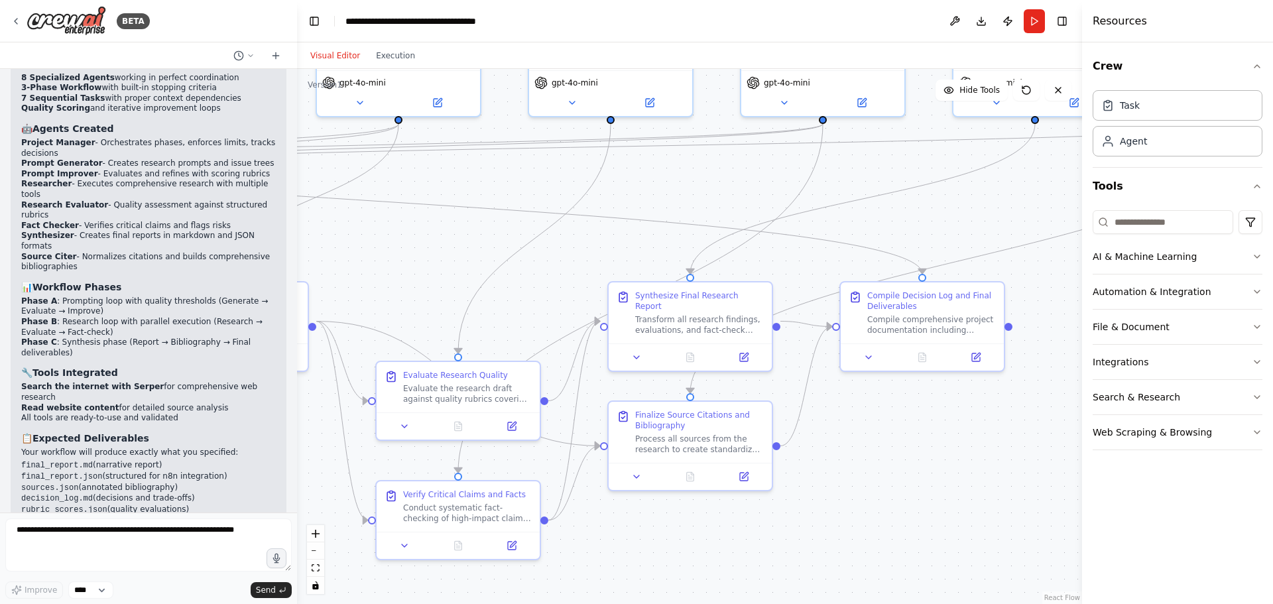
click at [533, 170] on div ".deletable-edge-delete-btn { width: 20px; height: 20px; border: 0px solid #ffff…" at bounding box center [689, 336] width 785 height 535
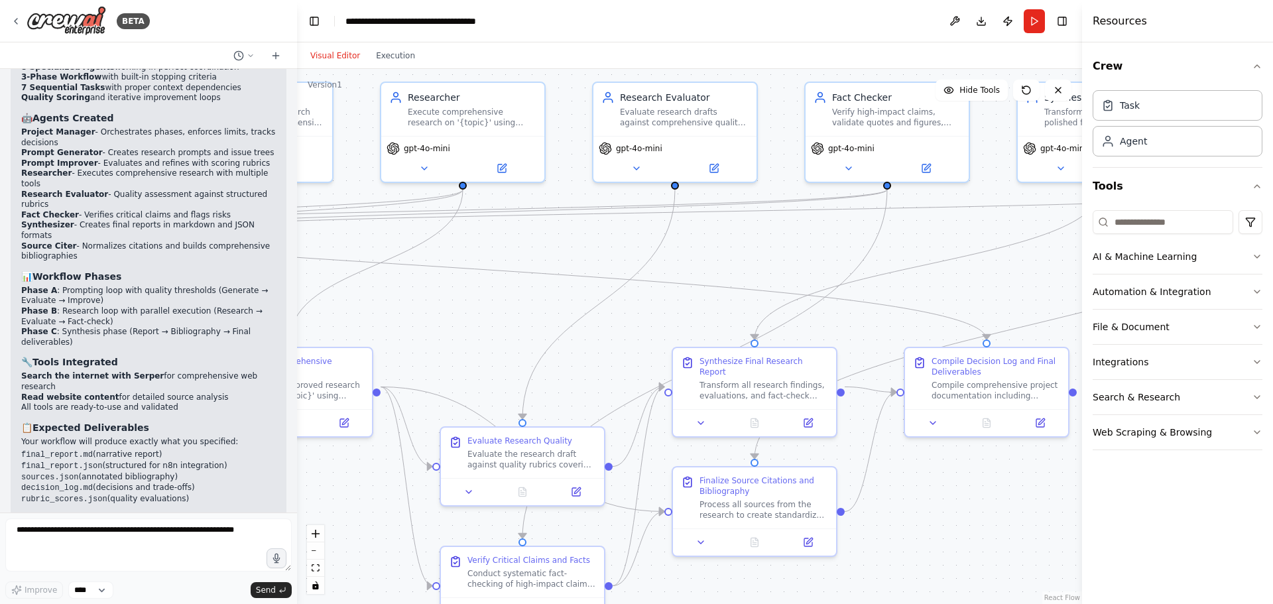
drag, startPoint x: 512, startPoint y: 239, endPoint x: 576, endPoint y: 304, distance: 91.9
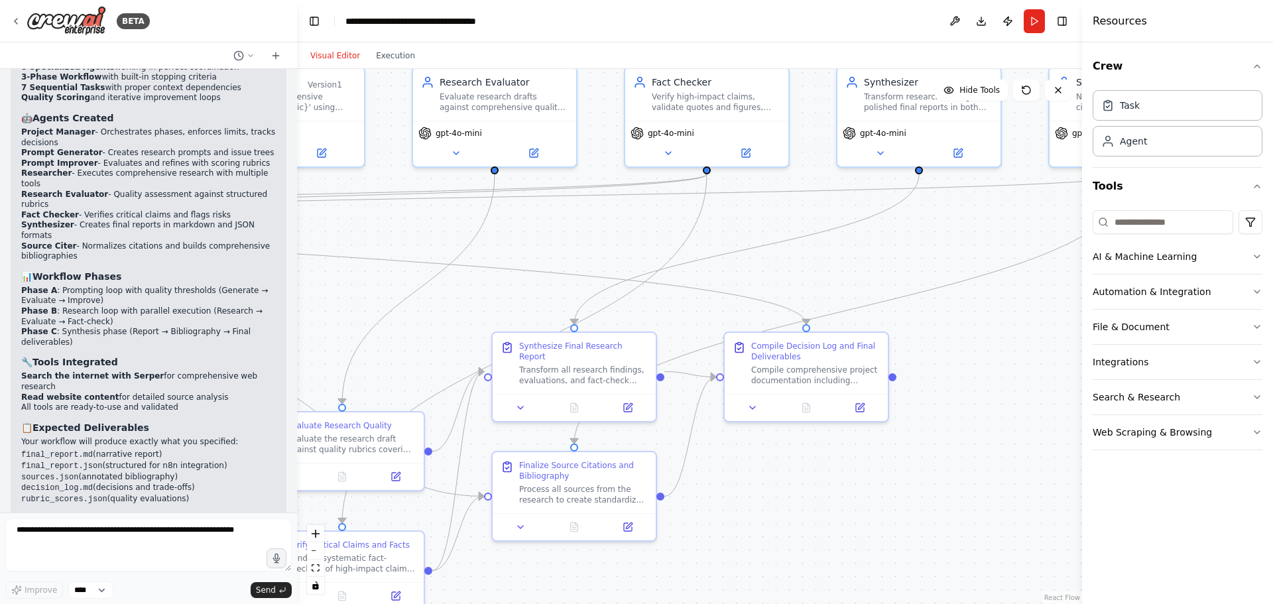
drag, startPoint x: 949, startPoint y: 290, endPoint x: 786, endPoint y: 278, distance: 163.5
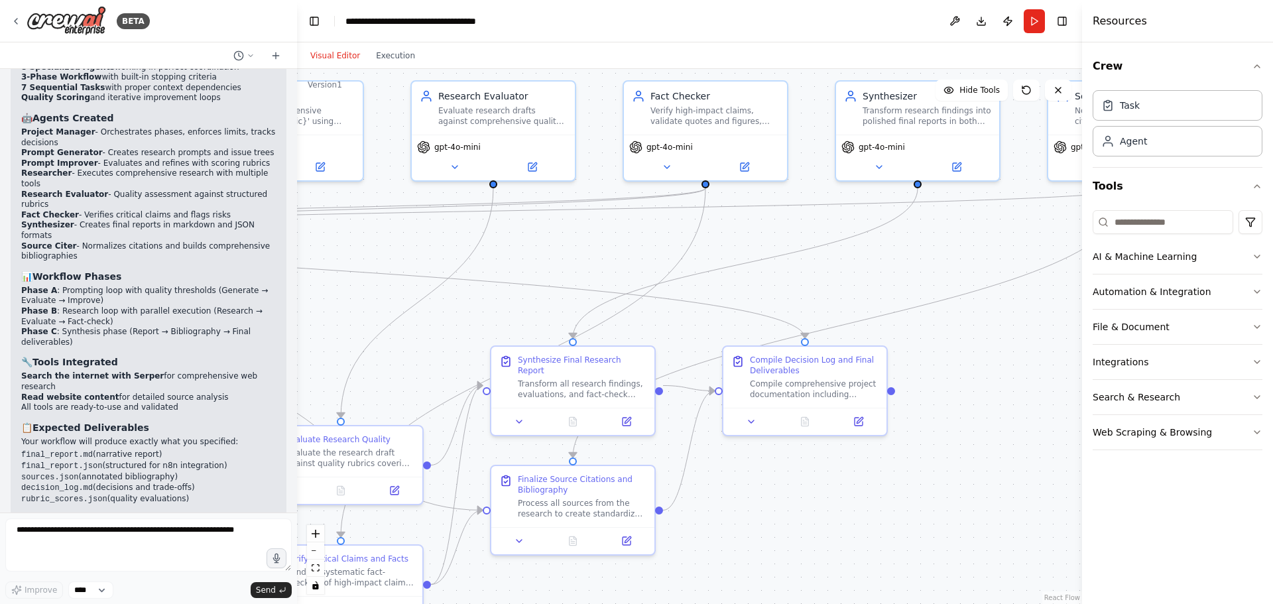
drag, startPoint x: 660, startPoint y: 248, endPoint x: 794, endPoint y: 332, distance: 158.2
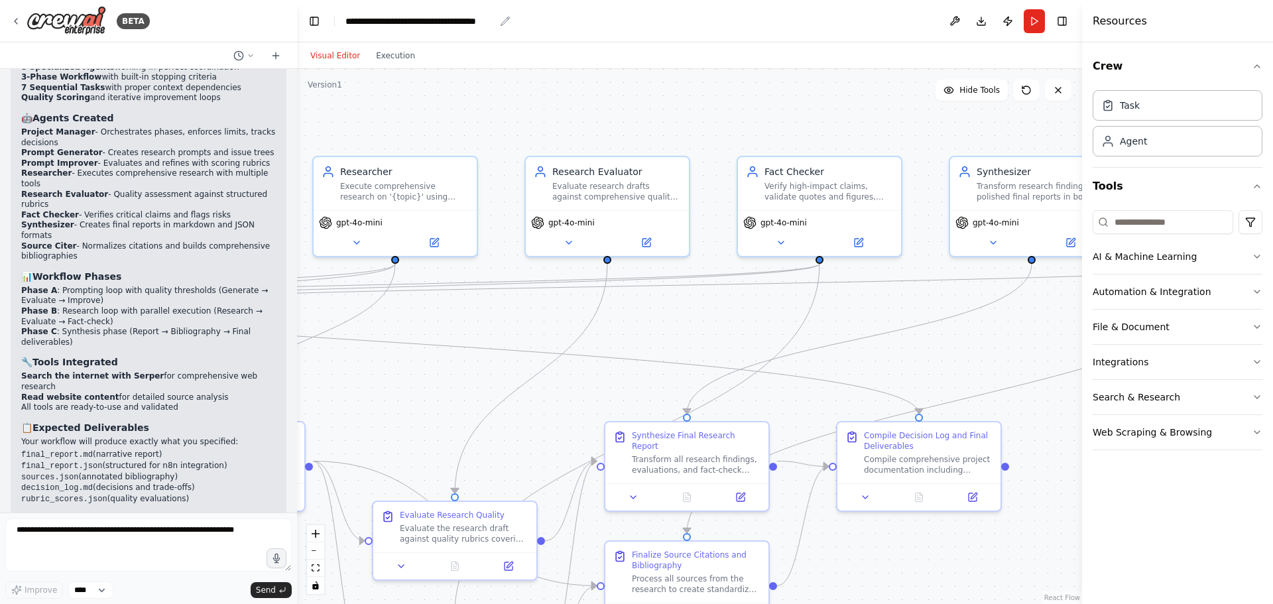
click at [473, 25] on div "**********" at bounding box center [419, 21] width 149 height 13
click at [316, 17] on button "Toggle Left Sidebar" at bounding box center [314, 21] width 19 height 19
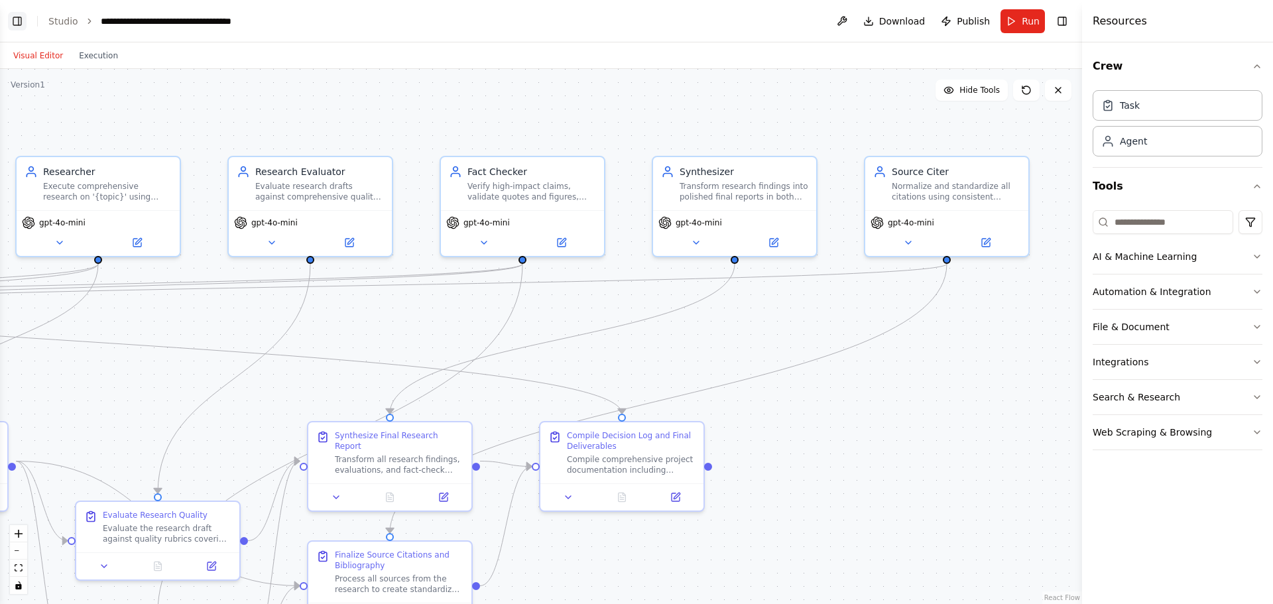
click at [14, 13] on button "Toggle Left Sidebar" at bounding box center [17, 21] width 19 height 19
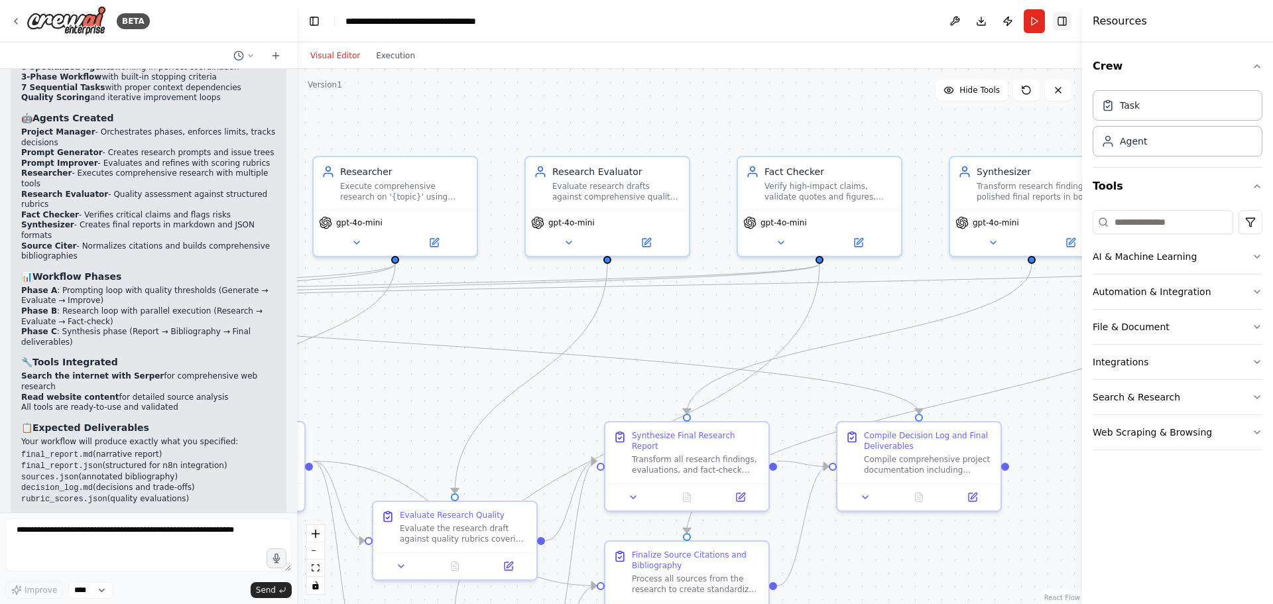
click at [1057, 23] on button "Toggle Right Sidebar" at bounding box center [1062, 21] width 19 height 19
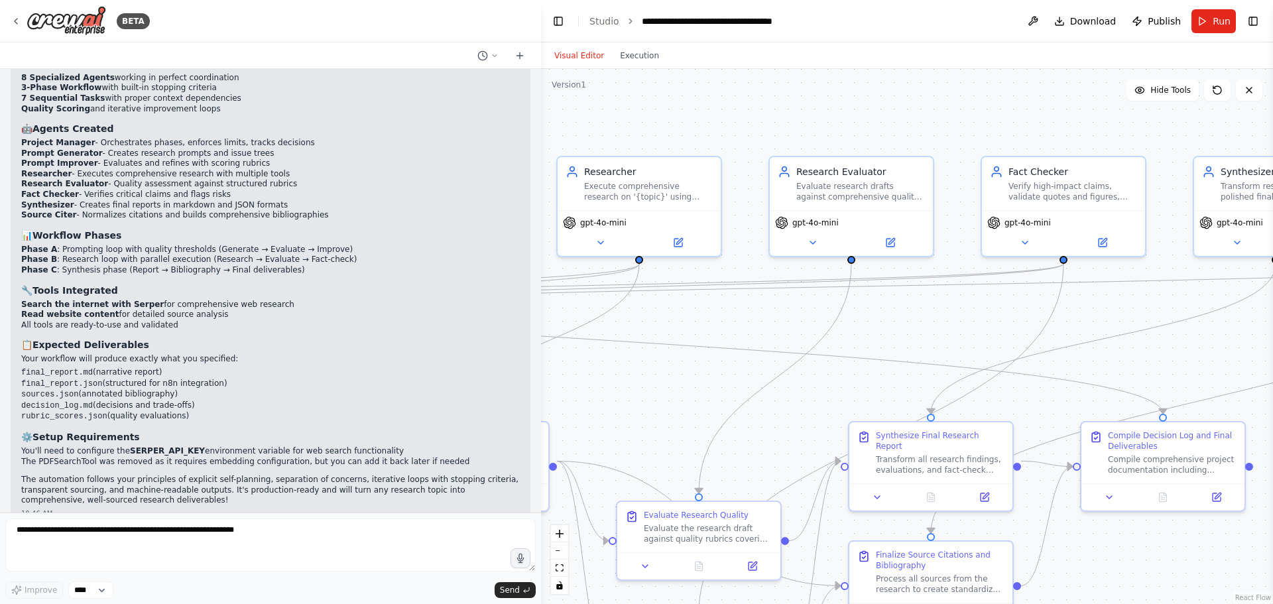
drag, startPoint x: 294, startPoint y: 457, endPoint x: 501, endPoint y: 351, distance: 232.7
click at [536, 341] on div at bounding box center [538, 302] width 5 height 604
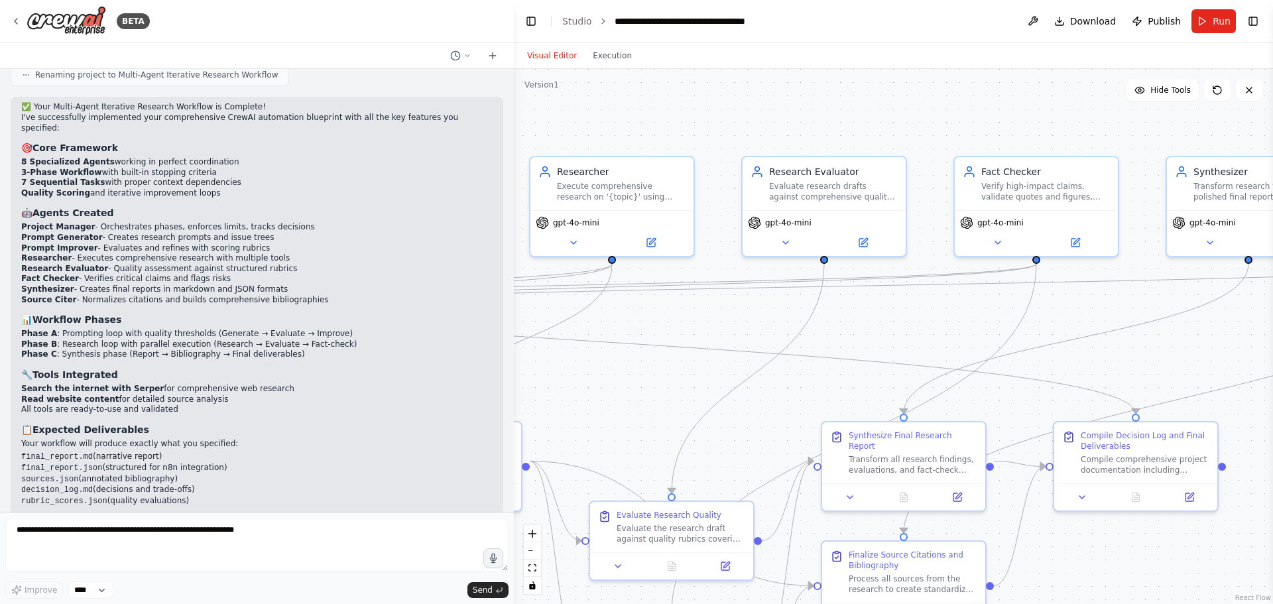
scroll to position [2290, 0]
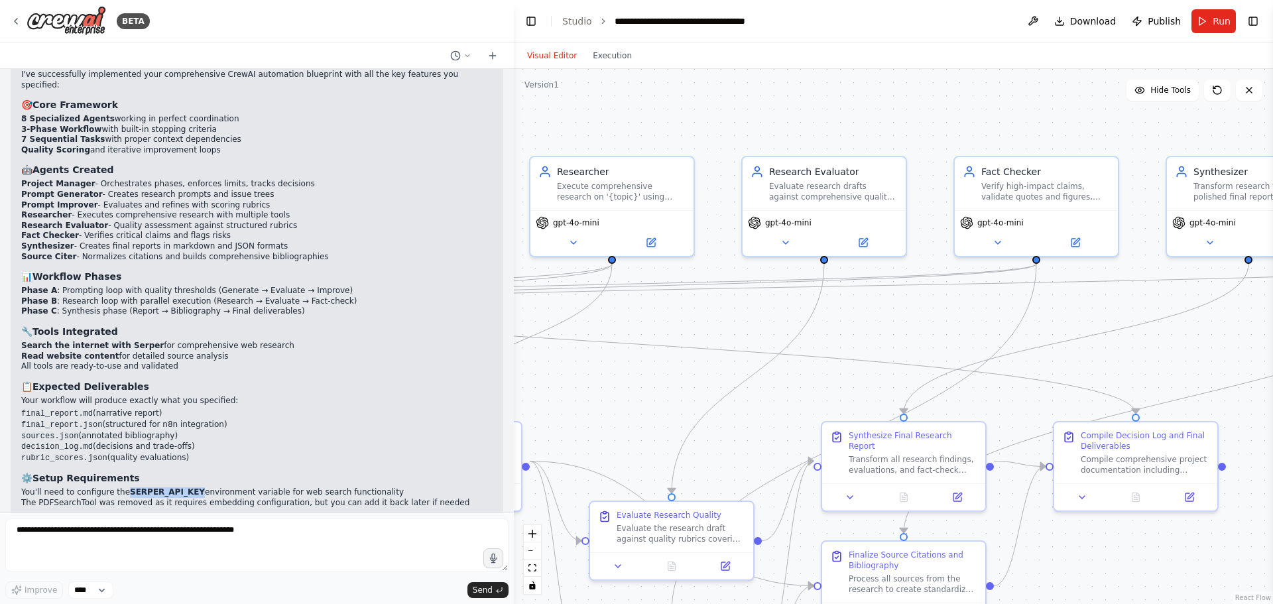
drag, startPoint x: 182, startPoint y: 430, endPoint x: 122, endPoint y: 428, distance: 60.3
click at [122, 487] on li "You'll need to configure the SERPER_API_KEY environment variable for web search…" at bounding box center [256, 492] width 471 height 11
click at [226, 471] on h3 "⚙️ Setup Requirements" at bounding box center [256, 477] width 471 height 13
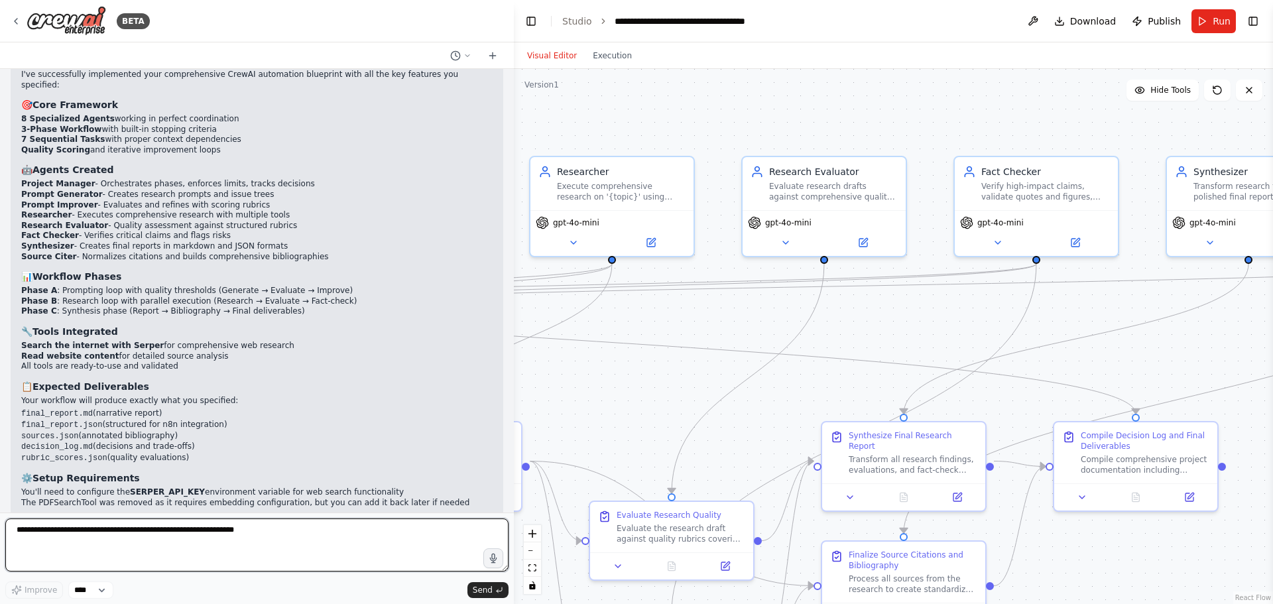
click at [201, 531] on textarea at bounding box center [256, 544] width 503 height 53
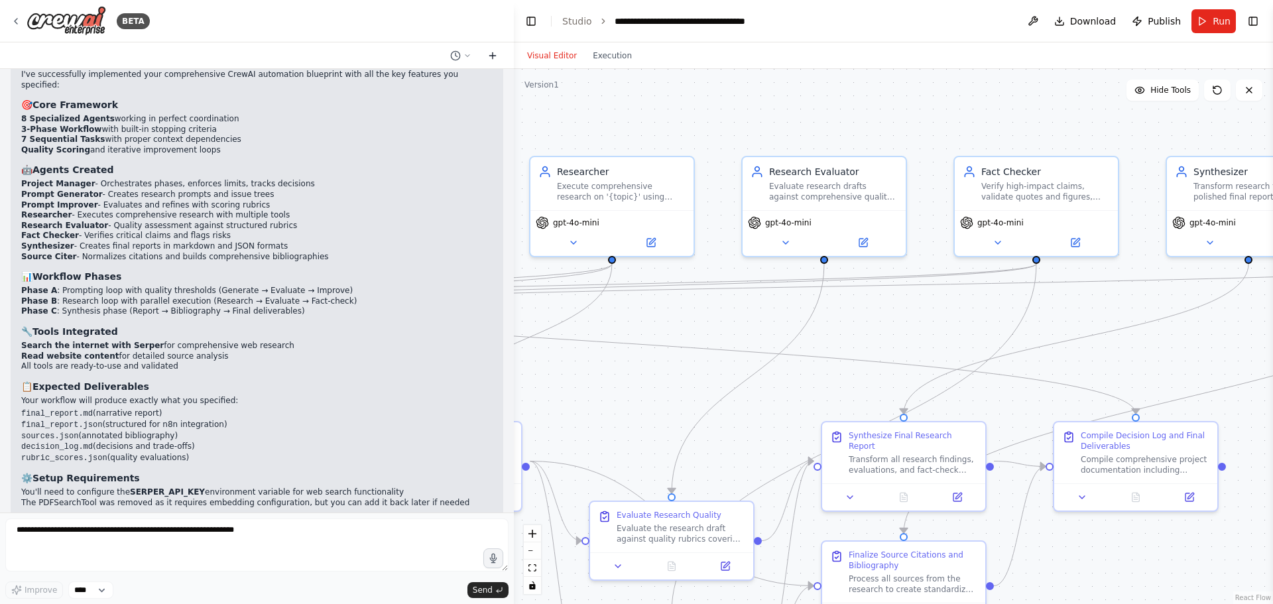
click at [491, 56] on icon at bounding box center [492, 56] width 6 height 0
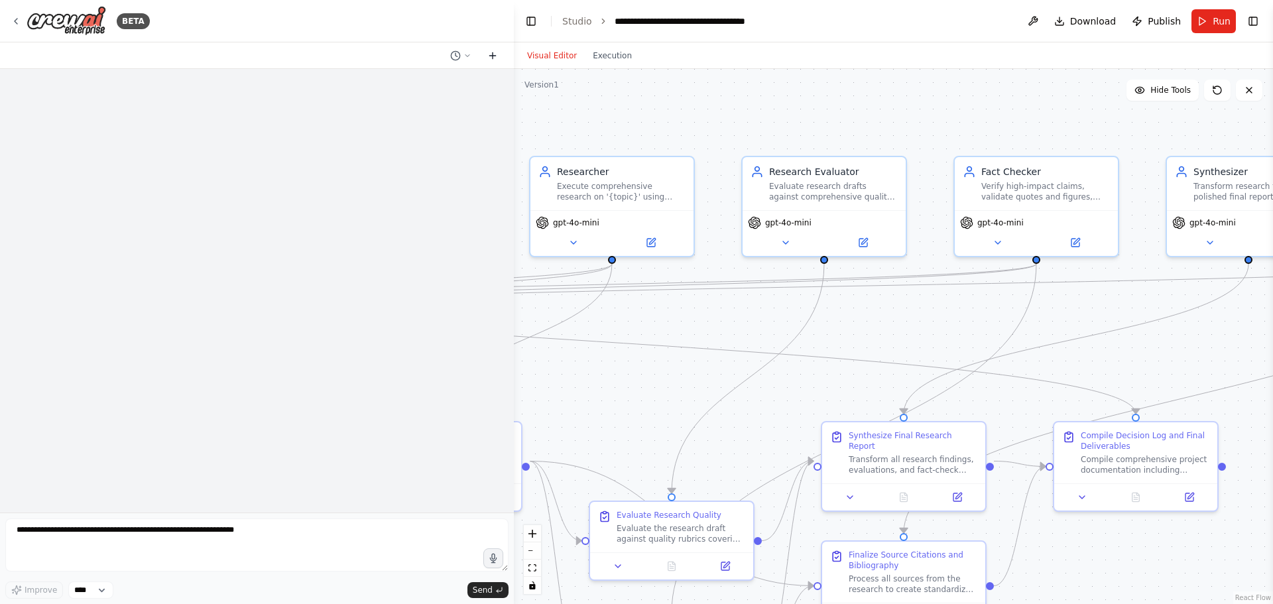
scroll to position [0, 0]
click at [491, 56] on icon at bounding box center [492, 56] width 6 height 0
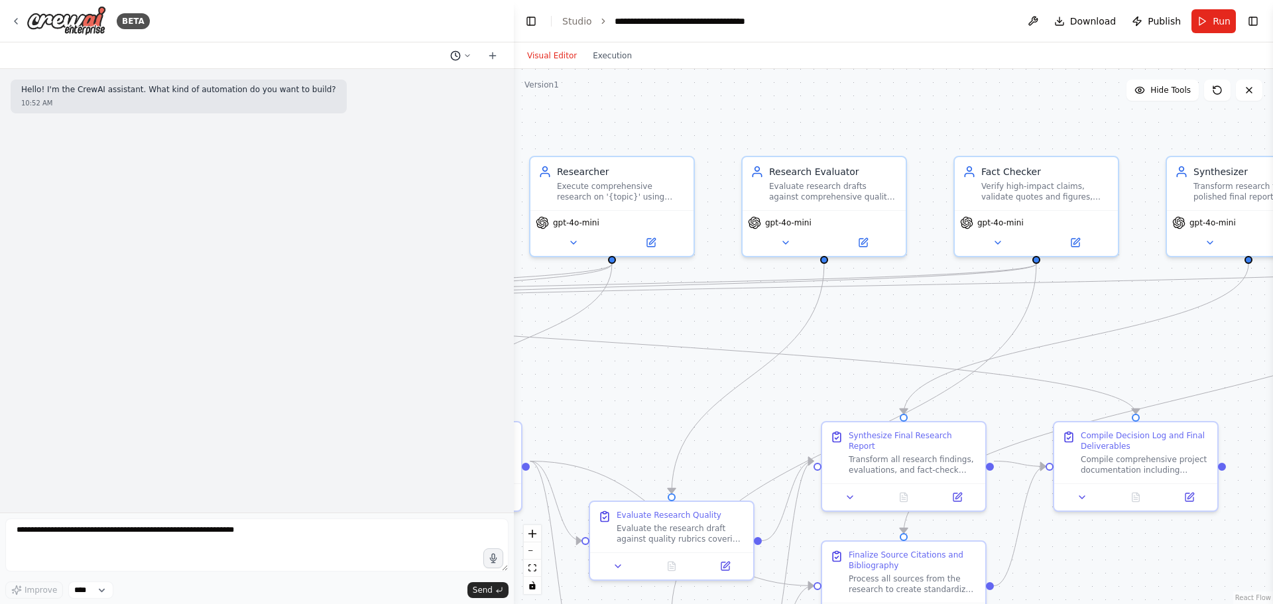
click at [457, 63] on button at bounding box center [461, 56] width 32 height 16
click at [421, 139] on div "Untitled Today 10:52 AM Untitled Today 10:52 AM Today 10:44 AM" at bounding box center [434, 104] width 168 height 74
click at [423, 127] on span at bounding box center [404, 125] width 86 height 11
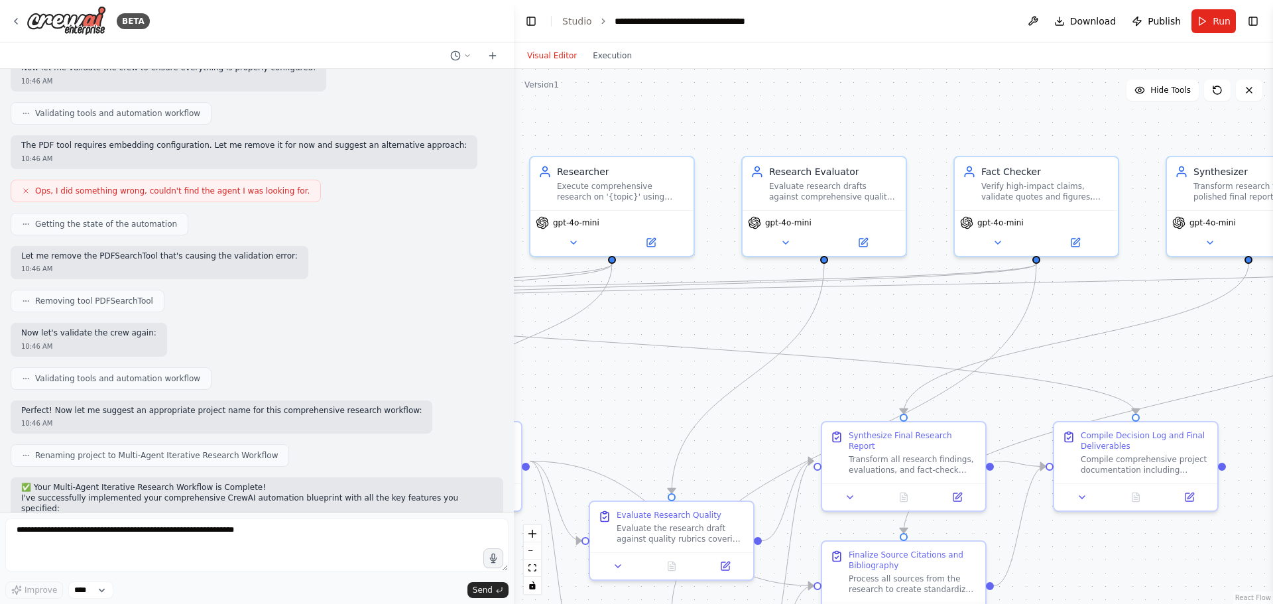
scroll to position [2290, 0]
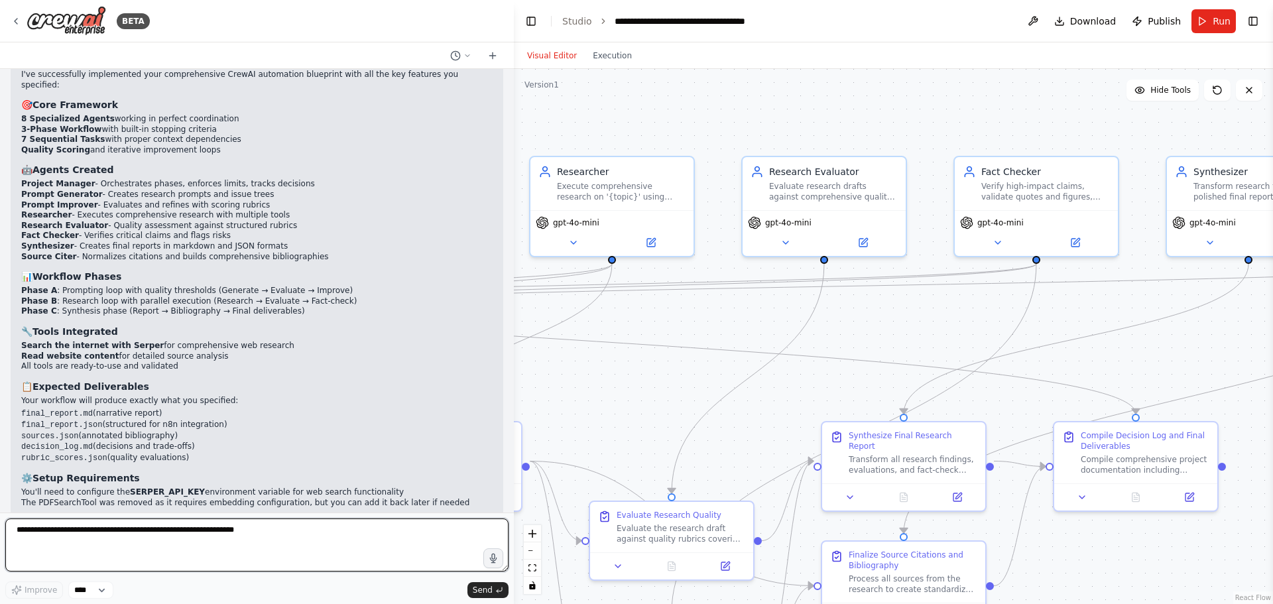
click at [249, 535] on textarea at bounding box center [256, 544] width 503 height 53
type textarea "**********"
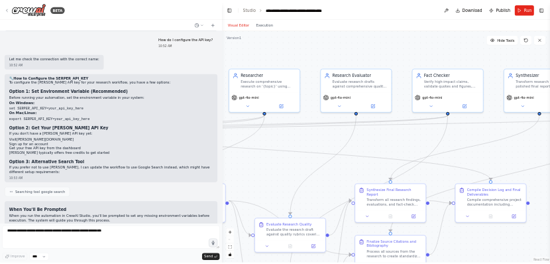
scroll to position [2853, 0]
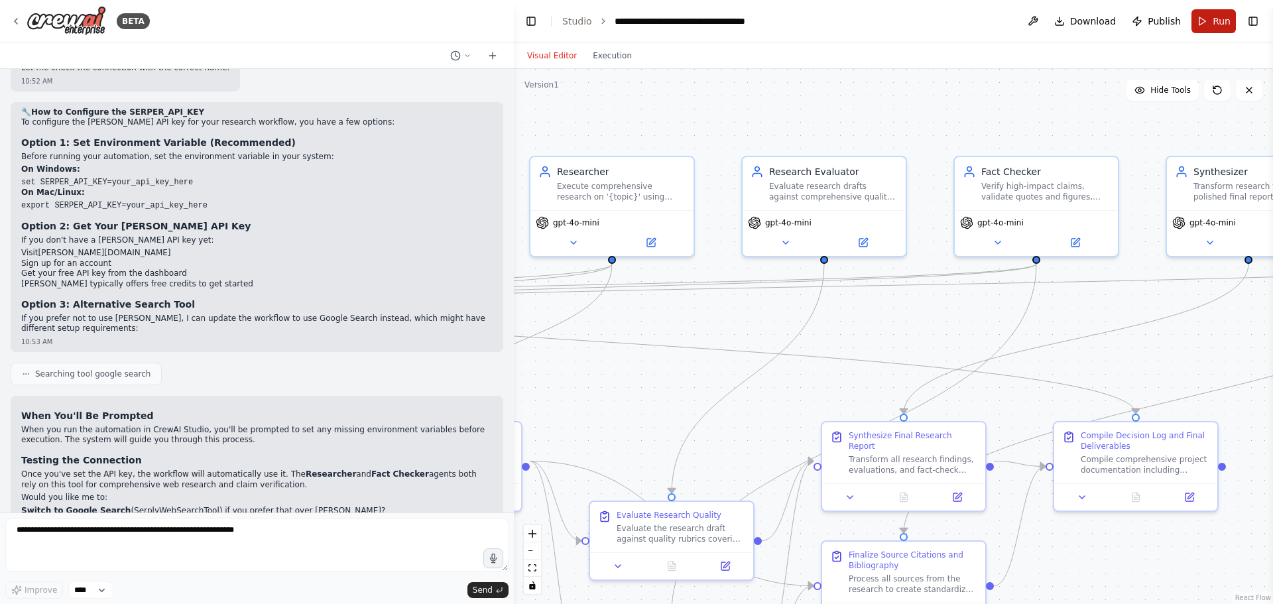
click at [1224, 26] on span "Run" at bounding box center [1221, 21] width 18 height 13
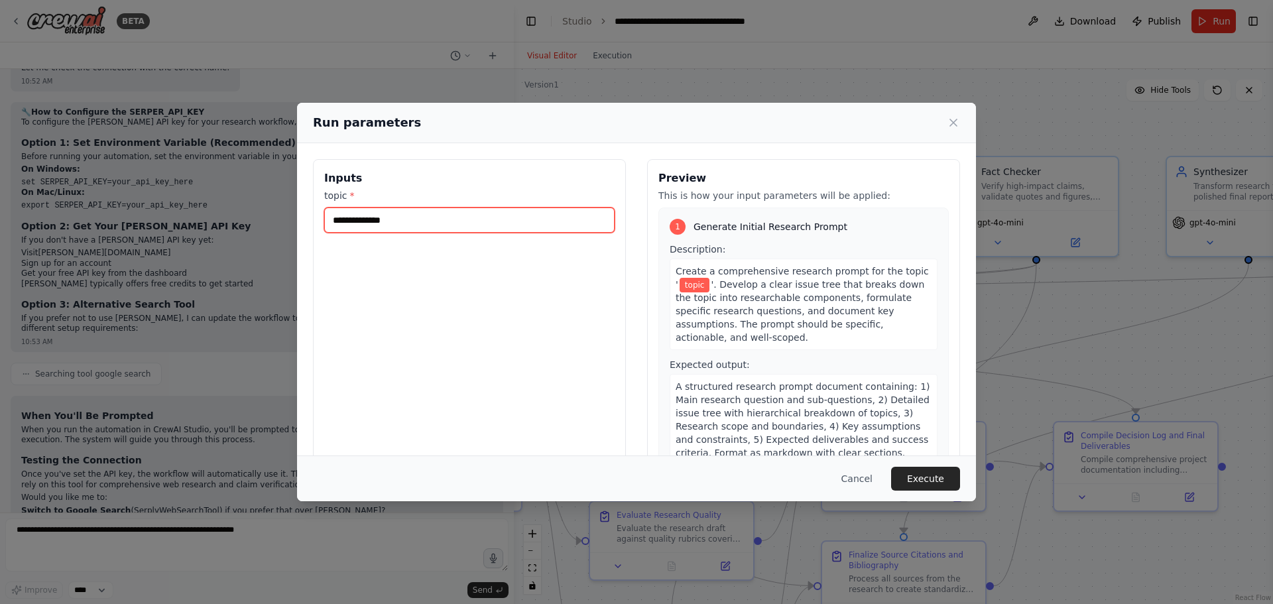
click at [478, 224] on input "topic *" at bounding box center [469, 219] width 290 height 25
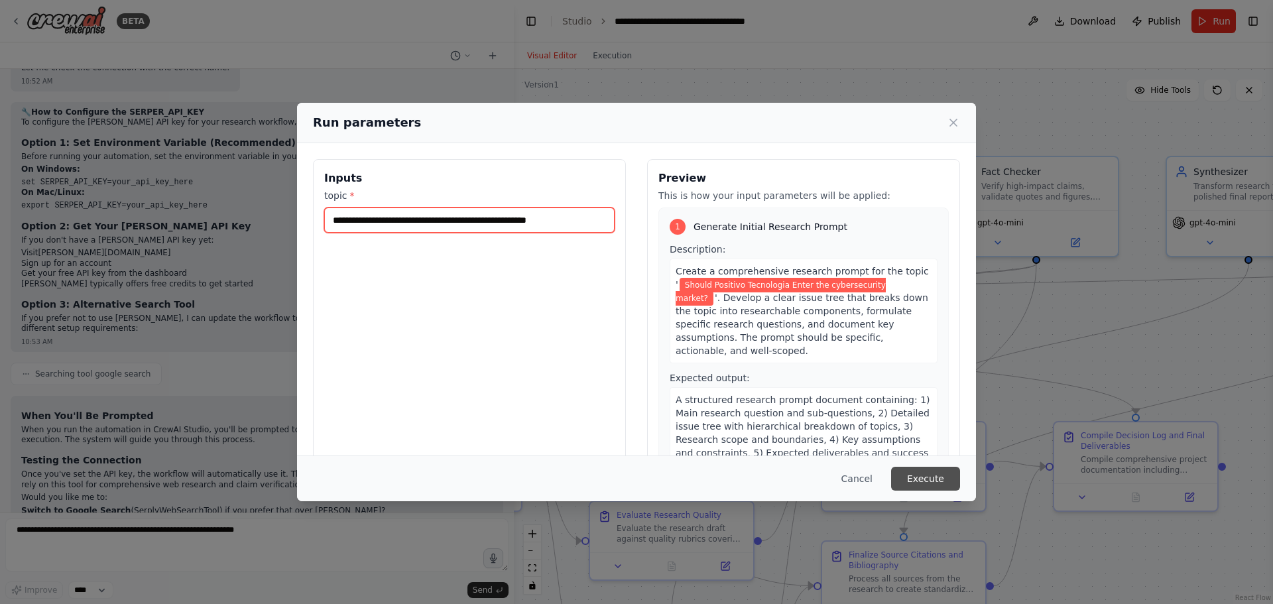
type input "**********"
click at [927, 480] on button "Execute" at bounding box center [925, 479] width 69 height 24
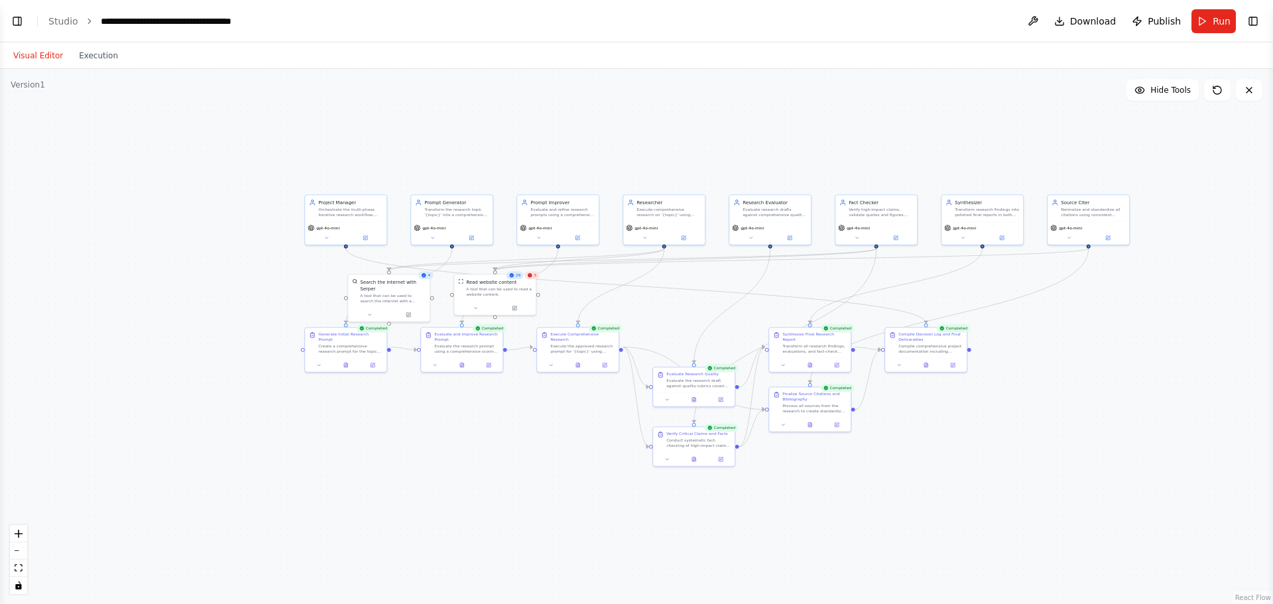
drag, startPoint x: 652, startPoint y: 282, endPoint x: 892, endPoint y: 266, distance: 239.8
click at [892, 266] on div ".deletable-edge-delete-btn { width: 20px; height: 20px; border: 0px solid #ffff…" at bounding box center [636, 336] width 1273 height 535
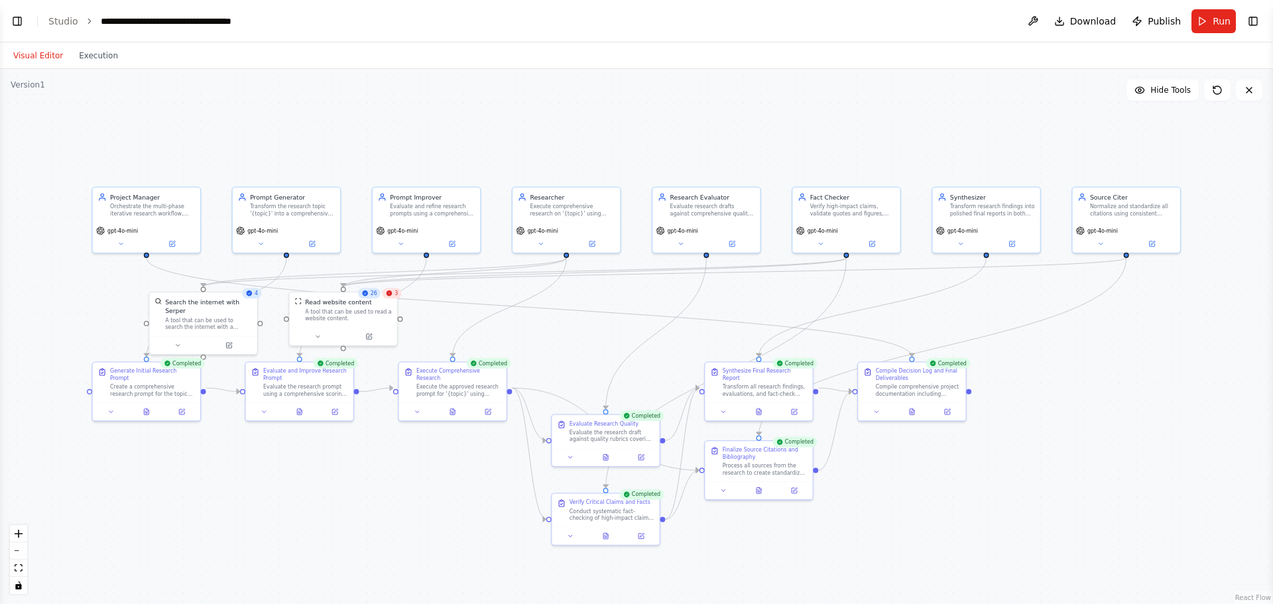
drag, startPoint x: 978, startPoint y: 305, endPoint x: 988, endPoint y: 310, distance: 11.3
click at [988, 310] on div ".deletable-edge-delete-btn { width: 20px; height: 20px; border: 0px solid #ffff…" at bounding box center [636, 336] width 1273 height 535
click at [1083, 19] on span "Download" at bounding box center [1093, 21] width 46 height 13
click at [767, 383] on div "Transform all research findings, evaluations, and fact-check results into polis…" at bounding box center [765, 389] width 85 height 14
click at [792, 384] on div "Transform all research findings, evaluations, and fact-check results into polis…" at bounding box center [765, 389] width 85 height 14
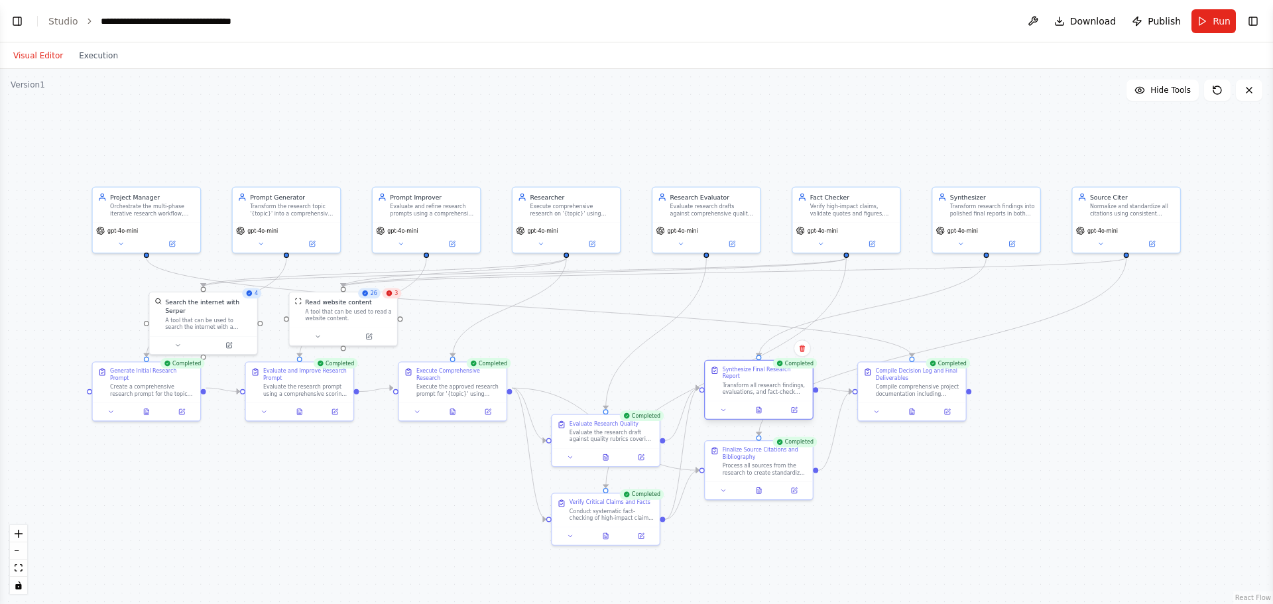
click at [792, 384] on div "Transform all research findings, evaluations, and fact-check results into polis…" at bounding box center [765, 389] width 85 height 14
click at [786, 391] on div "Synthesize Final Research Report Transform all research findings, evaluations, …" at bounding box center [758, 381] width 107 height 40
click at [919, 408] on button at bounding box center [911, 410] width 37 height 11
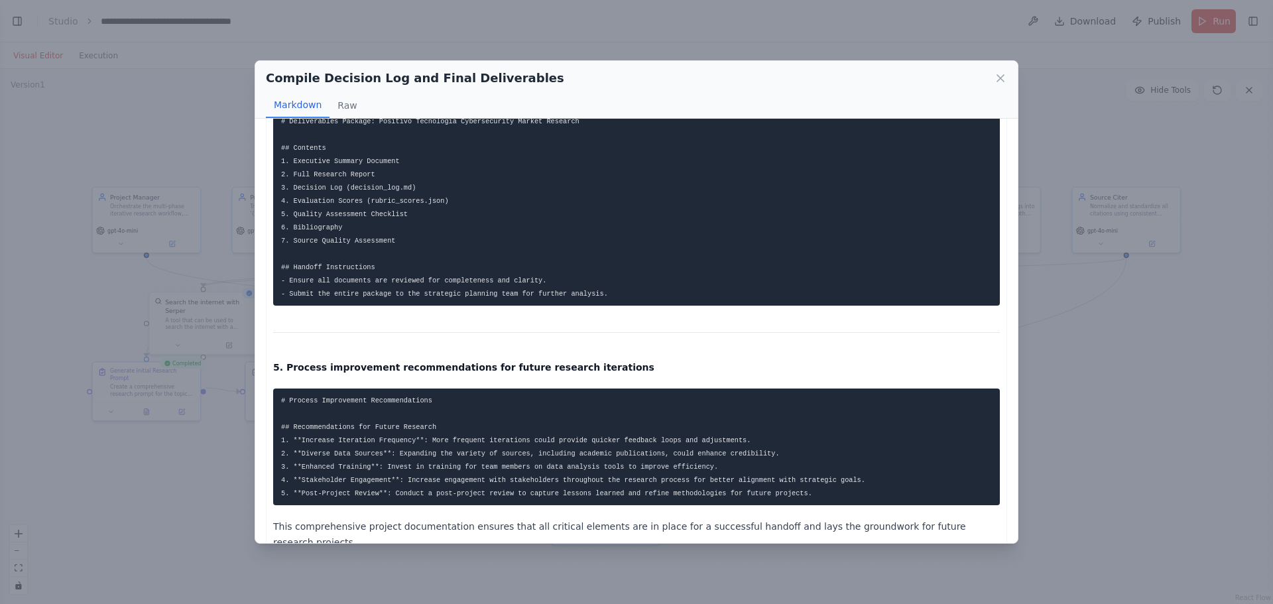
scroll to position [1402, 0]
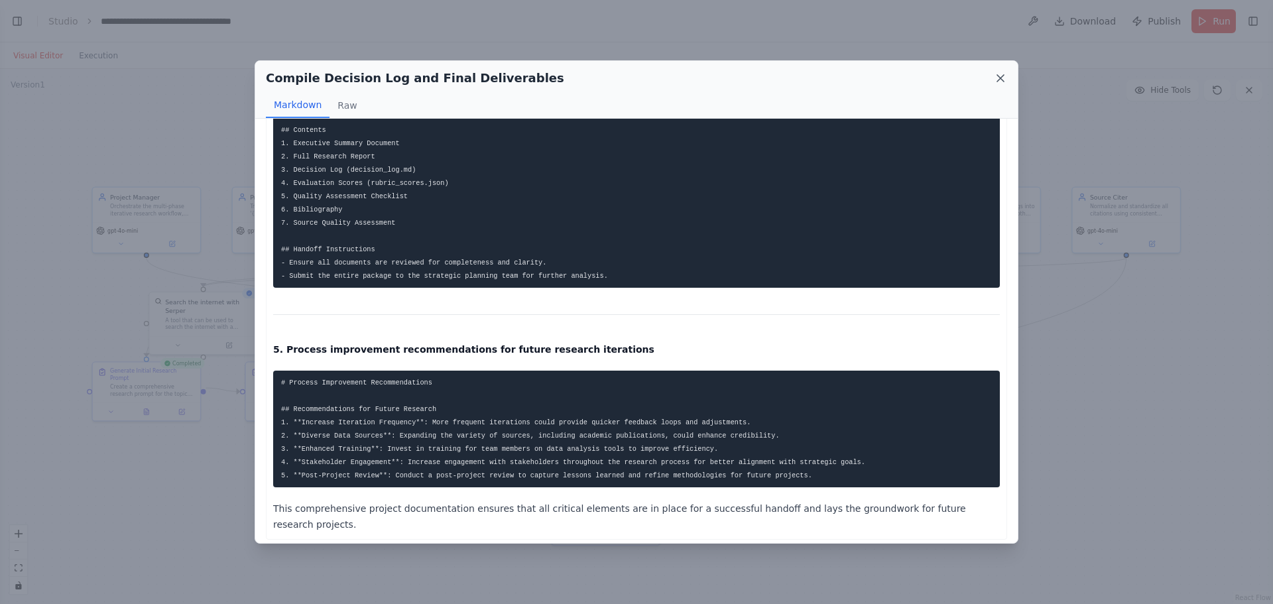
click at [998, 76] on icon at bounding box center [1000, 78] width 7 height 7
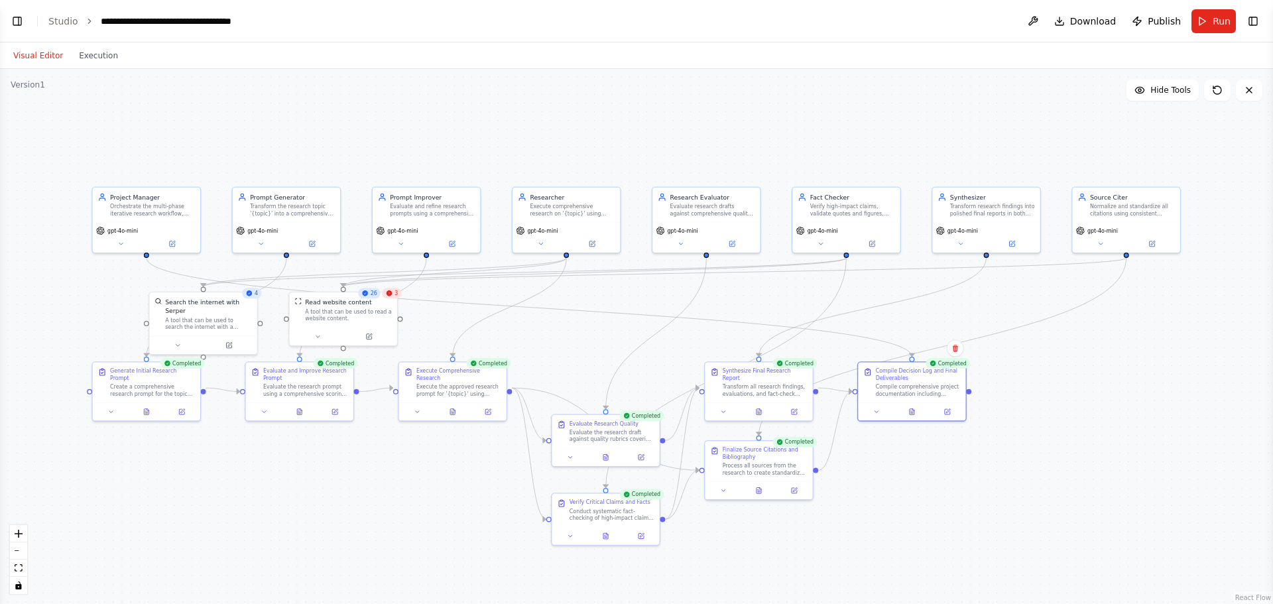
click at [963, 488] on div ".deletable-edge-delete-btn { width: 20px; height: 20px; border: 0px solid #ffff…" at bounding box center [636, 336] width 1273 height 535
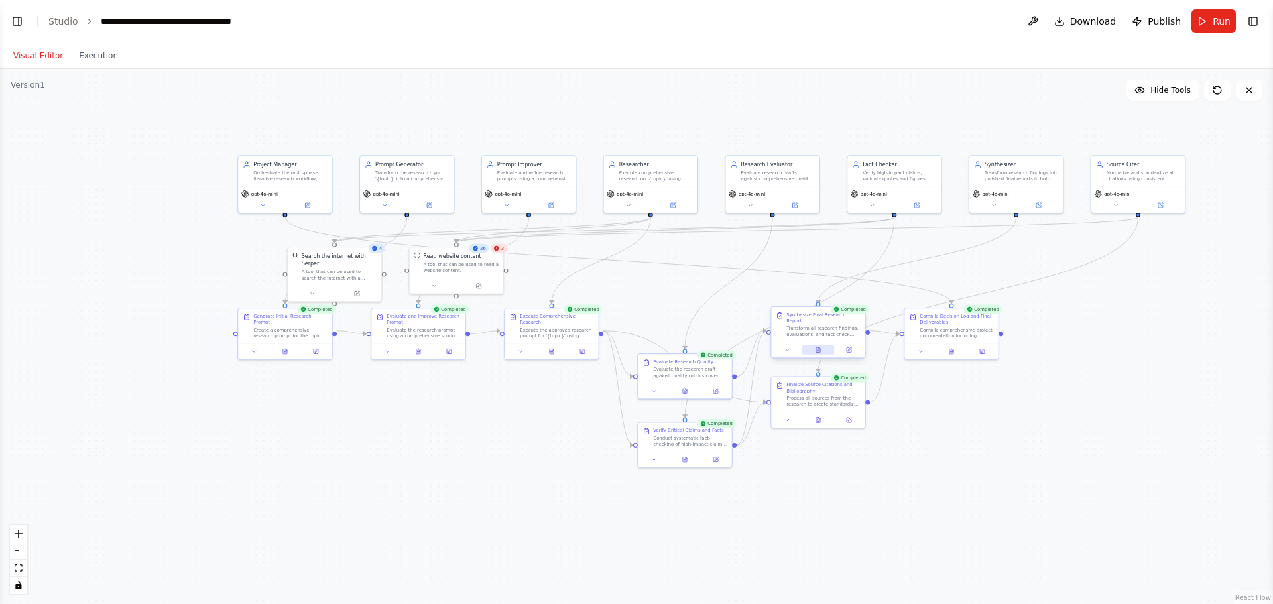
click at [814, 346] on button at bounding box center [818, 349] width 32 height 9
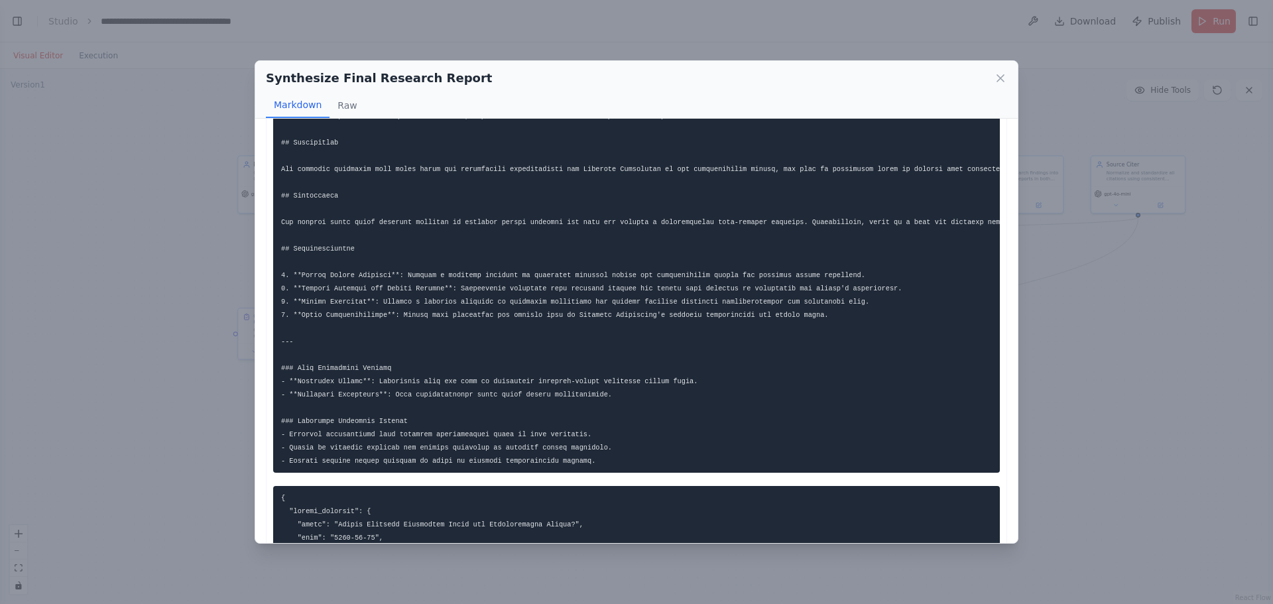
scroll to position [0, 0]
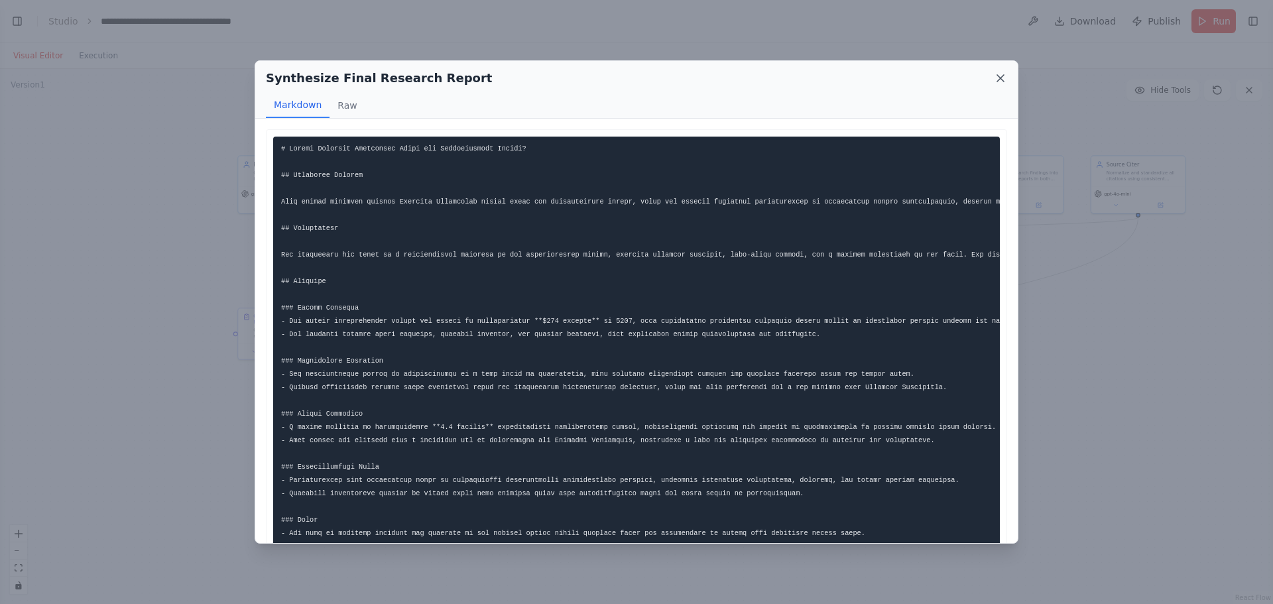
click at [1000, 75] on icon at bounding box center [1000, 78] width 13 height 13
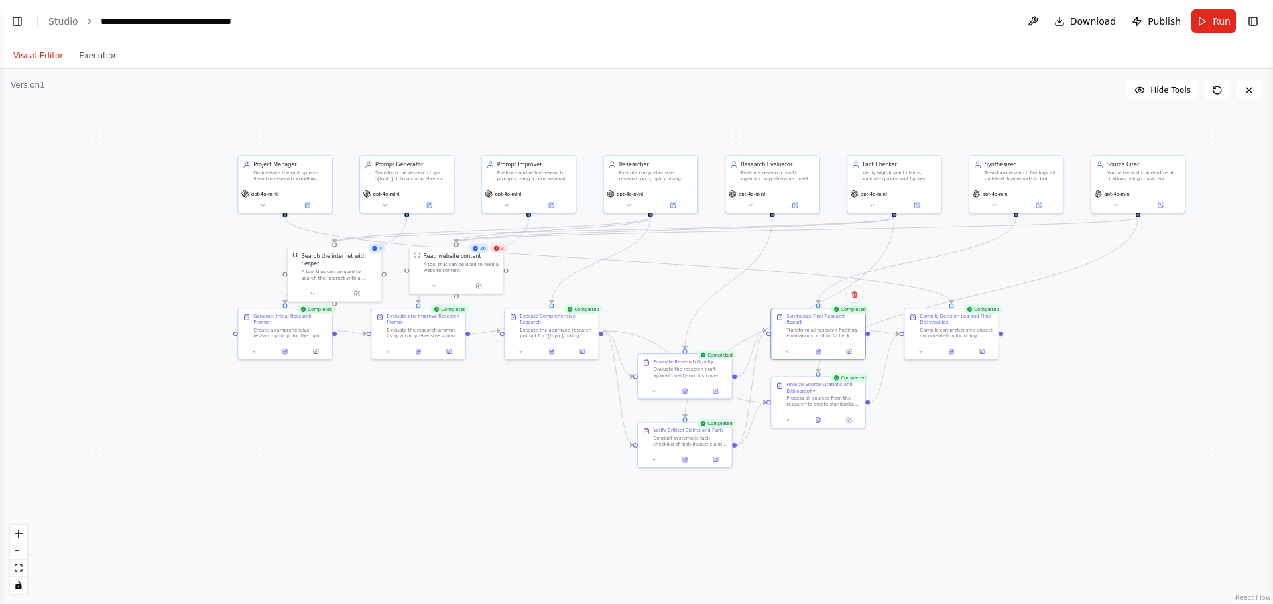
click at [875, 36] on header "**********" at bounding box center [636, 21] width 1273 height 42
click at [1073, 414] on div ".deletable-edge-delete-btn { width: 20px; height: 20px; border: 0px solid #ffff…" at bounding box center [636, 336] width 1273 height 535
click at [60, 30] on header "**********" at bounding box center [636, 21] width 1273 height 42
click at [62, 26] on link "Studio" at bounding box center [63, 21] width 30 height 11
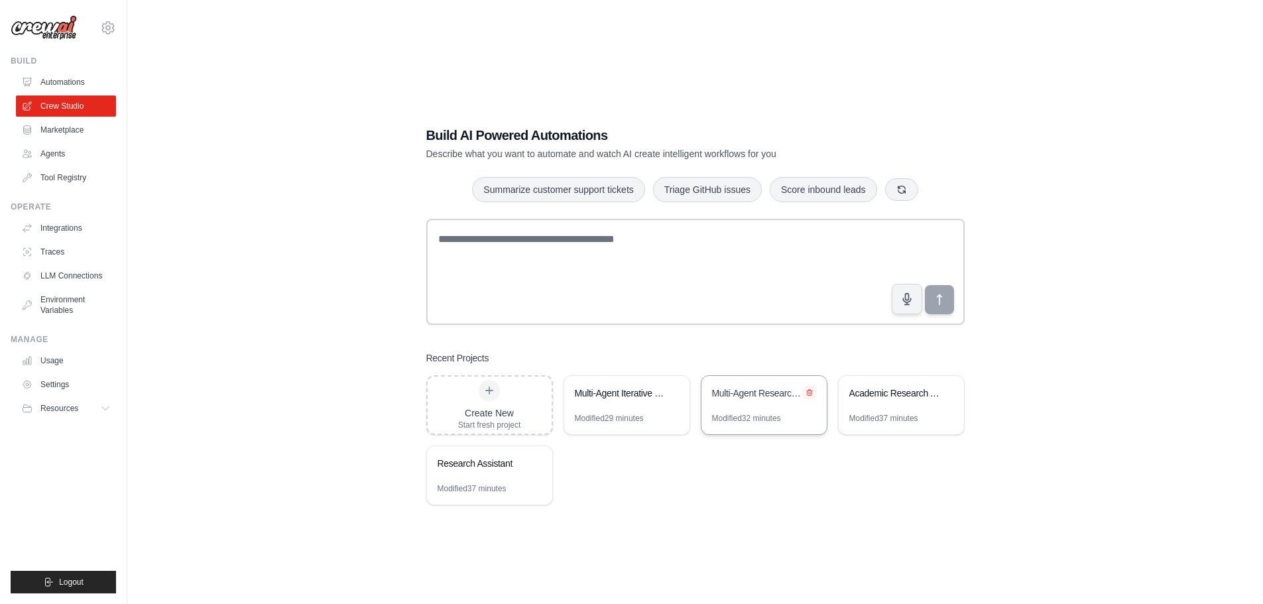
click at [813, 396] on button at bounding box center [809, 392] width 13 height 13
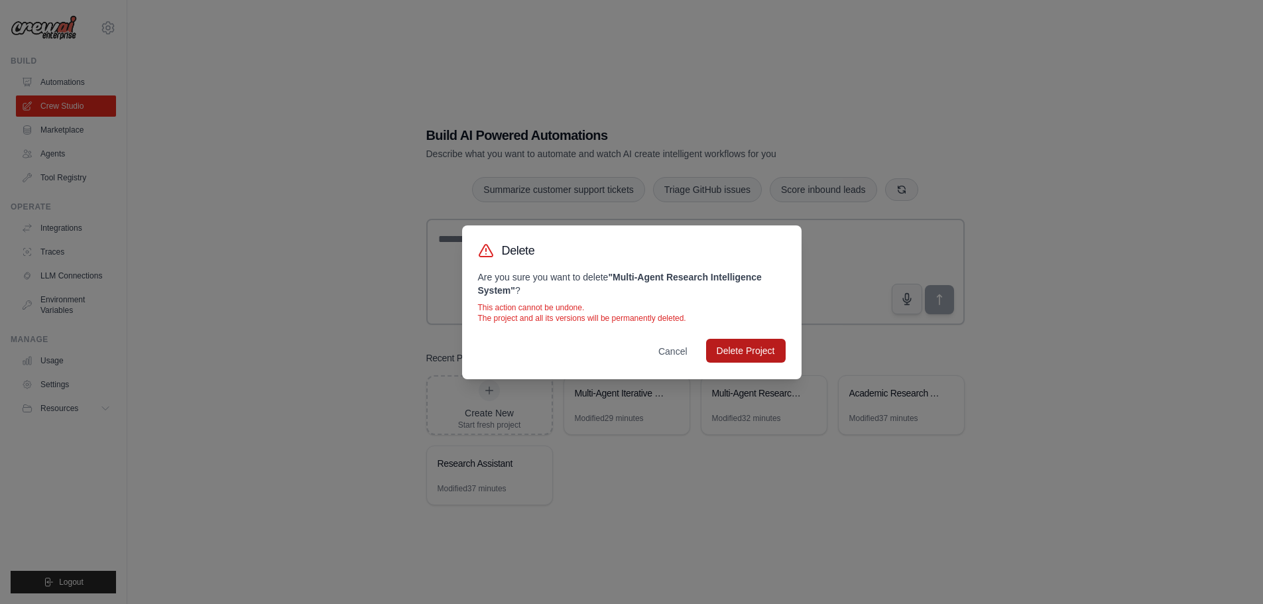
click at [757, 355] on button "Delete Project" at bounding box center [746, 351] width 80 height 24
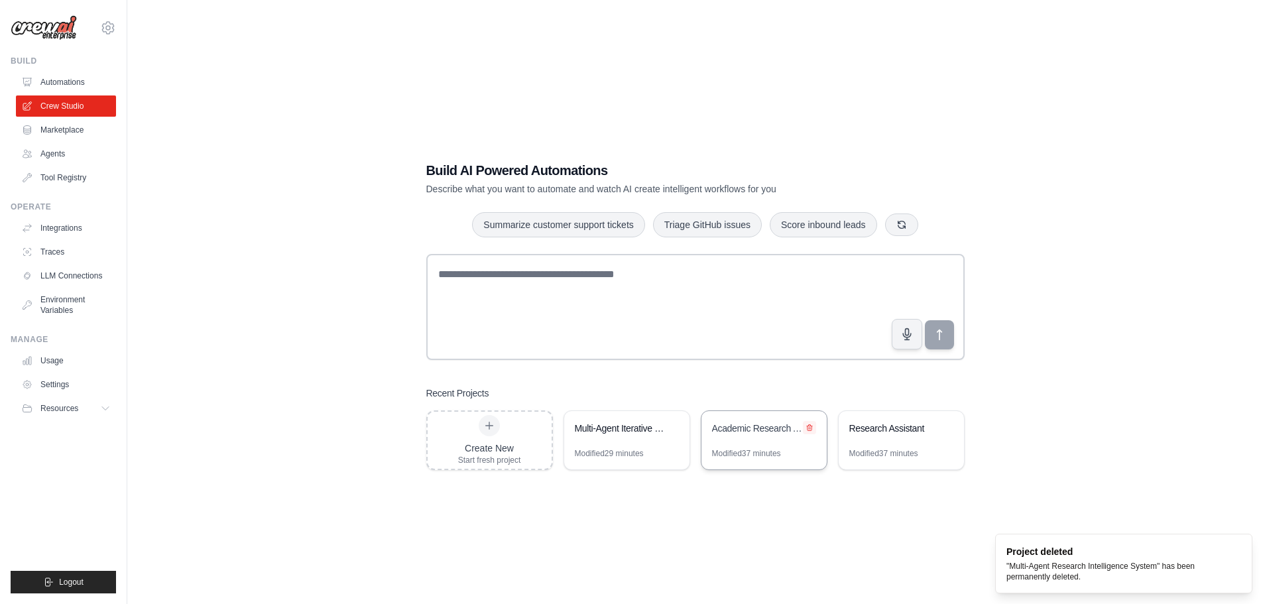
click at [811, 424] on icon at bounding box center [809, 428] width 8 height 8
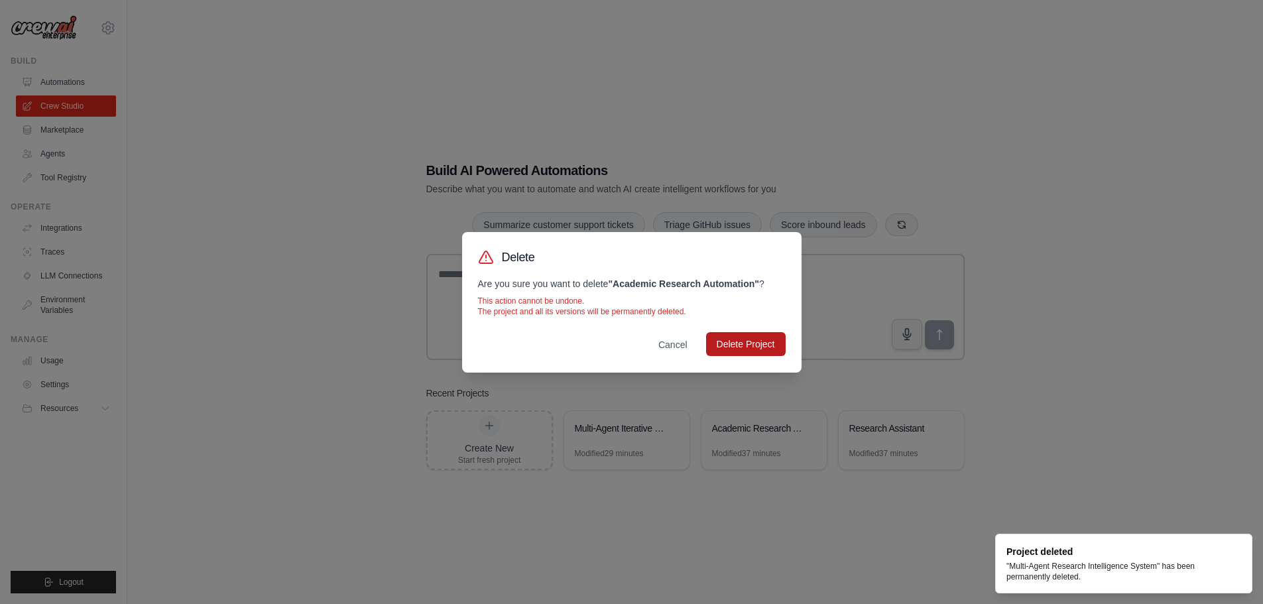
click at [767, 344] on button "Delete Project" at bounding box center [746, 344] width 80 height 24
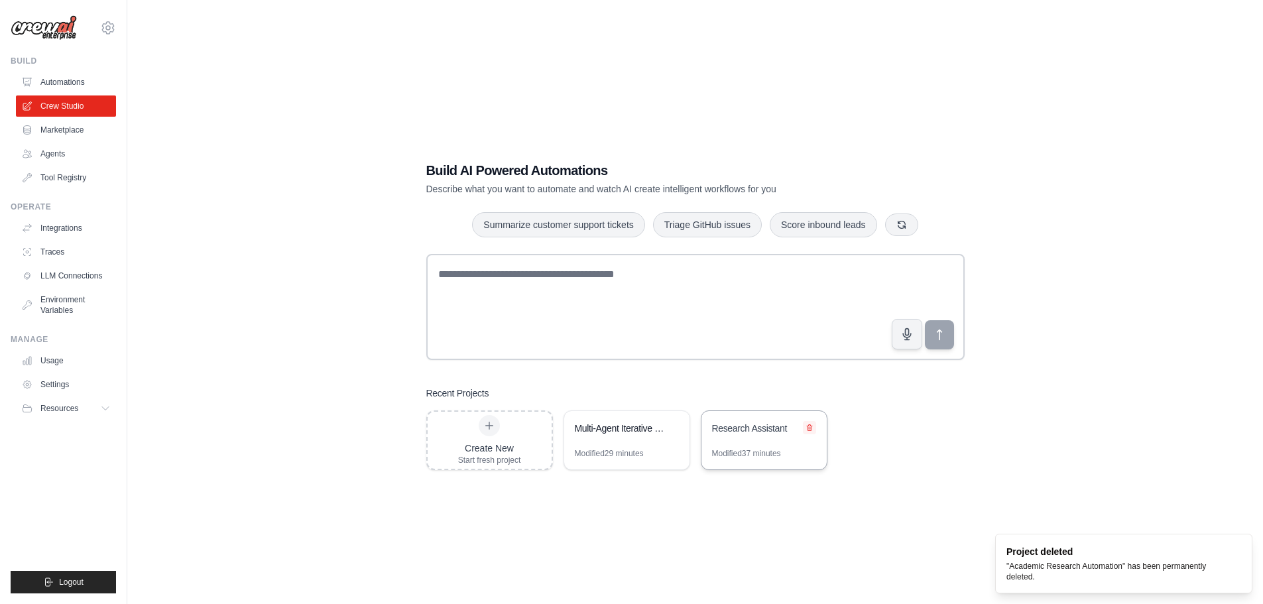
click at [811, 426] on icon at bounding box center [809, 428] width 8 height 8
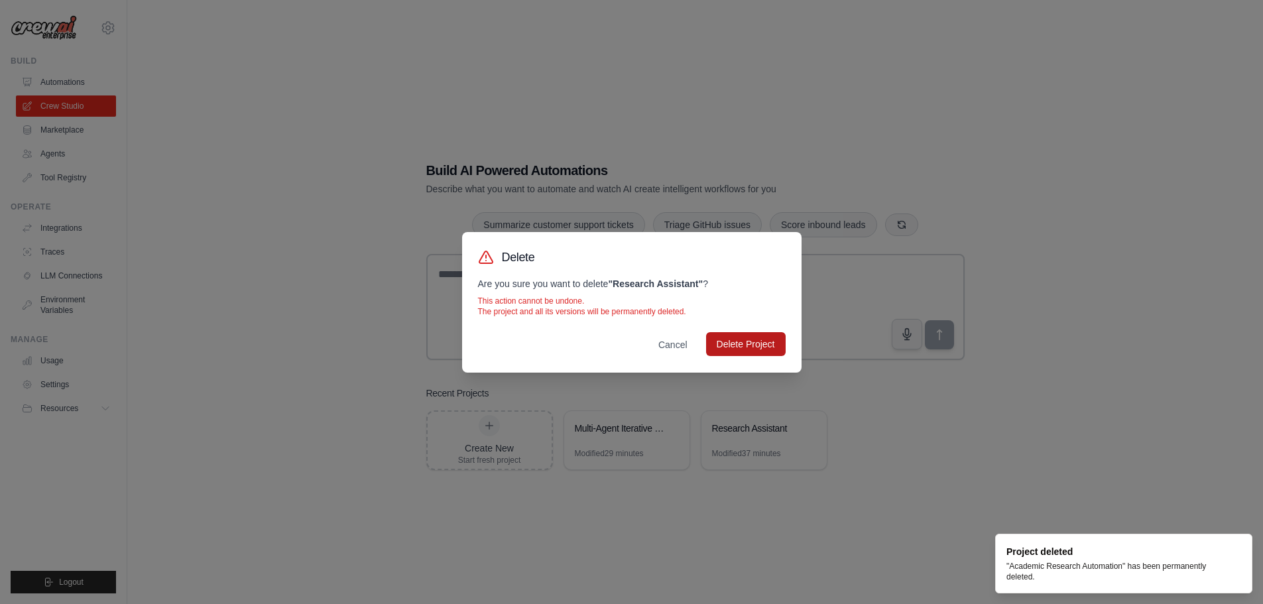
click at [737, 352] on button "Delete Project" at bounding box center [746, 344] width 80 height 24
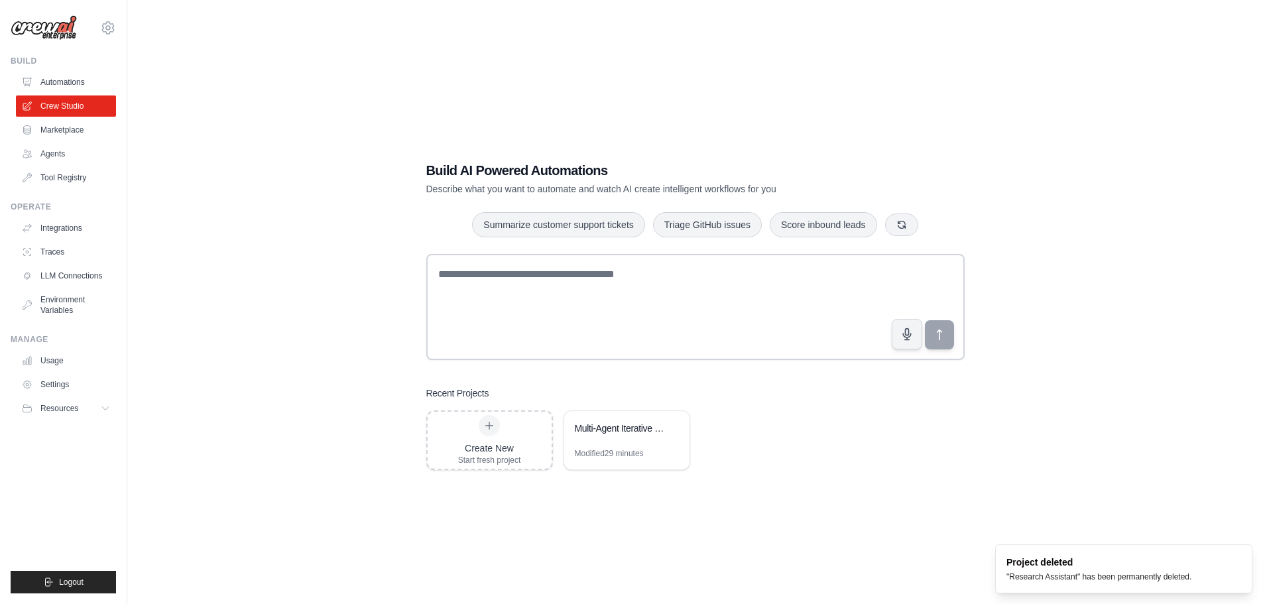
click at [240, 392] on div "Build AI Powered Automations Describe what you want to automate and watch AI cr…" at bounding box center [694, 315] width 1093 height 604
click at [72, 364] on link "Usage" at bounding box center [67, 360] width 100 height 21
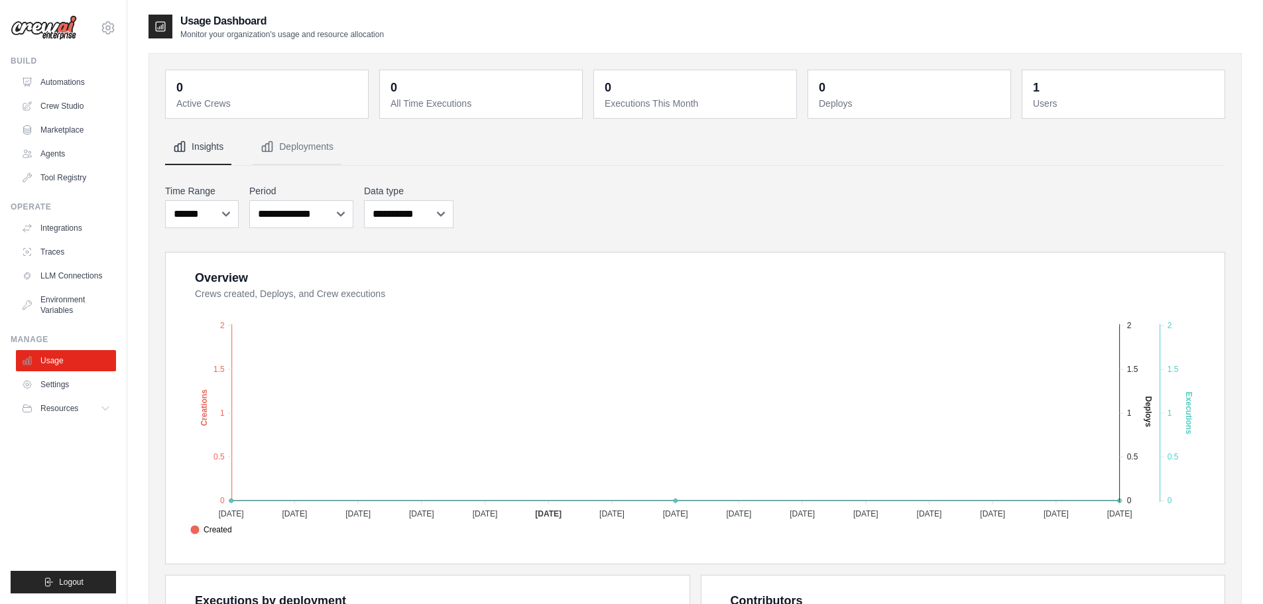
click at [621, 189] on div "**********" at bounding box center [695, 206] width 1060 height 49
click at [85, 152] on link "Agents" at bounding box center [67, 153] width 100 height 21
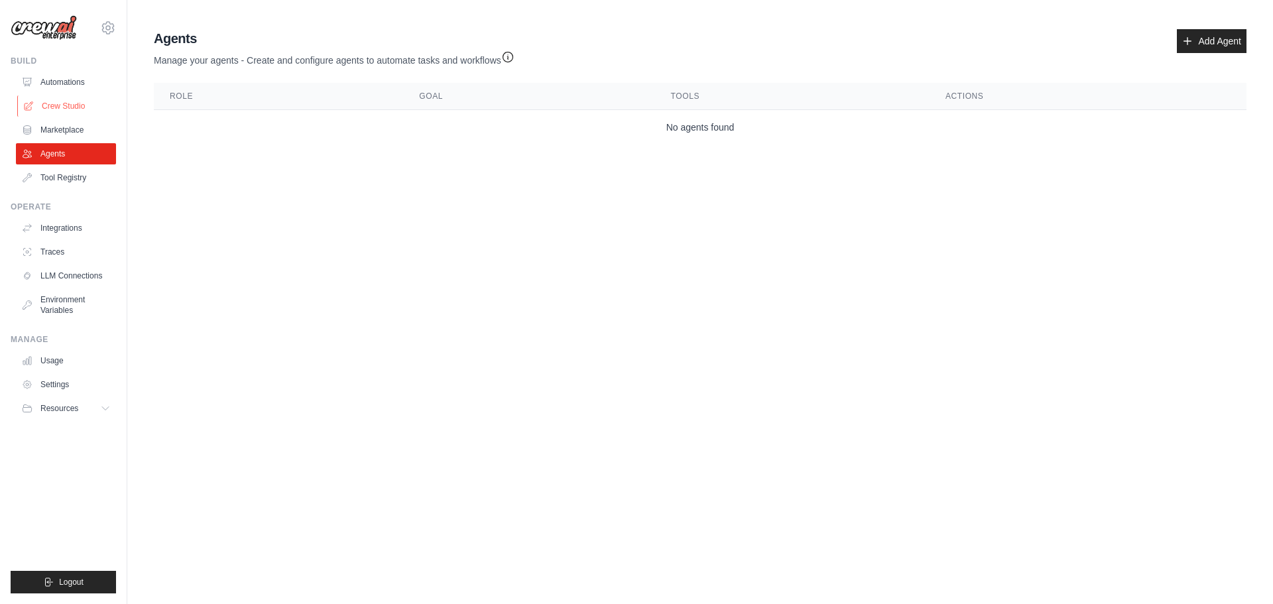
click at [84, 106] on link "Crew Studio" at bounding box center [67, 105] width 100 height 21
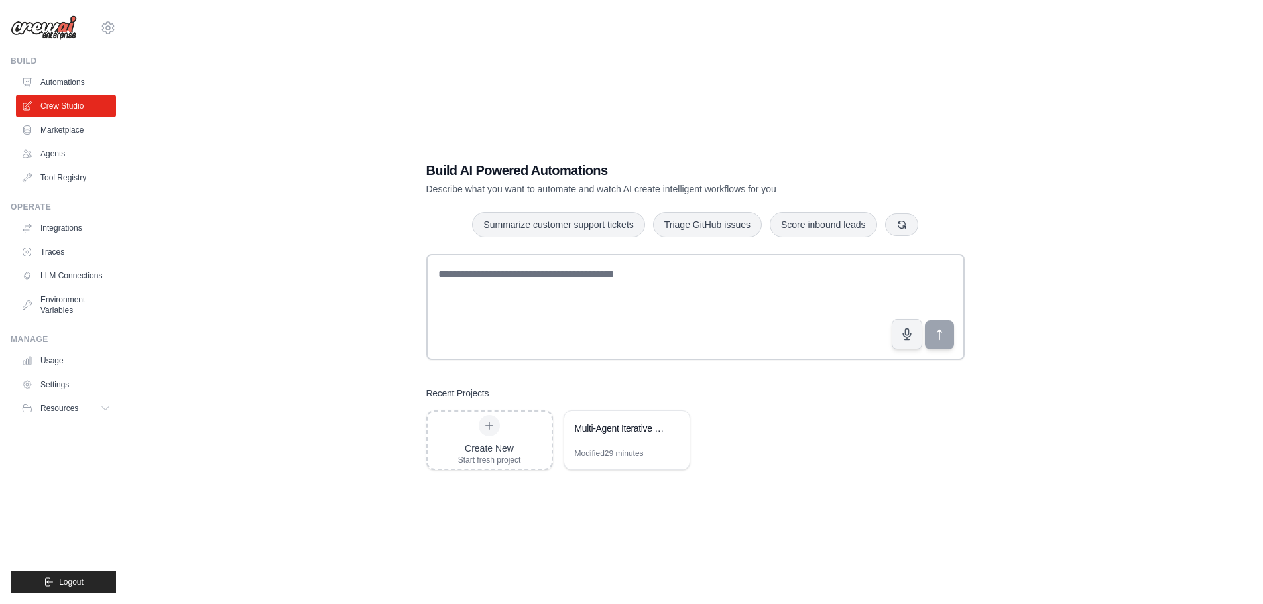
click at [1053, 441] on div "Build AI Powered Automations Describe what you want to automate and watch AI cr…" at bounding box center [694, 315] width 1093 height 604
click at [1033, 477] on div "Build AI Powered Automations Describe what you want to automate and watch AI cr…" at bounding box center [694, 315] width 1093 height 604
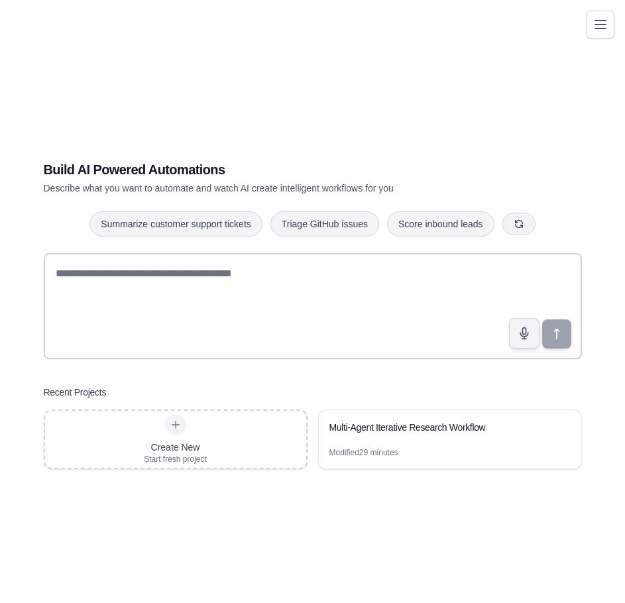
click at [298, 38] on div "Build AI Powered Automations Describe what you want to automate and watch AI cr…" at bounding box center [312, 314] width 593 height 603
click at [381, 528] on div "Build AI Powered Automations Describe what you want to automate and watch AI cr…" at bounding box center [312, 314] width 593 height 603
click at [381, 529] on div "Build AI Powered Automations Describe what you want to automate and watch AI cr…" at bounding box center [312, 314] width 593 height 603
click at [451, 508] on div "Build AI Powered Automations Describe what you want to automate and watch AI cr…" at bounding box center [312, 314] width 593 height 603
click at [260, 31] on div "Build AI Powered Automations Describe what you want to automate and watch AI cr…" at bounding box center [312, 314] width 593 height 603
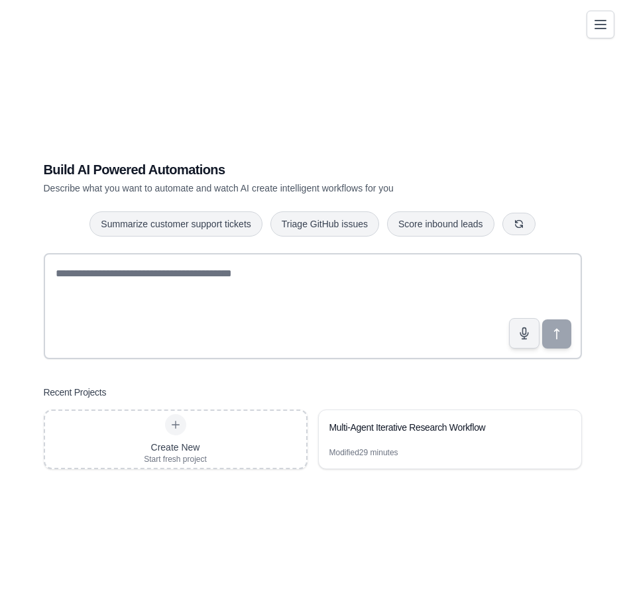
drag, startPoint x: 236, startPoint y: 96, endPoint x: 261, endPoint y: 236, distance: 142.0
click at [253, 202] on div "Build AI Powered Automations Describe what you want to automate and watch AI cr…" at bounding box center [312, 314] width 593 height 603
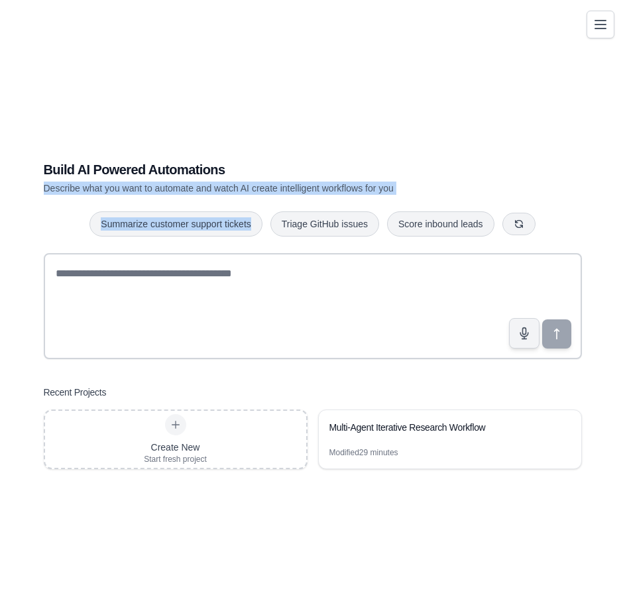
click at [415, 130] on div "Build AI Powered Automations Describe what you want to automate and watch AI cr…" at bounding box center [312, 314] width 593 height 603
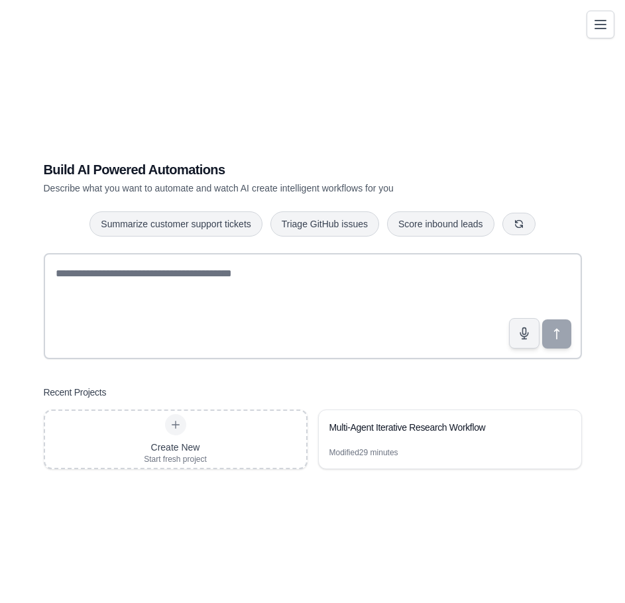
click at [589, 499] on div "Build AI Powered Automations Describe what you want to automate and watch AI cr…" at bounding box center [312, 314] width 593 height 603
drag, startPoint x: 365, startPoint y: 93, endPoint x: 387, endPoint y: 80, distance: 26.2
click at [365, 92] on div "Build AI Powered Automations Describe what you want to automate and watch AI cr…" at bounding box center [312, 314] width 593 height 603
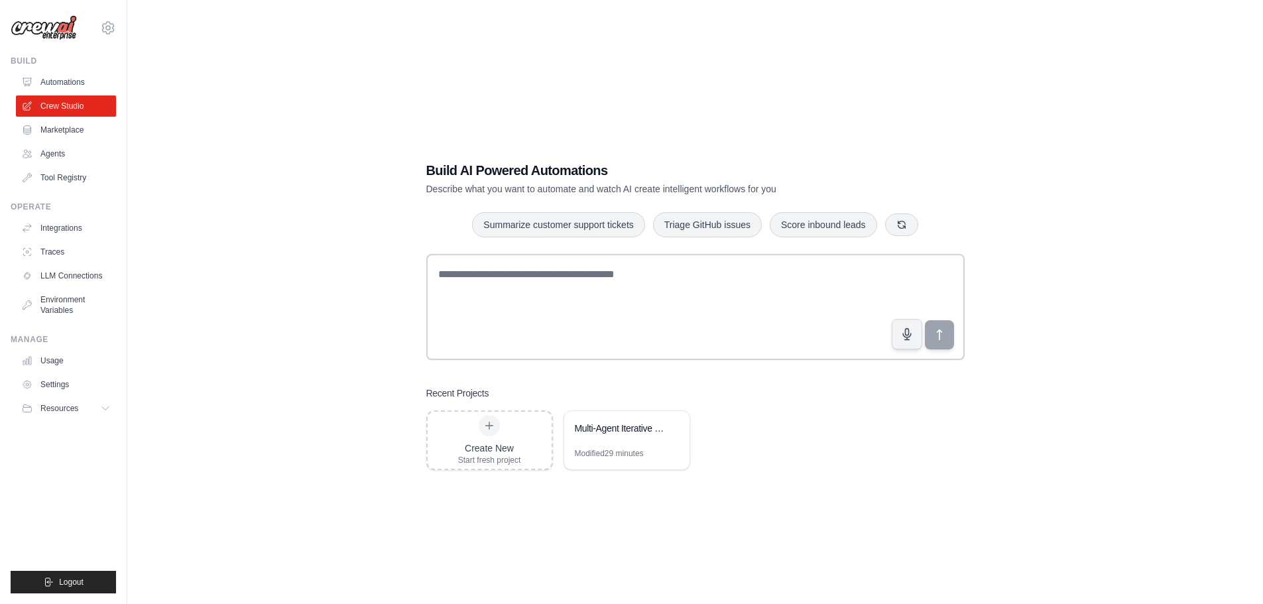
click at [241, 164] on div "Build AI Powered Automations Describe what you want to automate and watch AI cr…" at bounding box center [694, 315] width 1093 height 604
